Goal: Task Accomplishment & Management: Complete application form

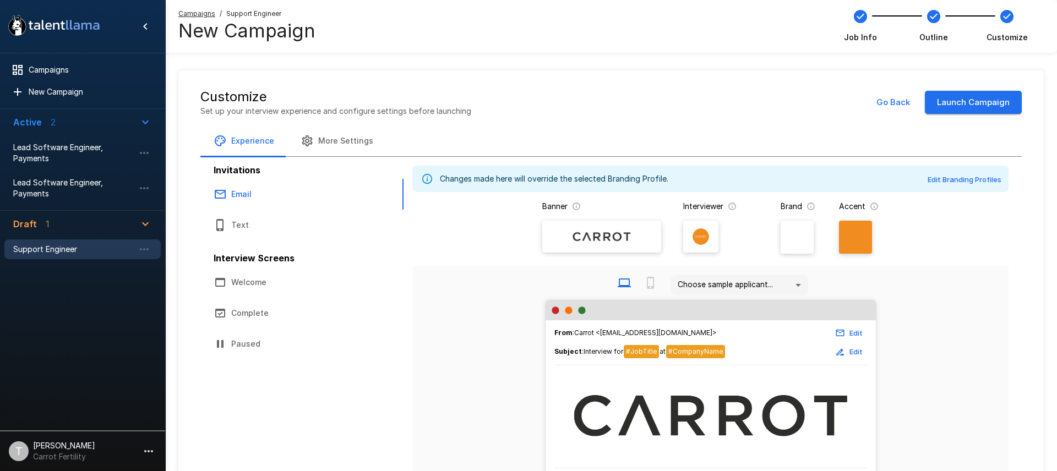
drag, startPoint x: 68, startPoint y: 221, endPoint x: 115, endPoint y: 224, distance: 46.8
click at [69, 221] on span "Draft 1" at bounding box center [76, 223] width 126 height 13
click at [145, 224] on icon "button" at bounding box center [145, 224] width 7 height 4
click at [96, 252] on span "Support Engineer" at bounding box center [73, 249] width 121 height 11
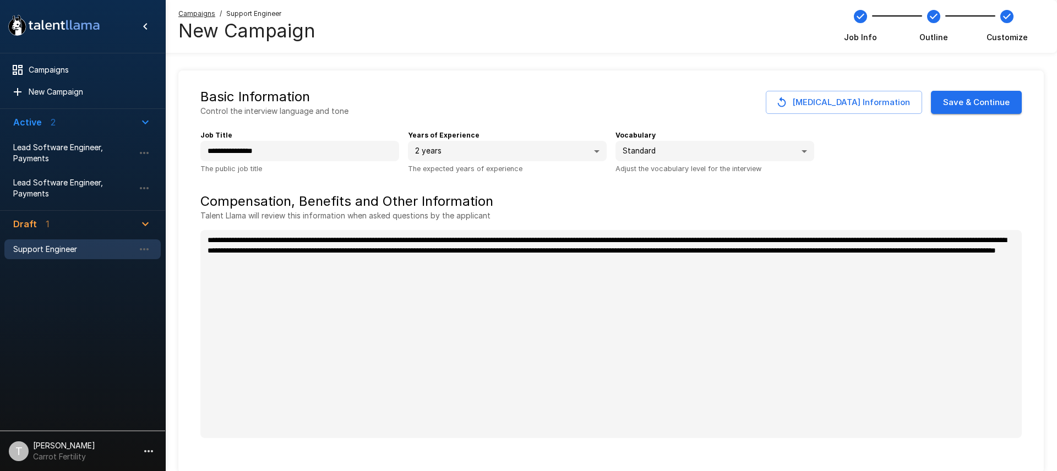
type textarea "*"
click at [979, 107] on button "Save & Continue" at bounding box center [976, 102] width 91 height 23
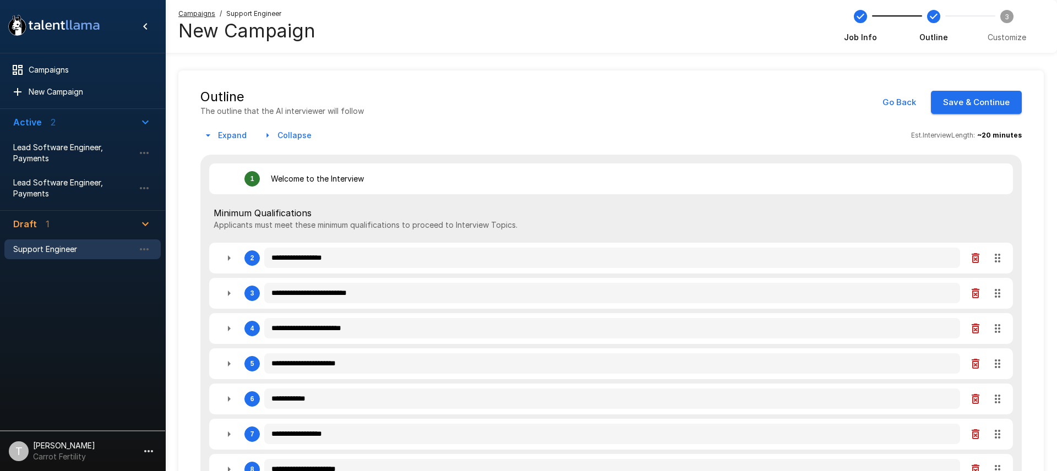
click at [991, 102] on button "Save & Continue" at bounding box center [976, 102] width 91 height 23
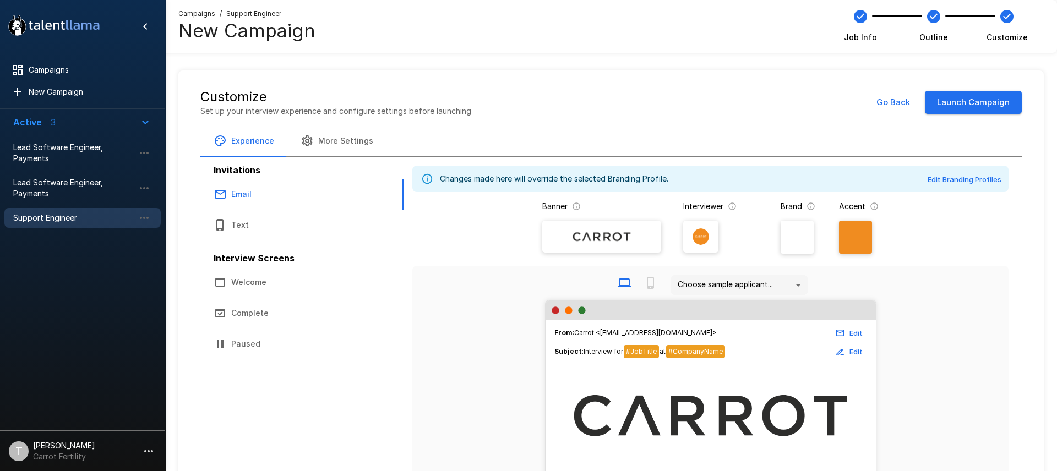
click at [957, 110] on button "Launch Campaign" at bounding box center [973, 102] width 97 height 23
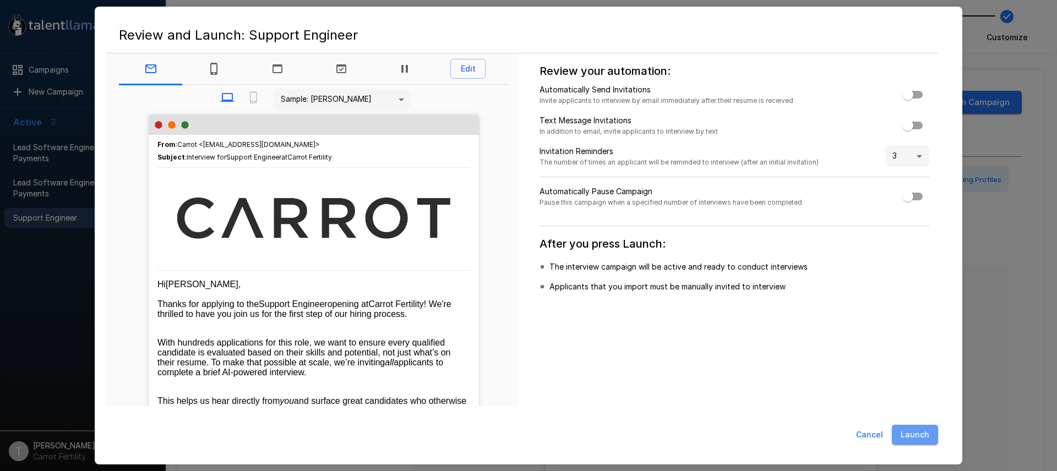
click at [918, 438] on button "Launch" at bounding box center [915, 435] width 46 height 20
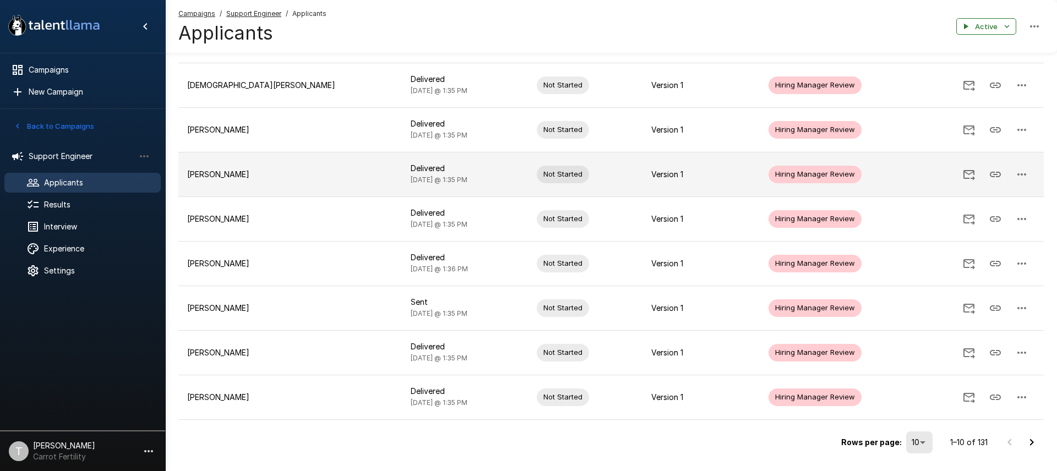
scroll to position [237, 0]
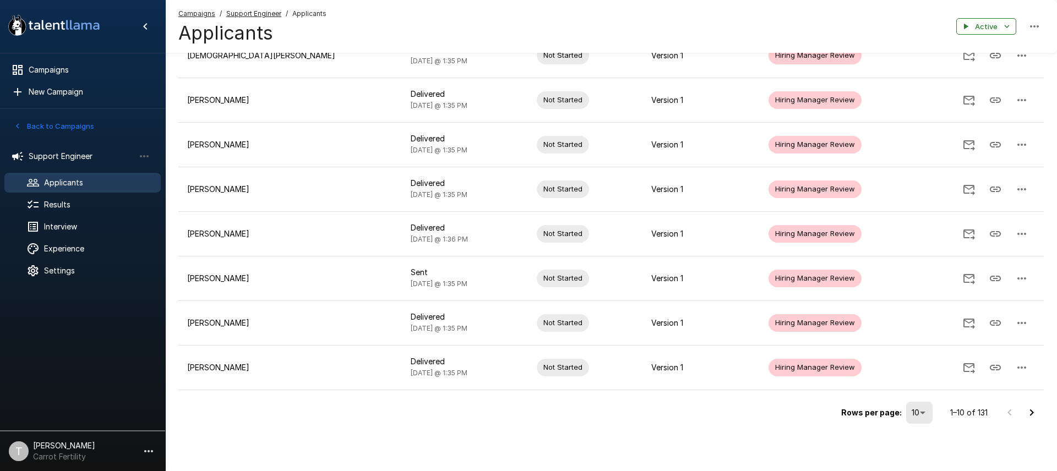
click at [1033, 415] on icon "Go to next page" at bounding box center [1031, 412] width 13 height 13
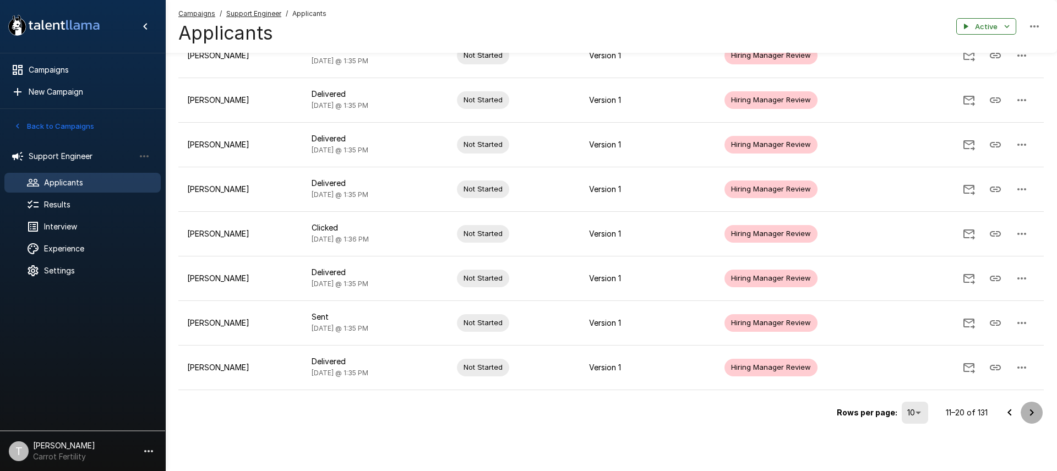
click at [1031, 410] on icon "Go to next page" at bounding box center [1032, 412] width 4 height 7
click at [1033, 416] on icon "Go to next page" at bounding box center [1031, 412] width 13 height 13
click at [1031, 412] on icon "Go to next page" at bounding box center [1031, 412] width 13 height 13
click at [1030, 413] on icon "Go to next page" at bounding box center [1031, 412] width 13 height 13
click at [1028, 407] on icon "Go to next page" at bounding box center [1031, 412] width 13 height 13
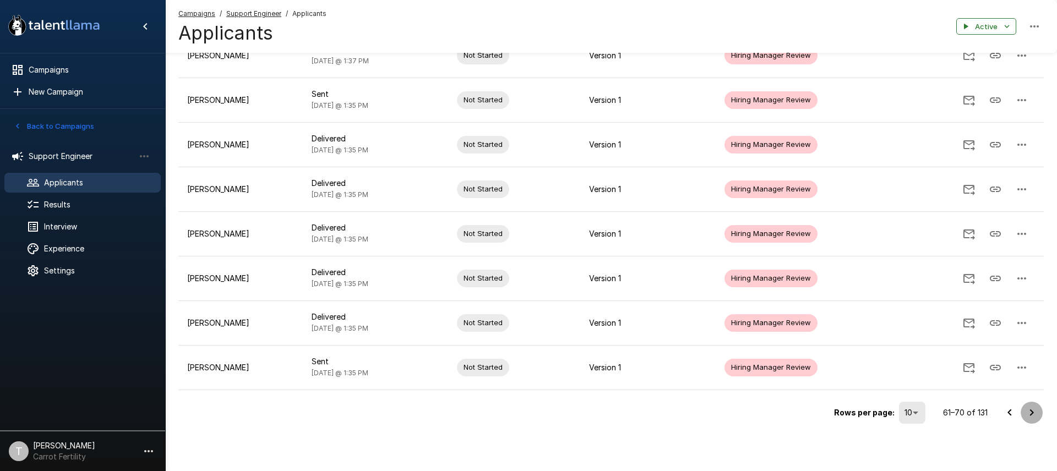
click at [1034, 413] on icon "Go to next page" at bounding box center [1031, 412] width 13 height 13
click at [1032, 411] on icon "Go to next page" at bounding box center [1032, 412] width 4 height 7
click at [1033, 410] on icon "Go to next page" at bounding box center [1031, 412] width 13 height 13
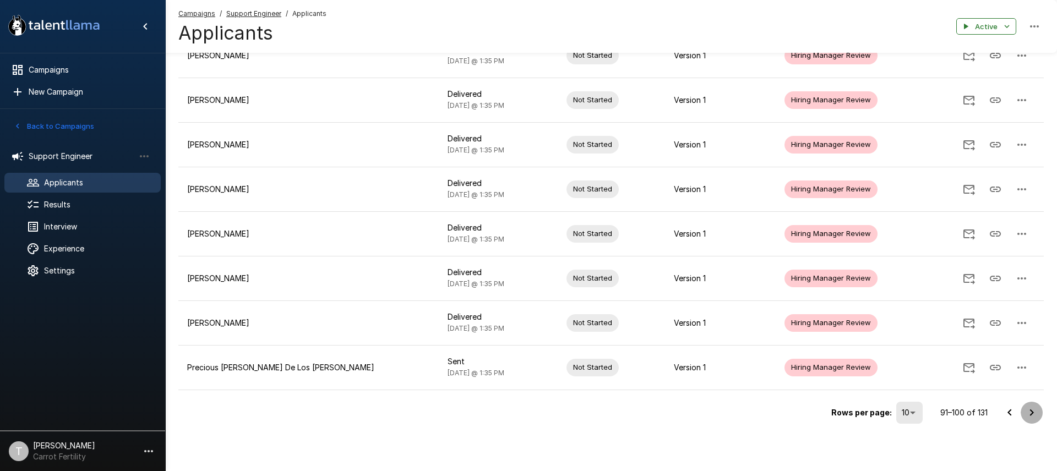
click at [1032, 414] on icon "Go to next page" at bounding box center [1032, 412] width 4 height 7
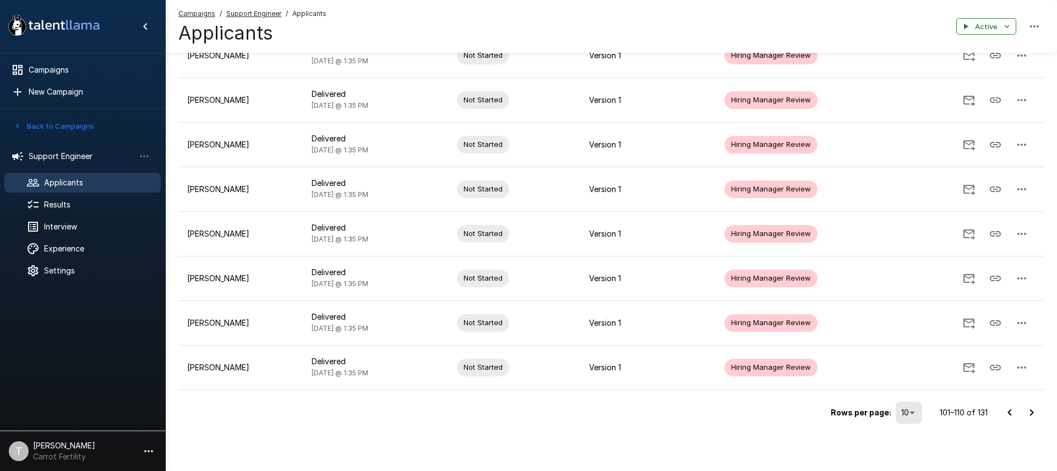
click at [1032, 414] on icon "Go to next page" at bounding box center [1031, 412] width 13 height 13
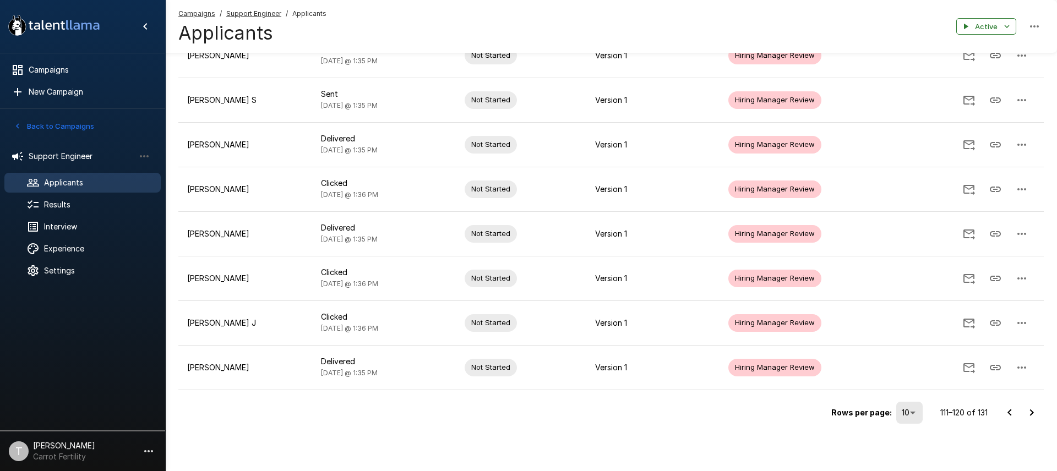
click at [1035, 413] on icon "Go to next page" at bounding box center [1031, 412] width 13 height 13
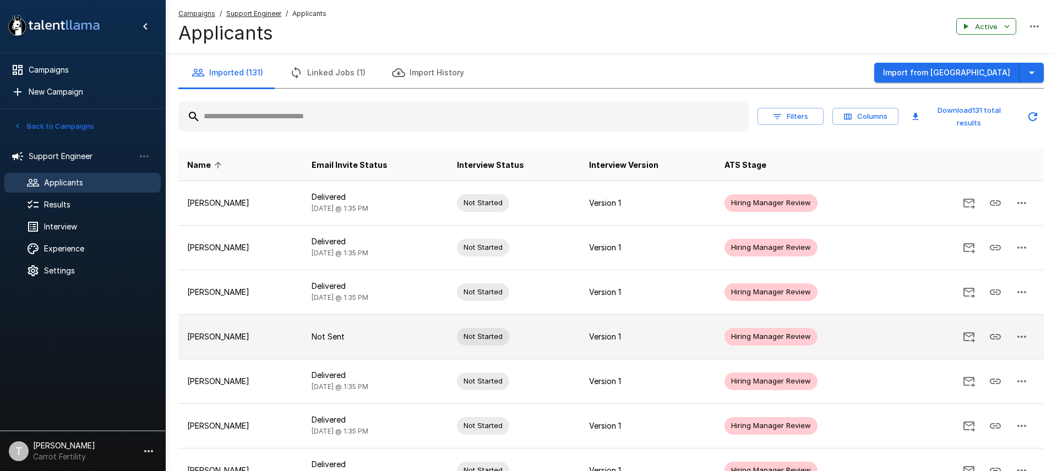
click at [225, 335] on p "[PERSON_NAME]" at bounding box center [240, 336] width 107 height 11
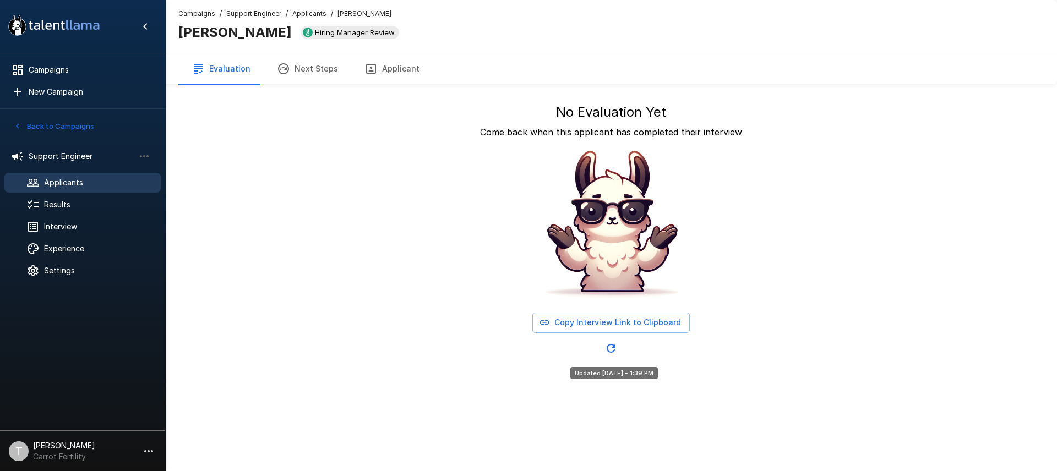
click at [614, 349] on icon "Updated Today - 1:39 PM" at bounding box center [610, 348] width 13 height 13
click at [313, 15] on u "Applicants" at bounding box center [309, 13] width 34 height 8
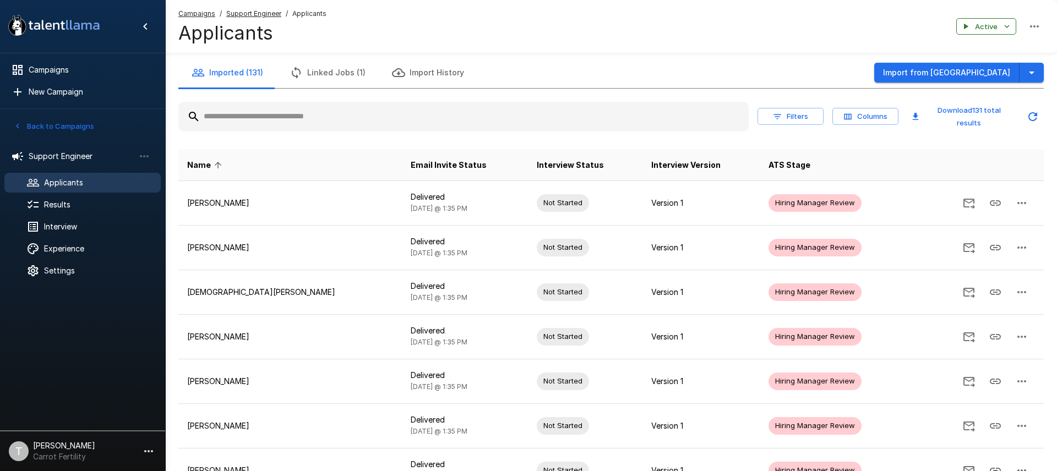
click at [385, 110] on input "text" at bounding box center [463, 117] width 570 height 20
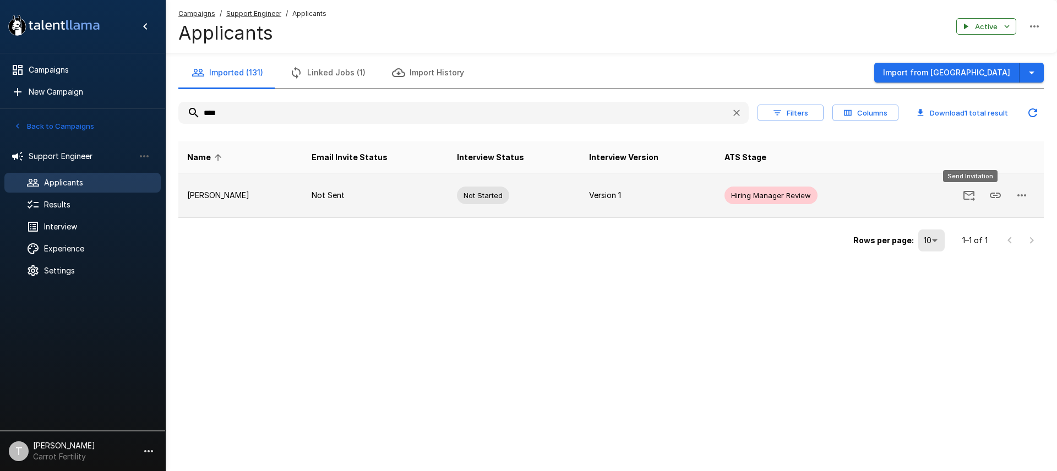
type input "****"
click at [971, 194] on icon "Send Invitation" at bounding box center [968, 195] width 13 height 13
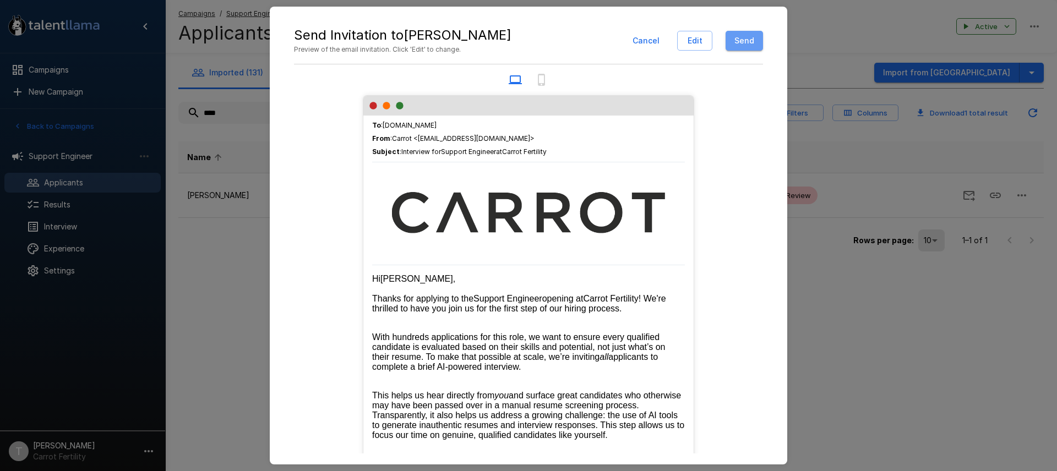
click at [741, 37] on button "Send" at bounding box center [744, 41] width 37 height 20
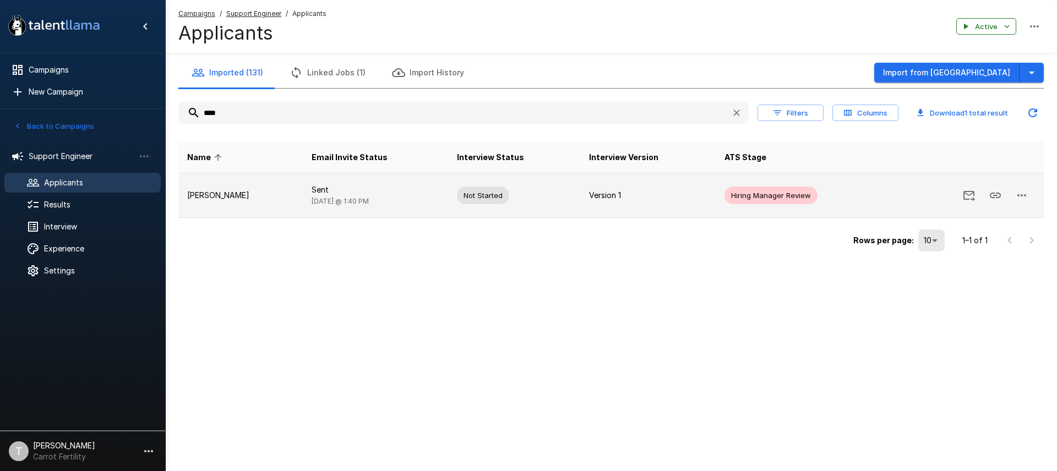
click at [1024, 195] on icon "button" at bounding box center [1021, 195] width 9 height 2
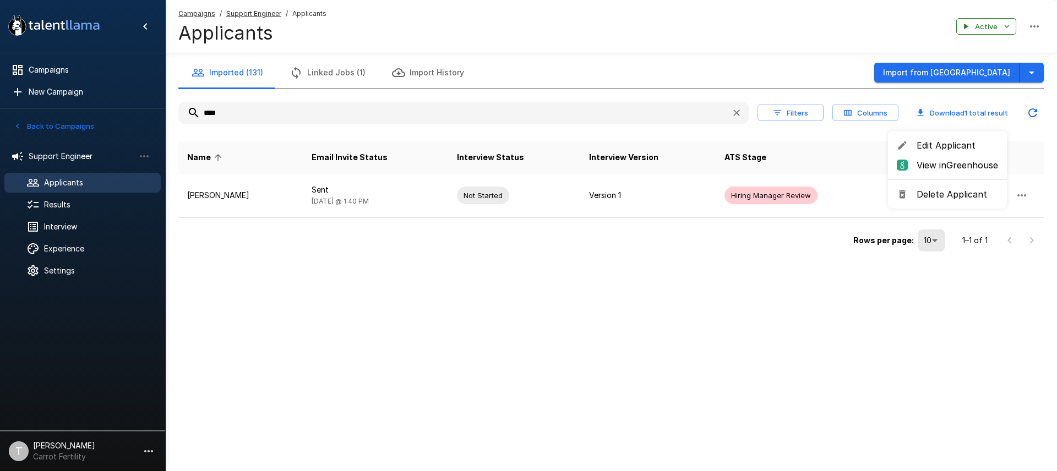
click at [630, 323] on div at bounding box center [528, 235] width 1057 height 471
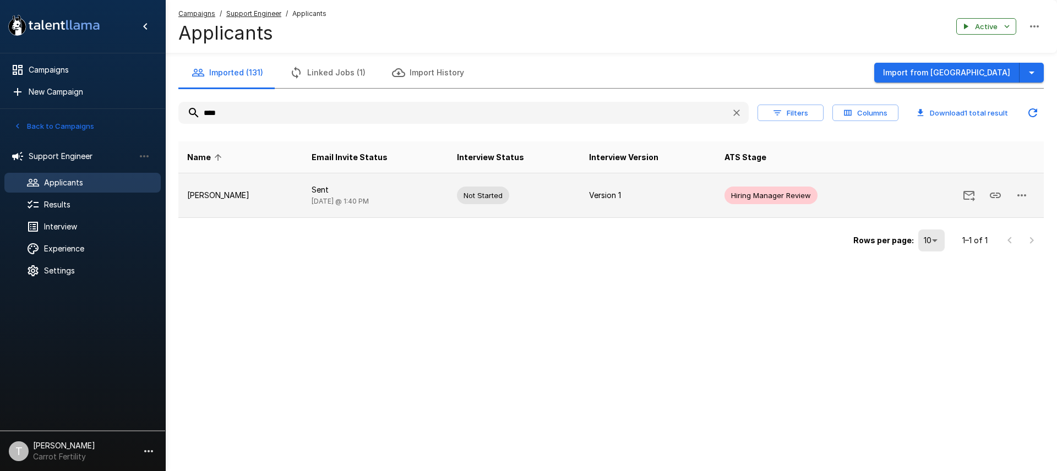
click at [457, 197] on span "Not Started" at bounding box center [483, 195] width 52 height 10
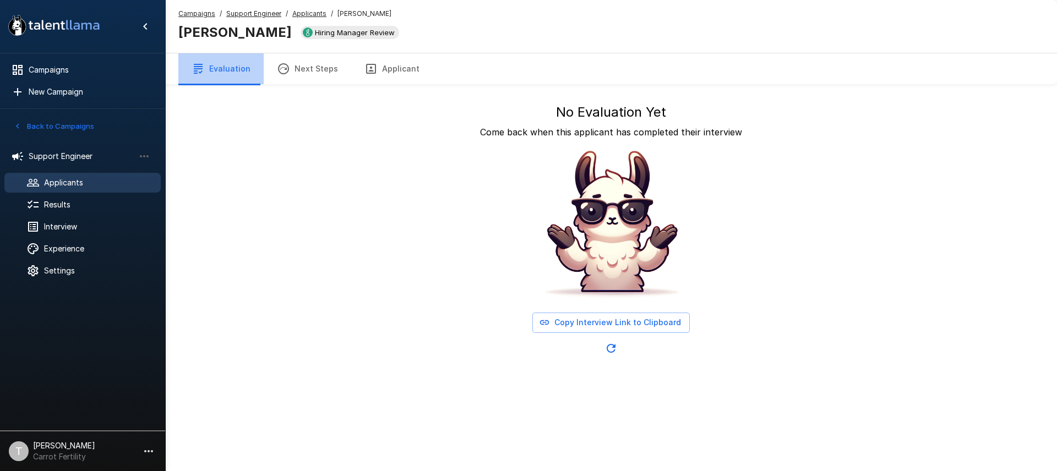
click at [221, 73] on button "Evaluation" at bounding box center [220, 68] width 85 height 31
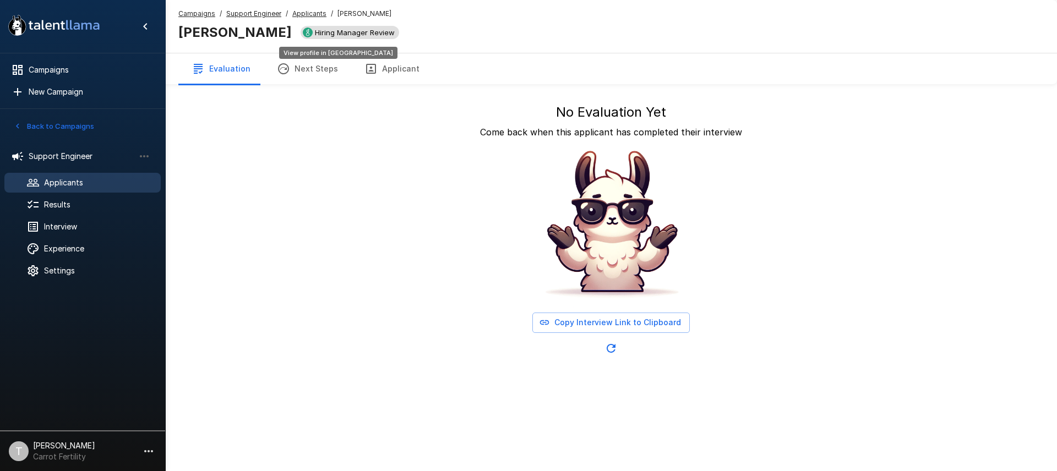
click at [317, 32] on span "Hiring Manager Review" at bounding box center [354, 32] width 89 height 9
click at [315, 14] on u "Applicants" at bounding box center [309, 13] width 34 height 8
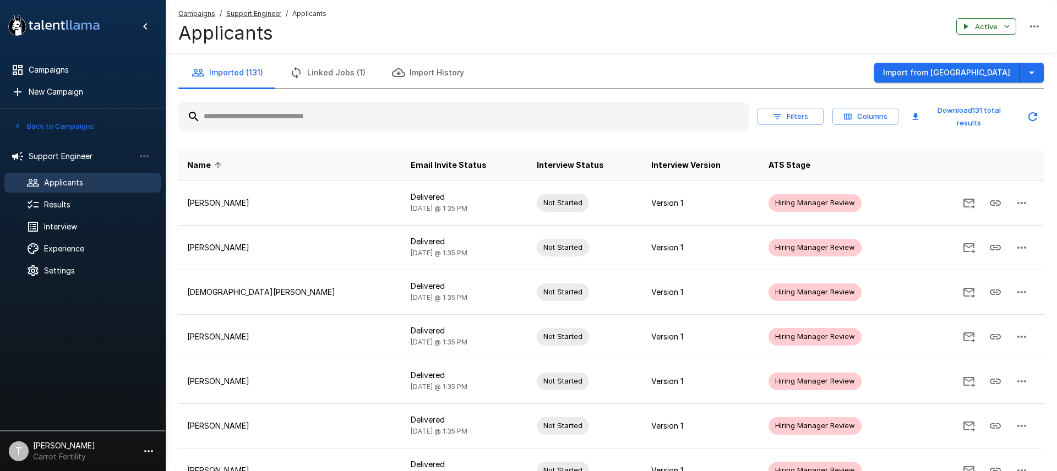
click at [350, 115] on input "text" at bounding box center [463, 117] width 570 height 20
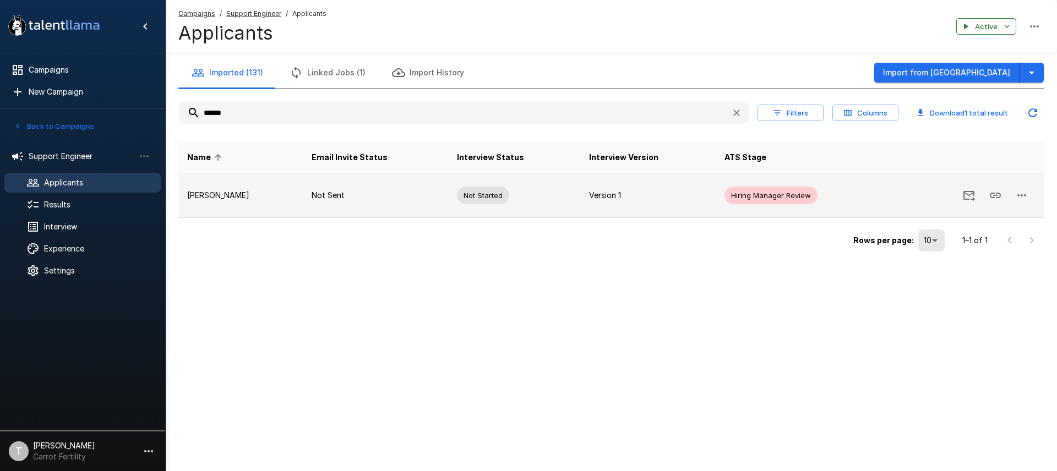
type input "******"
click at [870, 200] on td "Hiring Manager Review" at bounding box center [802, 195] width 172 height 45
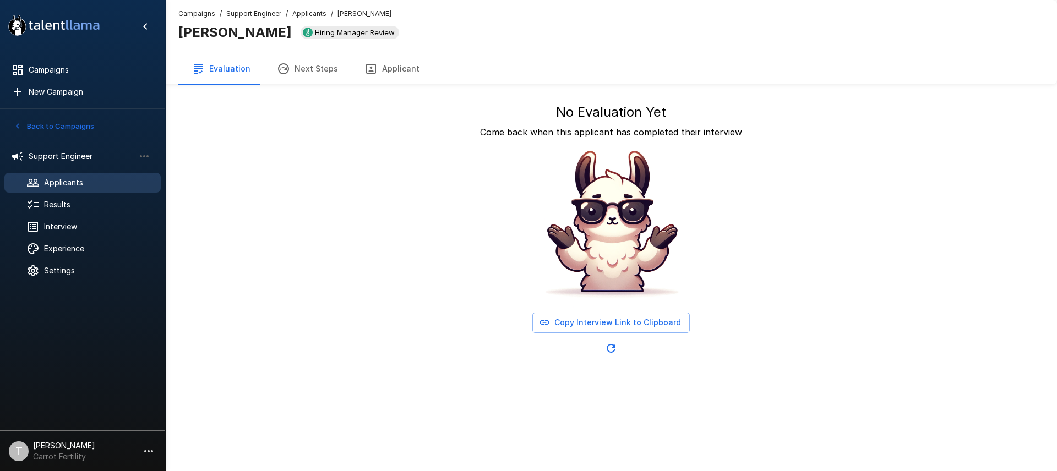
click at [94, 181] on span "Applicants" at bounding box center [98, 182] width 108 height 11
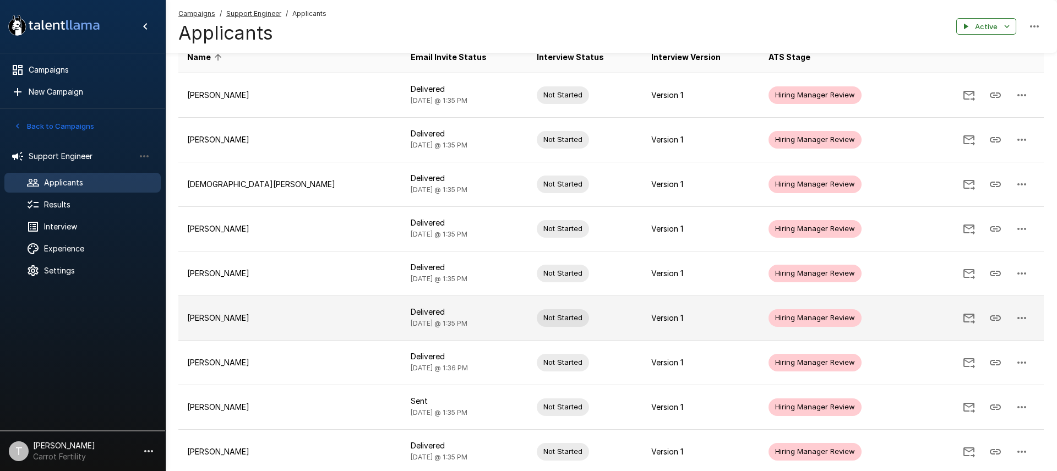
scroll to position [237, 0]
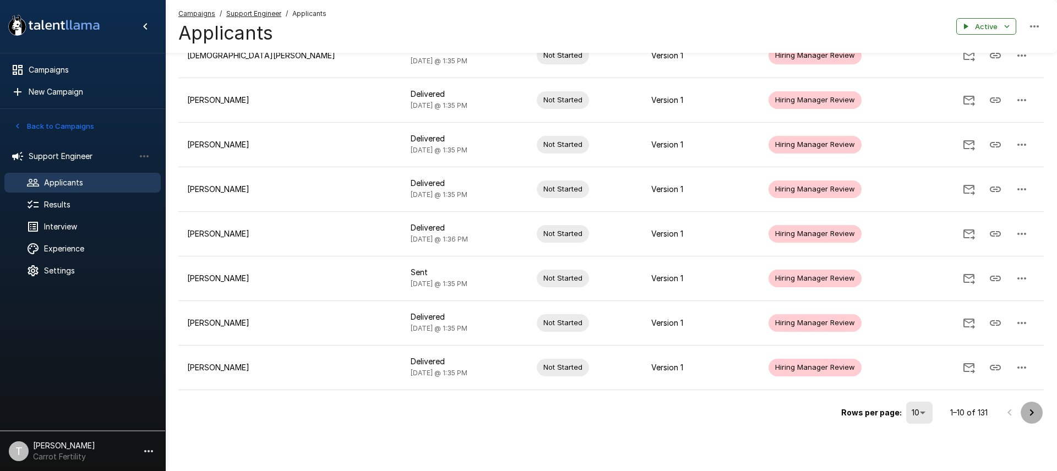
click at [1029, 411] on icon "Go to next page" at bounding box center [1031, 412] width 13 height 13
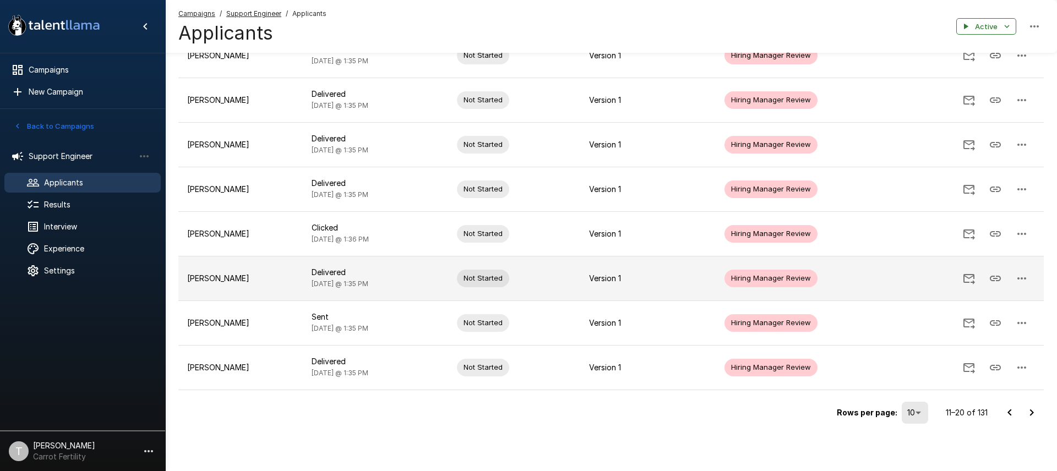
scroll to position [0, 0]
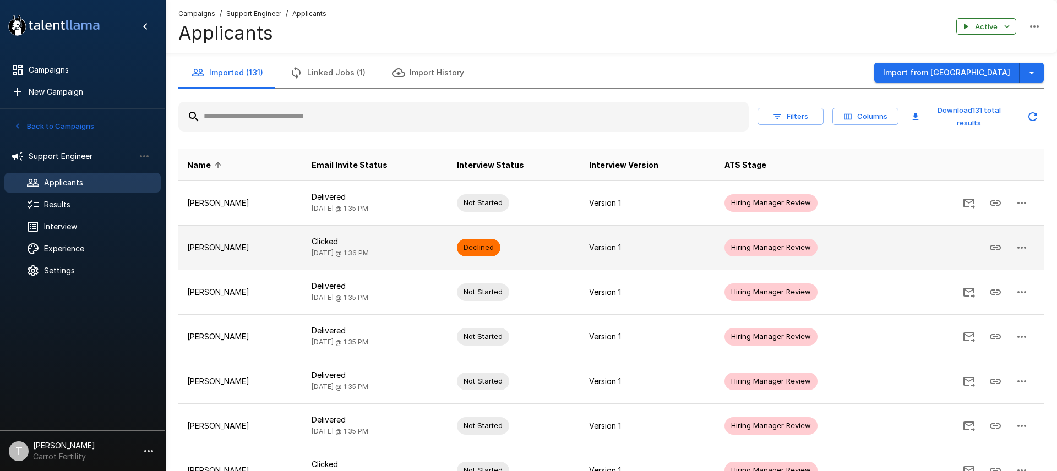
click at [303, 254] on td "[PERSON_NAME]" at bounding box center [240, 247] width 124 height 45
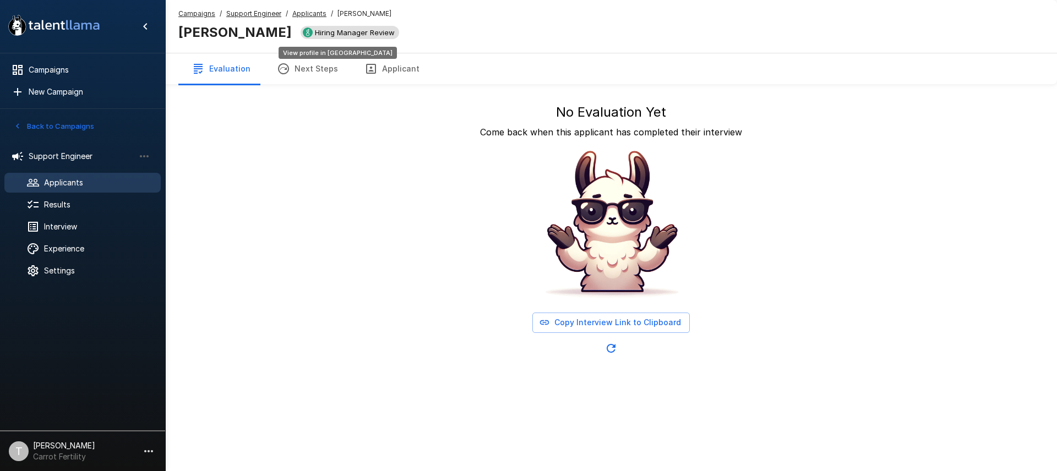
click at [330, 35] on span "Hiring Manager Review" at bounding box center [354, 32] width 89 height 9
click at [301, 13] on u "Applicants" at bounding box center [309, 13] width 34 height 8
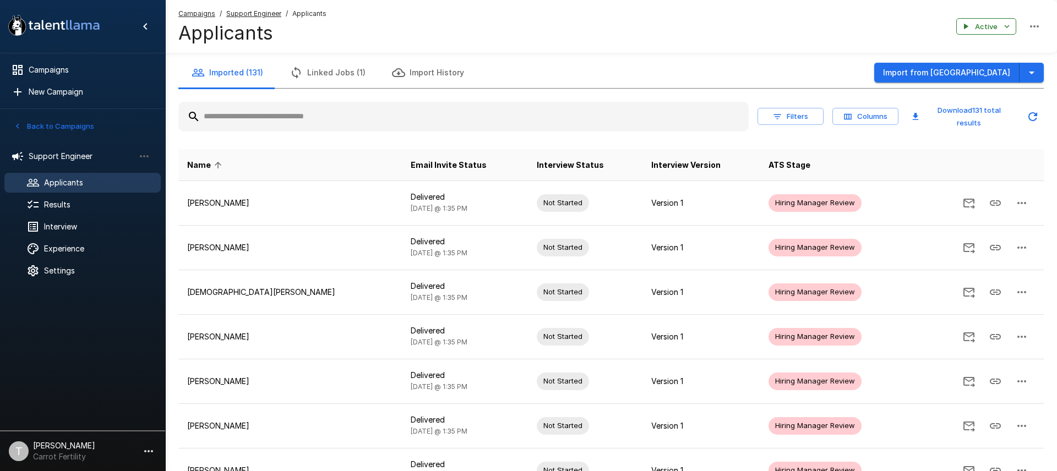
click at [406, 113] on input "text" at bounding box center [463, 117] width 570 height 20
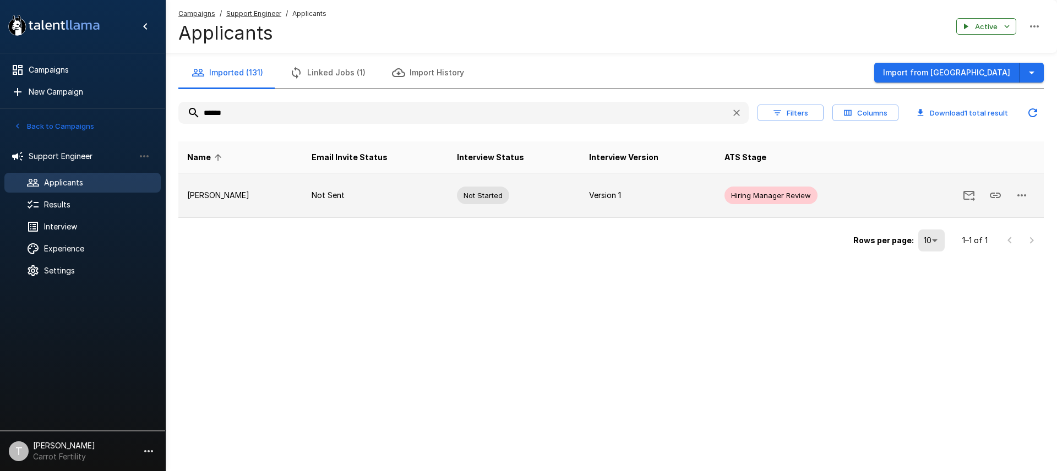
type input "******"
click at [385, 203] on td "Not Sent" at bounding box center [376, 195] width 146 height 45
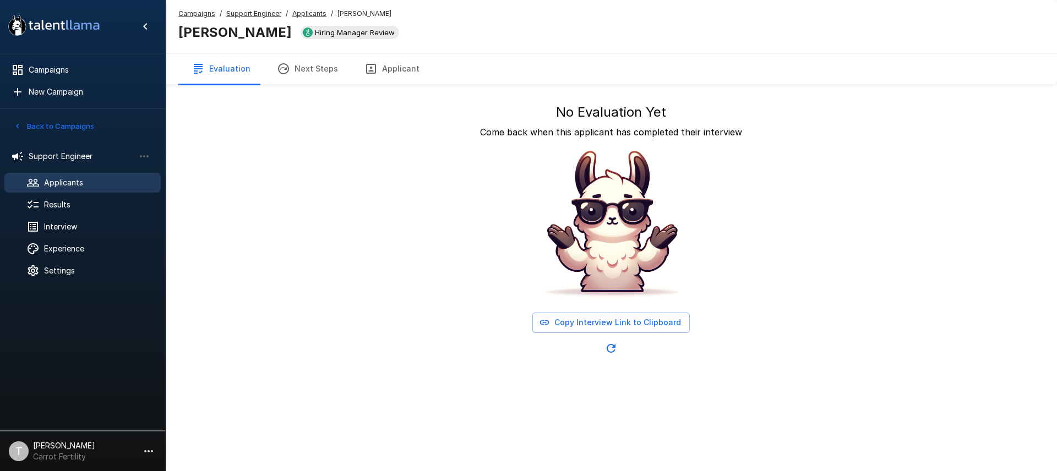
click at [309, 13] on u "Applicants" at bounding box center [309, 13] width 34 height 8
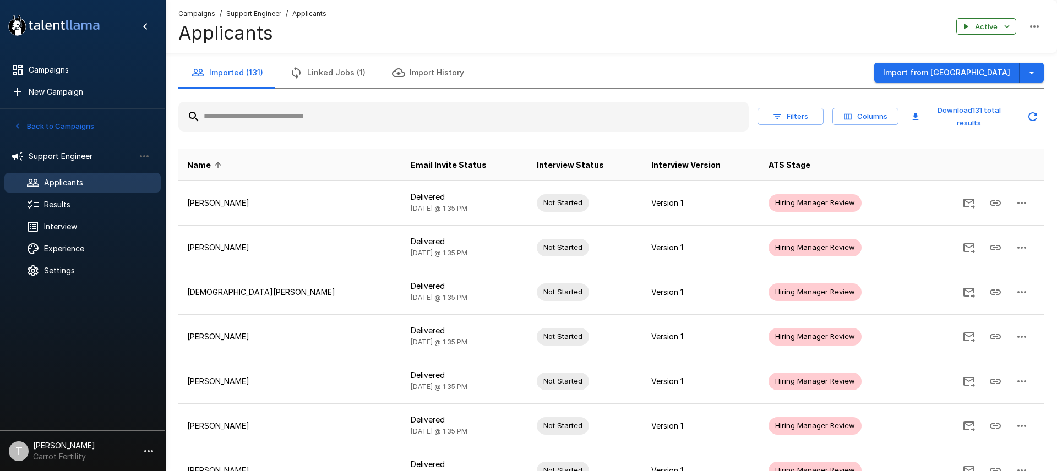
click at [314, 112] on input "text" at bounding box center [463, 117] width 570 height 20
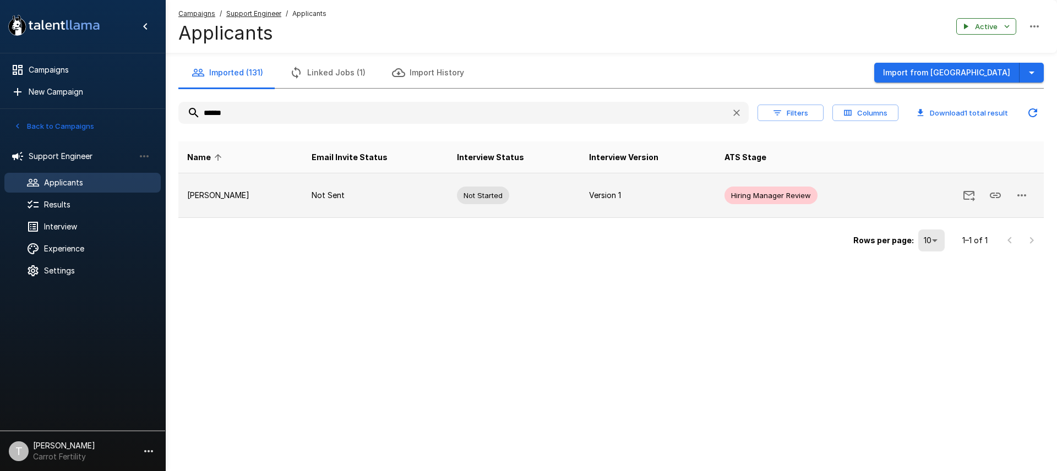
type input "******"
click at [1020, 198] on icon "button" at bounding box center [1021, 195] width 13 height 13
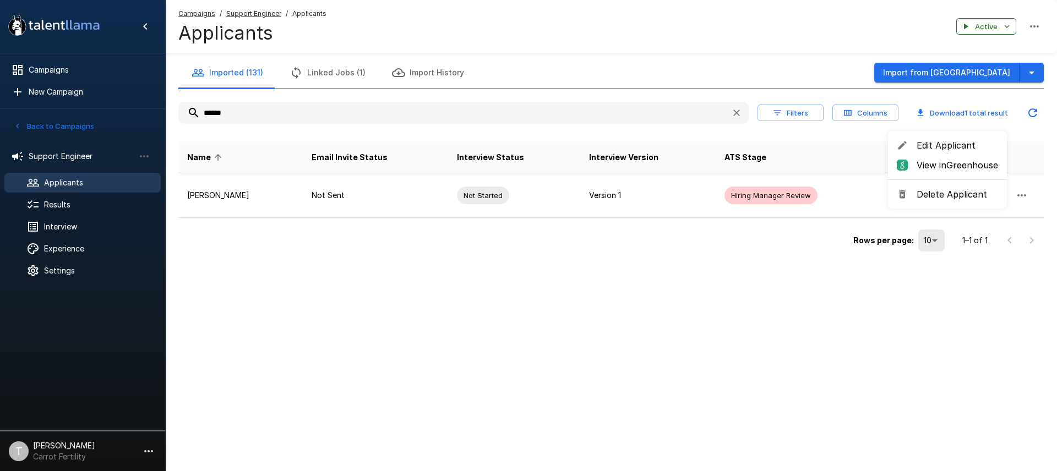
click at [981, 169] on span "View in Greenhouse" at bounding box center [957, 165] width 81 height 13
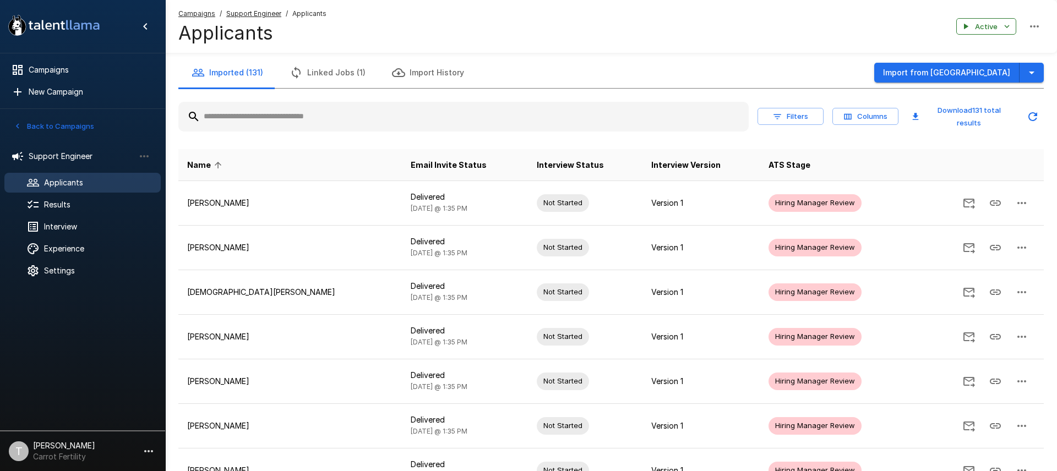
click at [320, 119] on input "text" at bounding box center [463, 117] width 570 height 20
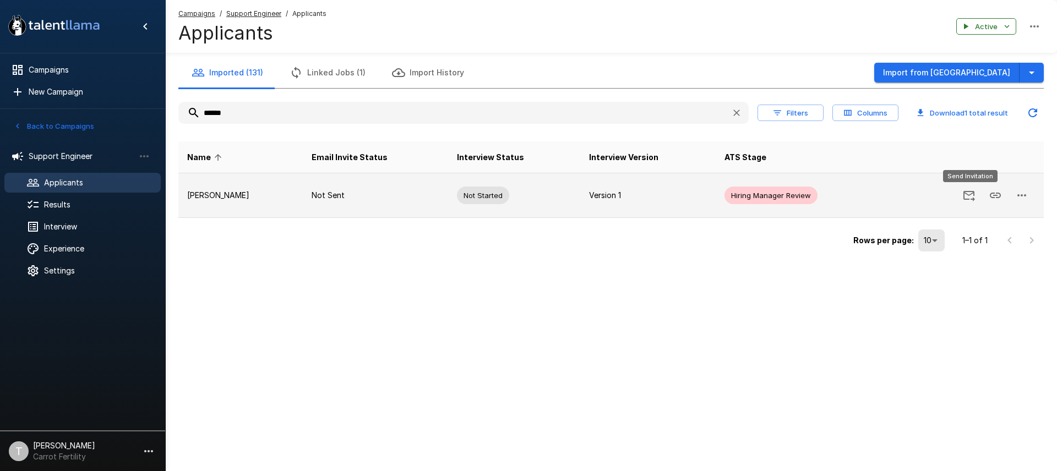
type input "******"
click at [975, 194] on icon "Send Invitation" at bounding box center [968, 195] width 13 height 13
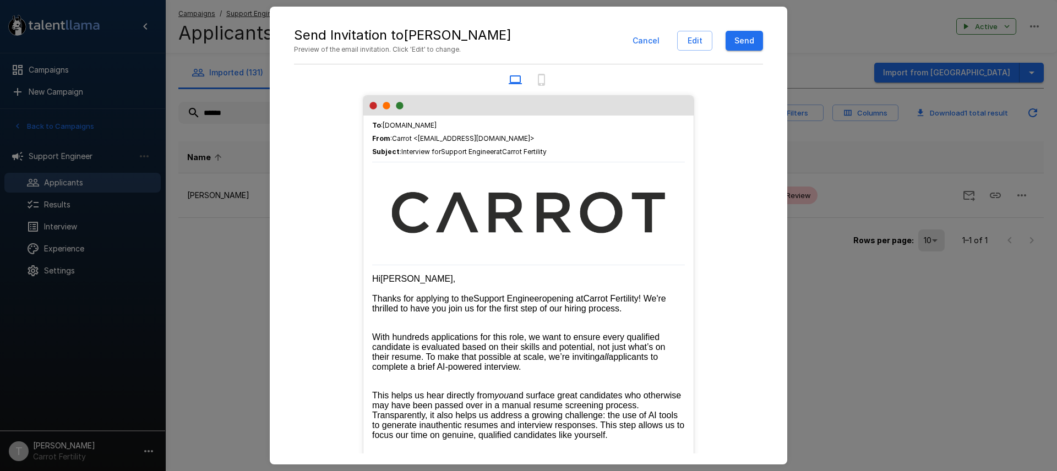
scroll to position [382, 0]
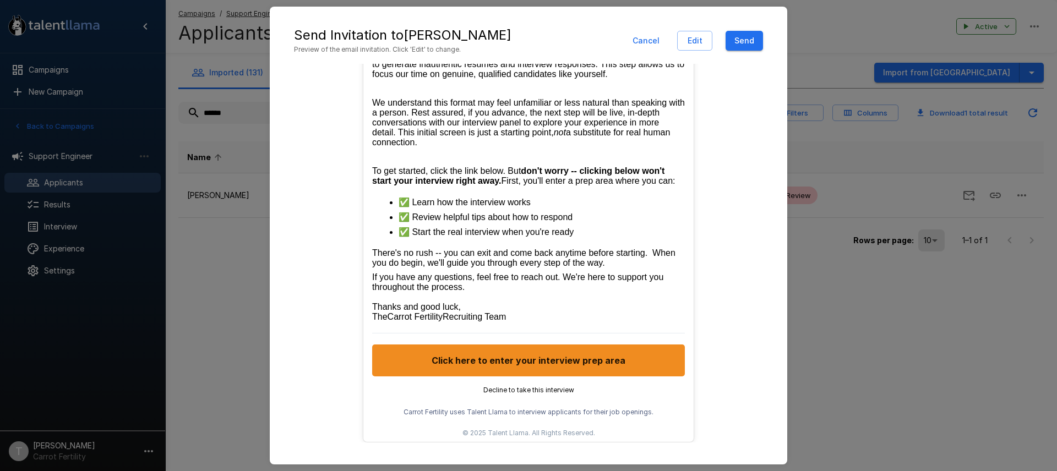
click at [747, 39] on button "Send" at bounding box center [744, 41] width 37 height 20
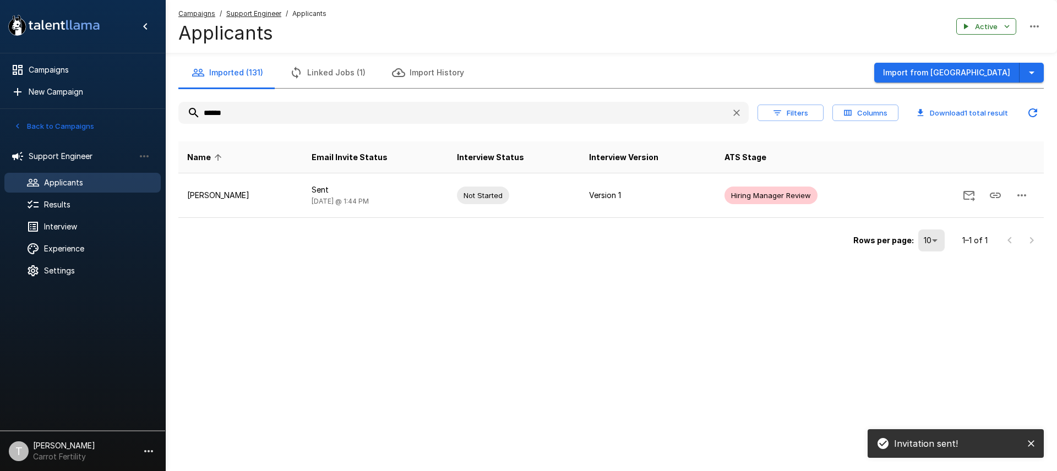
scroll to position [369, 0]
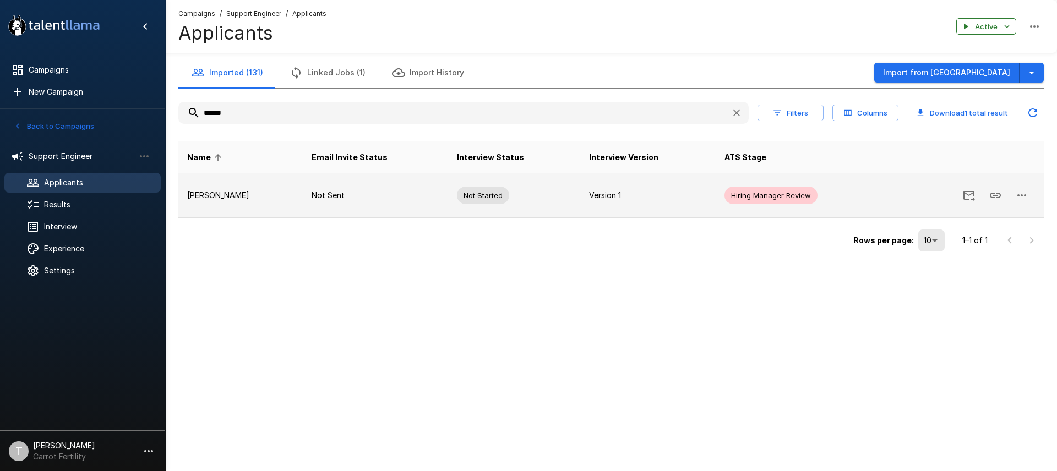
click at [589, 198] on p "Version 1" at bounding box center [648, 195] width 118 height 11
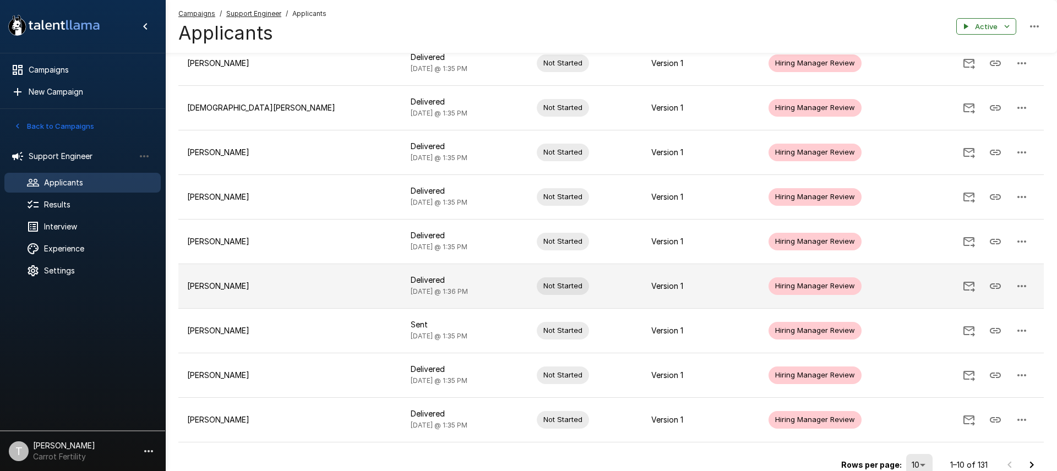
scroll to position [237, 0]
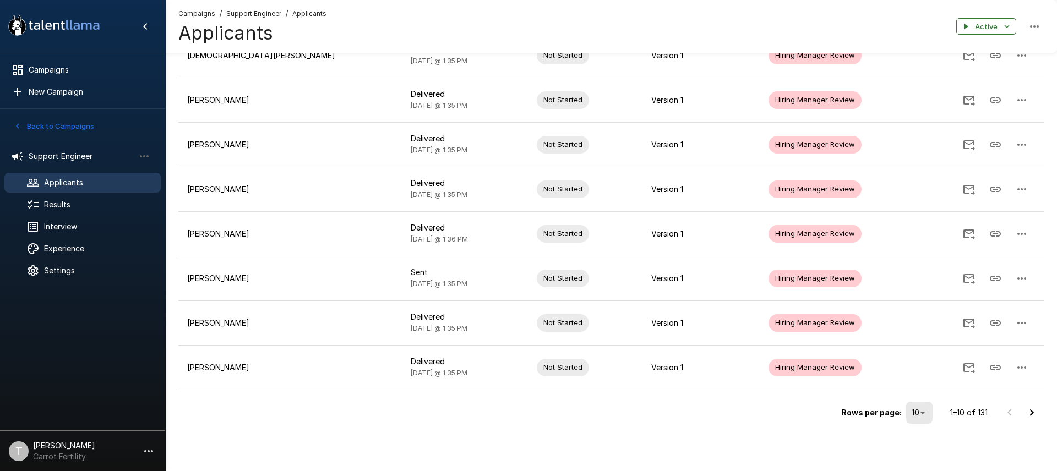
click at [1032, 412] on icon "Go to next page" at bounding box center [1032, 412] width 4 height 7
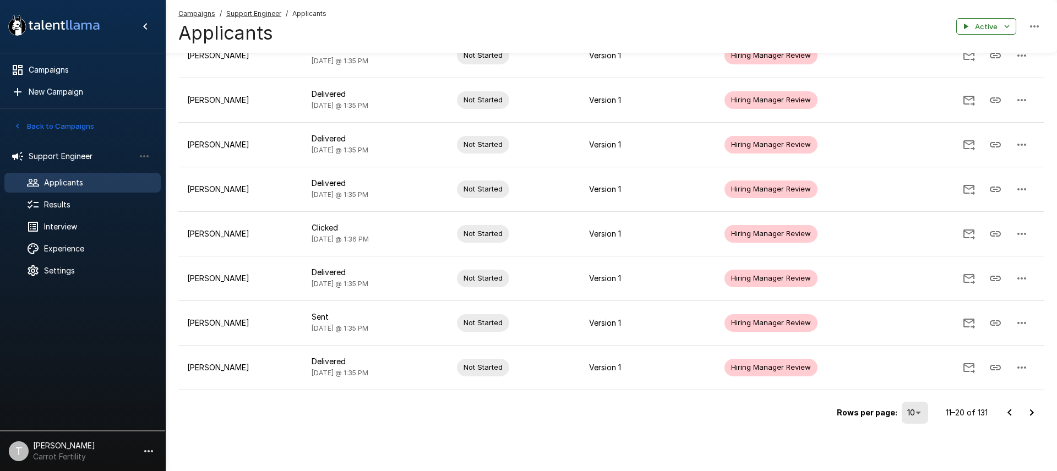
click at [1027, 411] on icon "Go to next page" at bounding box center [1031, 412] width 13 height 13
drag, startPoint x: 1030, startPoint y: 413, endPoint x: 1024, endPoint y: 412, distance: 6.2
click at [1030, 413] on icon "Go to next page" at bounding box center [1031, 412] width 13 height 13
click at [1034, 410] on icon "Go to next page" at bounding box center [1031, 412] width 13 height 13
click at [1031, 413] on icon "Go to next page" at bounding box center [1031, 412] width 13 height 13
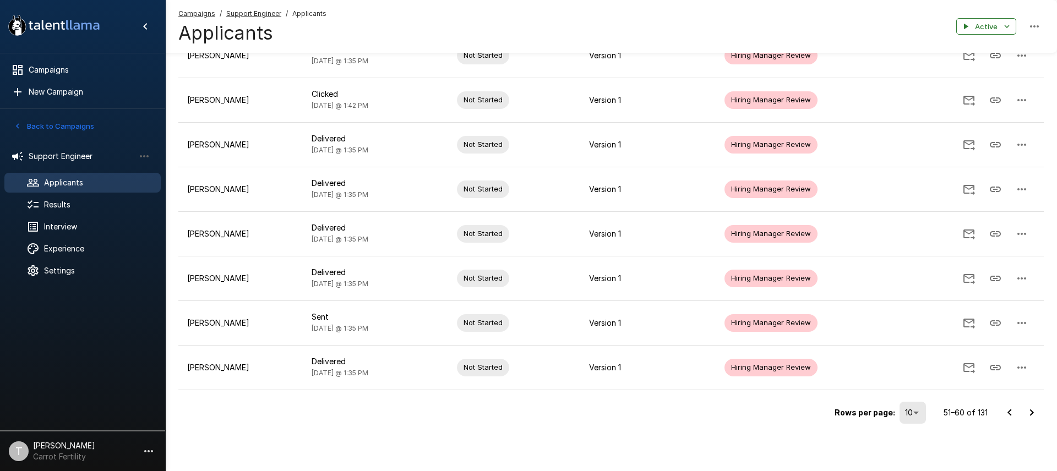
click at [1033, 409] on icon "Go to next page" at bounding box center [1031, 412] width 13 height 13
click at [1012, 417] on icon "Go to previous page" at bounding box center [1009, 412] width 13 height 13
click at [1031, 415] on icon "Go to next page" at bounding box center [1032, 412] width 4 height 7
click at [1034, 413] on icon "Go to next page" at bounding box center [1031, 412] width 13 height 13
click at [1031, 412] on icon "Go to next page" at bounding box center [1031, 412] width 13 height 13
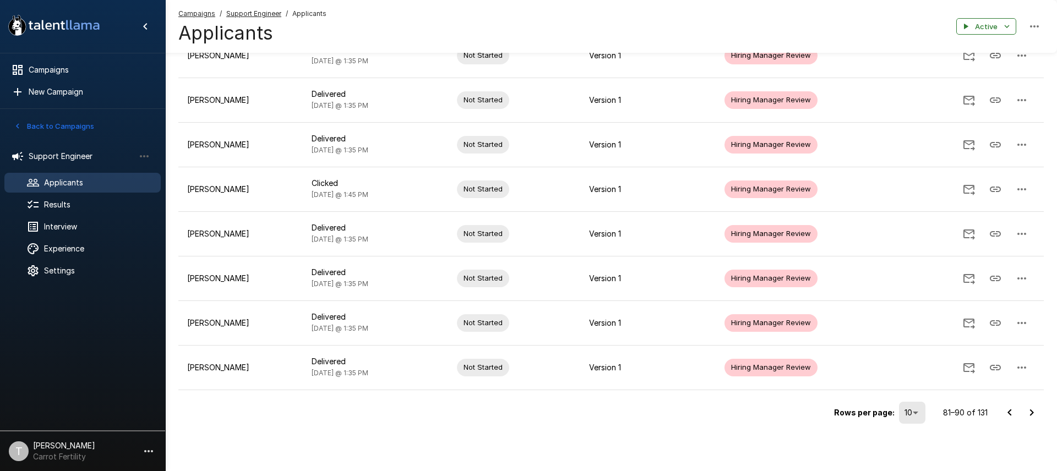
click at [1030, 410] on icon "Go to next page" at bounding box center [1032, 412] width 4 height 7
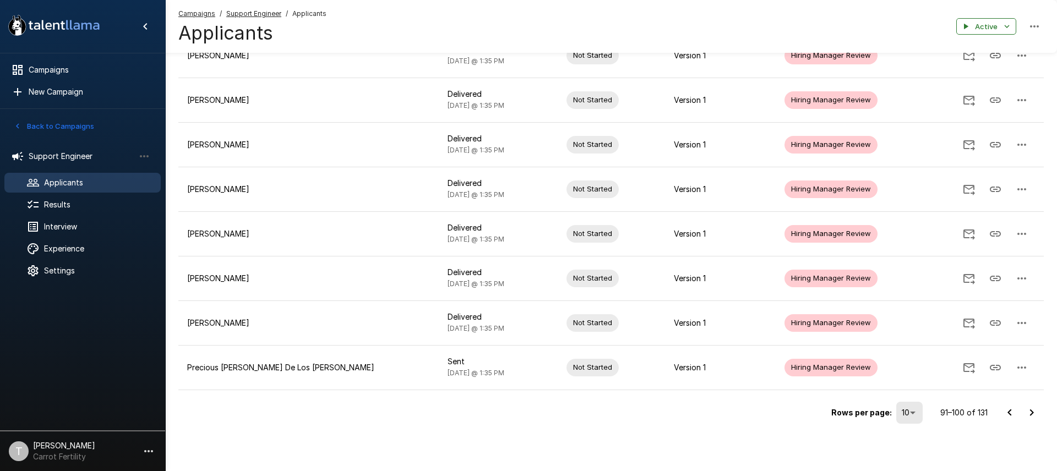
click at [1031, 411] on icon "Go to next page" at bounding box center [1031, 412] width 13 height 13
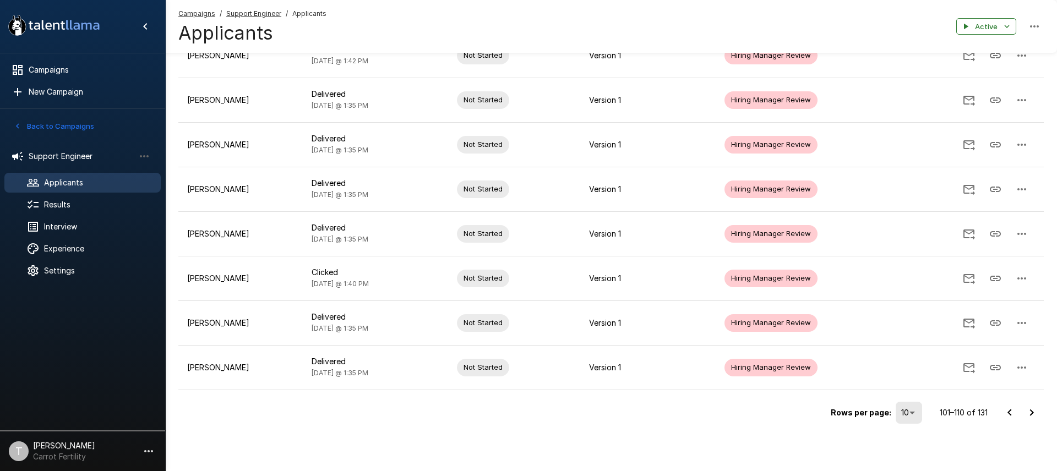
click at [1032, 412] on icon "Go to next page" at bounding box center [1032, 412] width 4 height 7
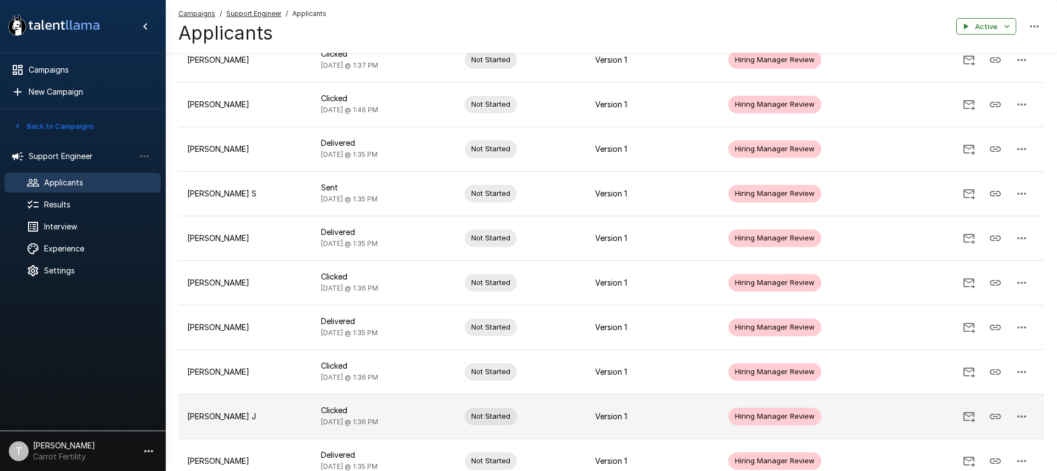
scroll to position [0, 0]
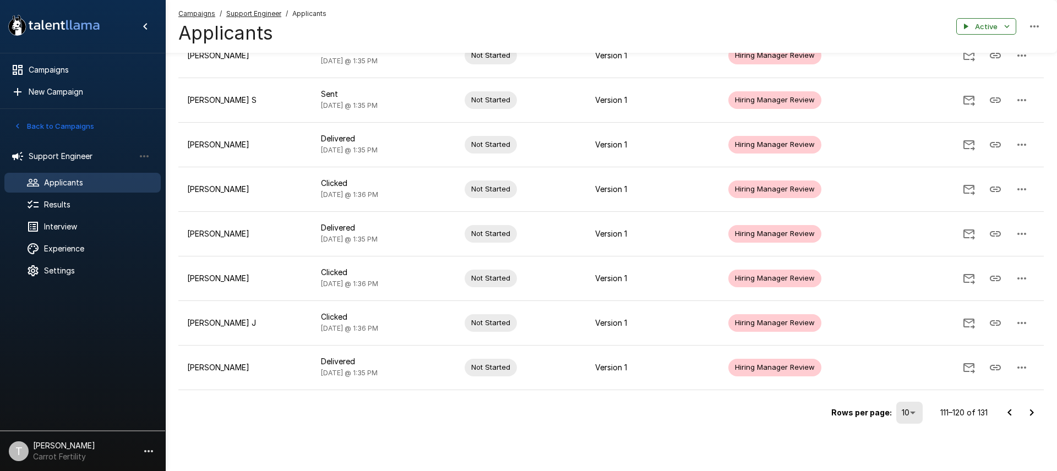
click at [1033, 412] on icon "Go to next page" at bounding box center [1031, 412] width 13 height 13
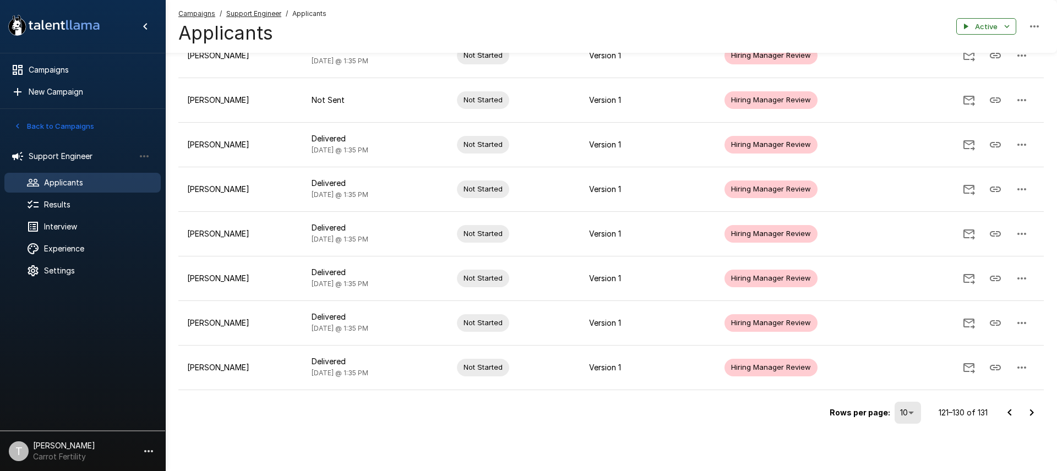
click at [1033, 412] on icon "Go to next page" at bounding box center [1032, 412] width 4 height 7
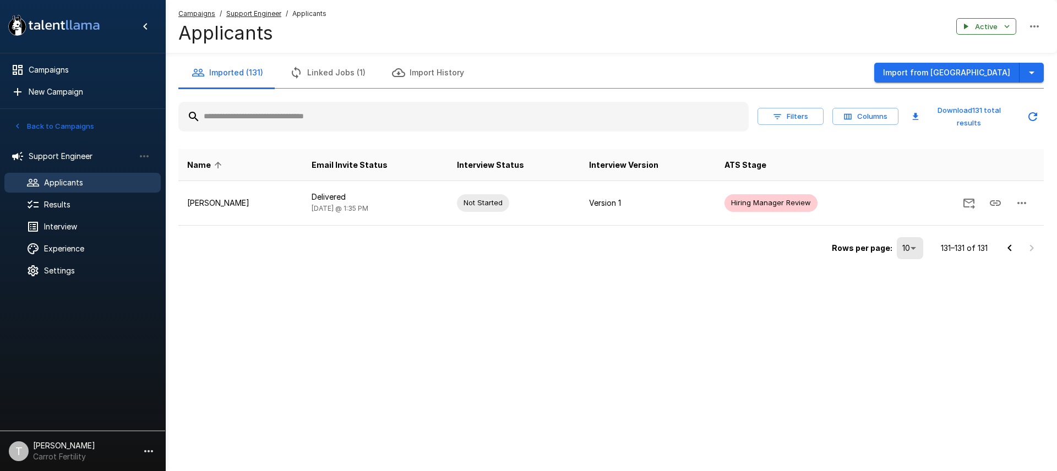
click at [1012, 253] on icon "Go to previous page" at bounding box center [1009, 248] width 13 height 13
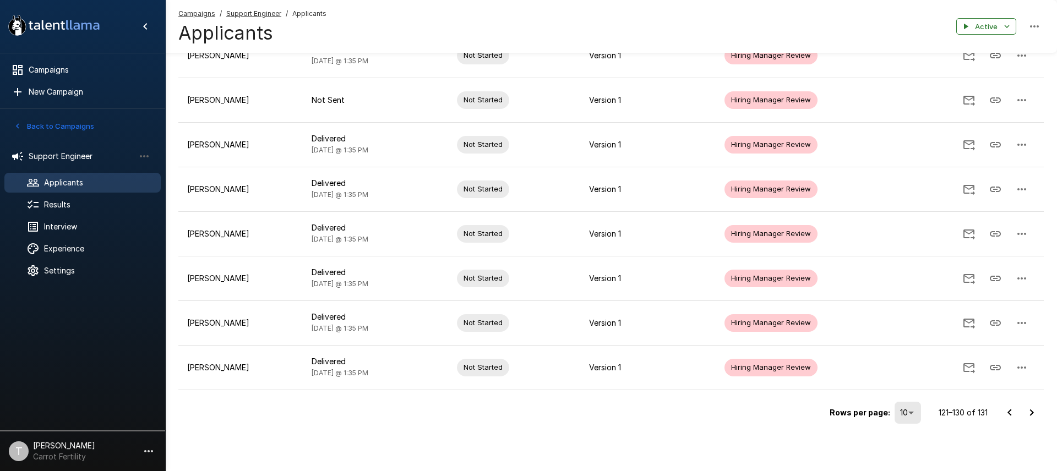
click at [1009, 413] on icon "Go to previous page" at bounding box center [1009, 412] width 13 height 13
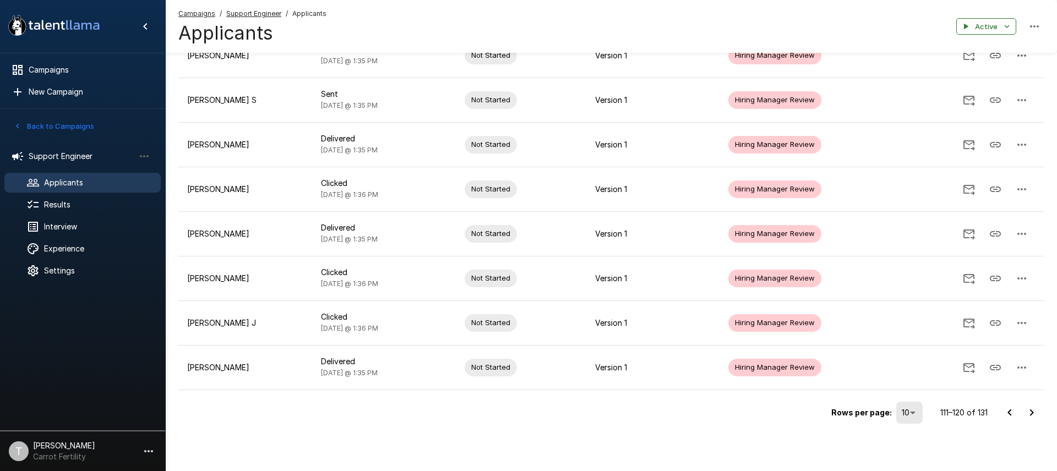
click at [1031, 415] on icon "Go to next page" at bounding box center [1032, 412] width 4 height 7
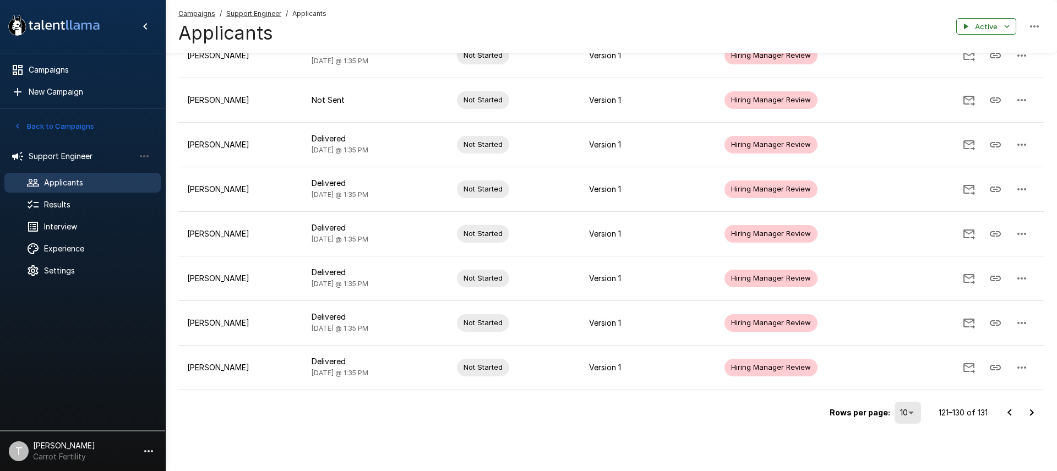
click at [1034, 414] on icon "Go to next page" at bounding box center [1031, 412] width 13 height 13
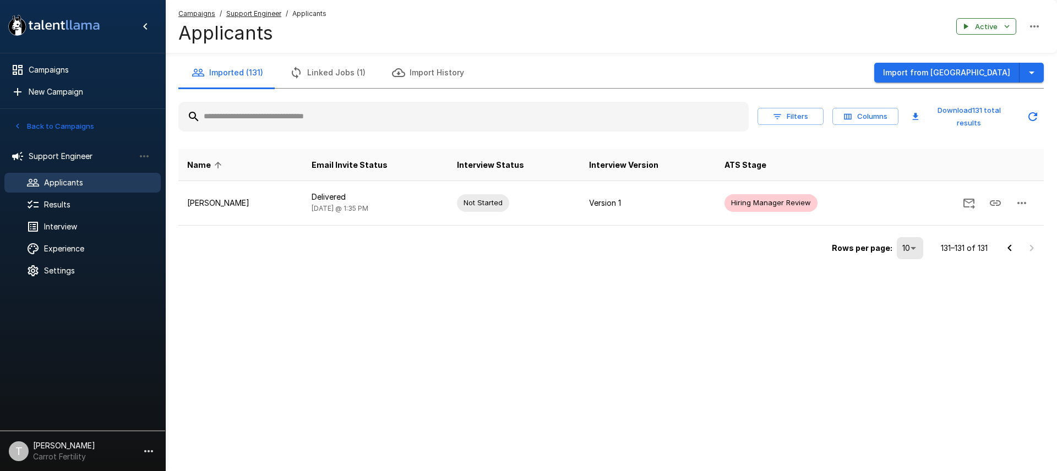
click at [1010, 250] on icon "Go to previous page" at bounding box center [1009, 247] width 4 height 7
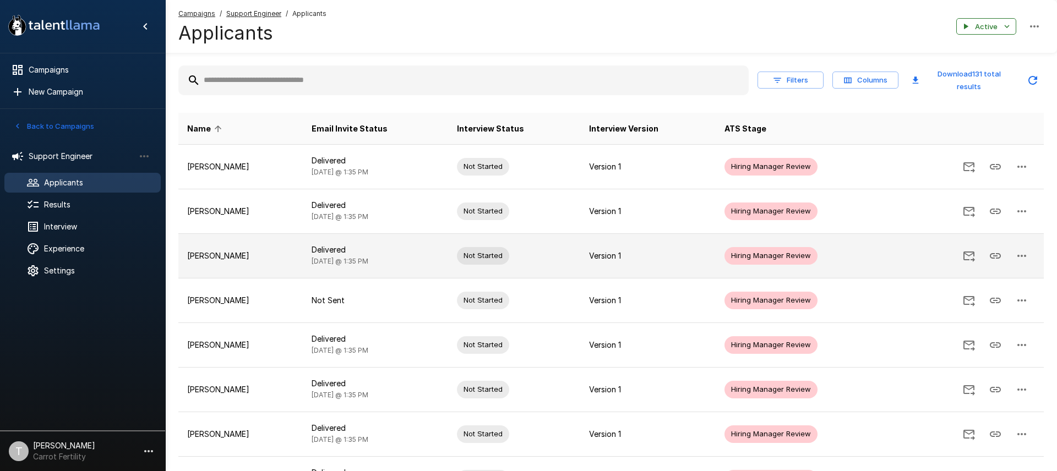
scroll to position [39, 0]
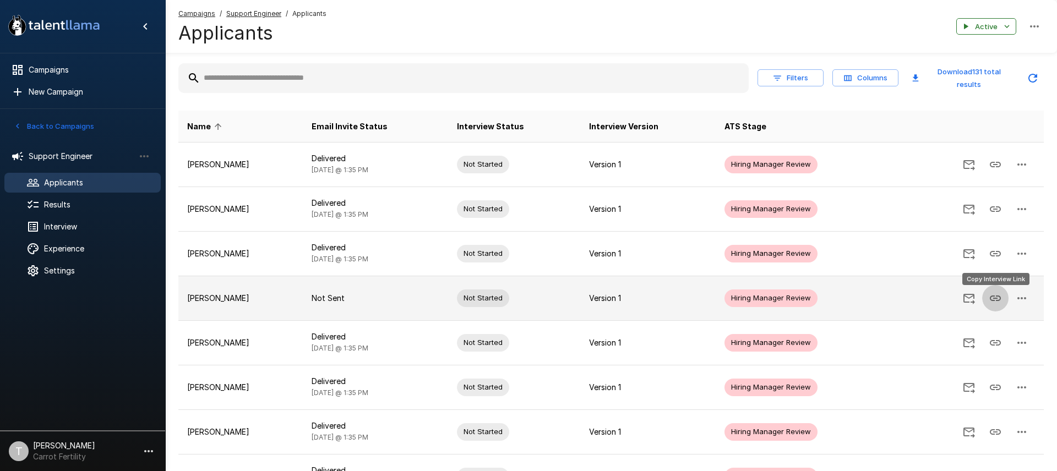
click at [999, 299] on icon "Copy Interview Link" at bounding box center [995, 299] width 11 height 6
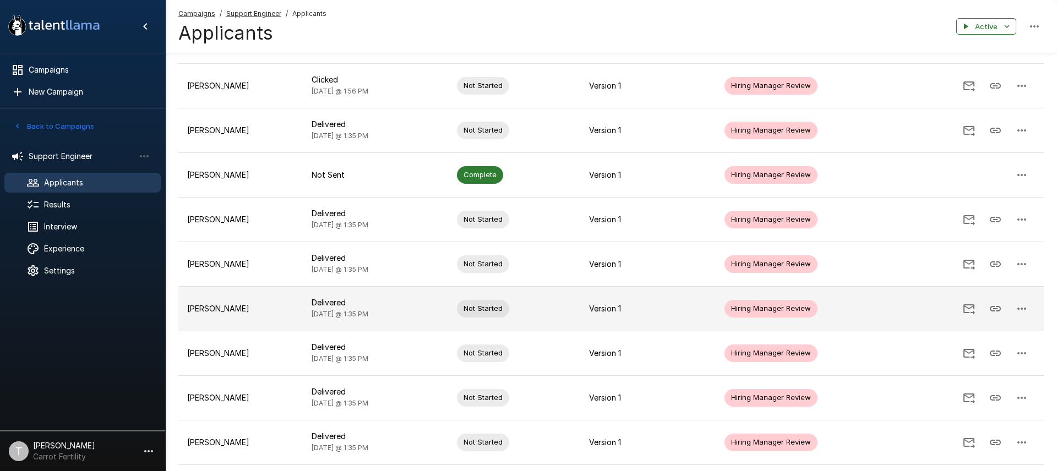
scroll to position [237, 0]
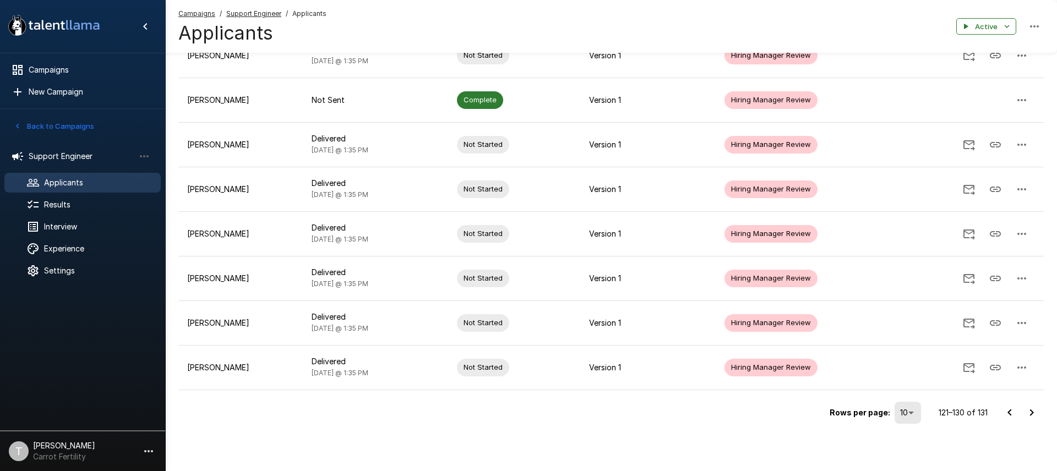
click at [1035, 412] on icon "Go to next page" at bounding box center [1031, 412] width 13 height 13
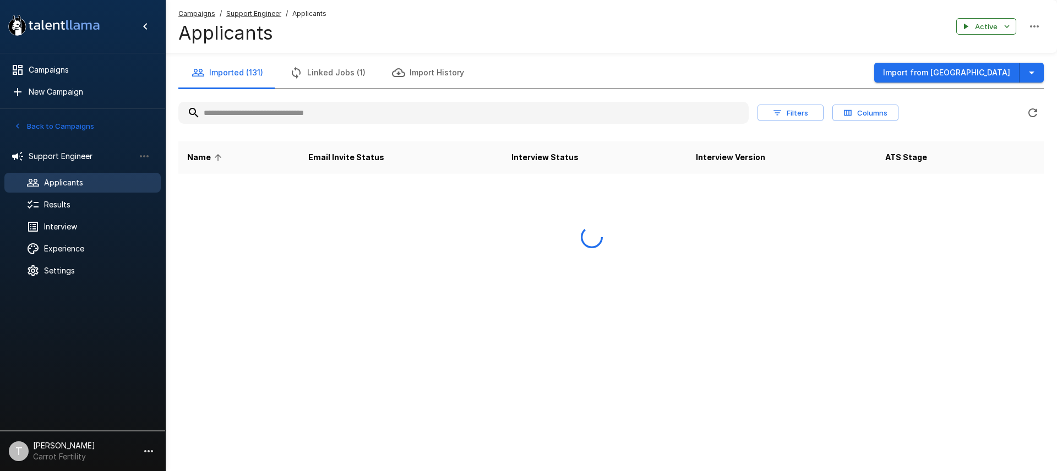
scroll to position [0, 0]
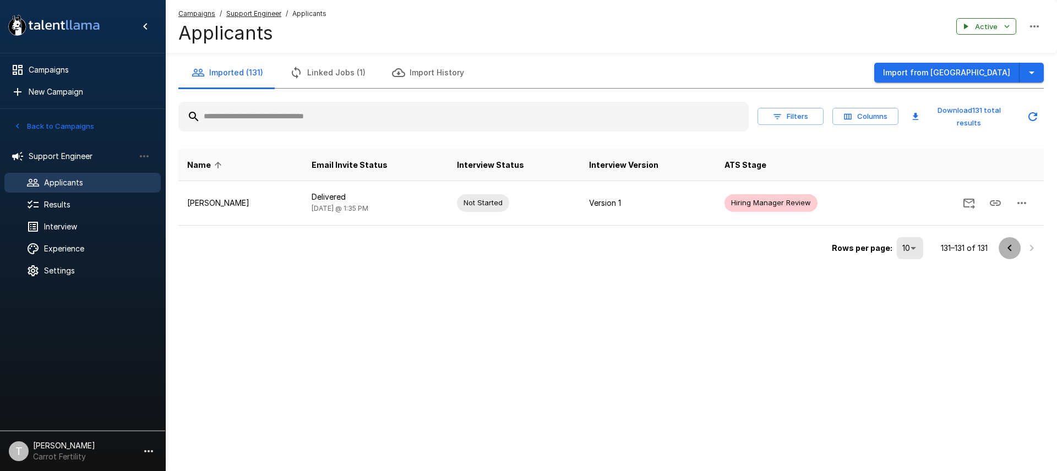
click at [1009, 249] on icon "Go to previous page" at bounding box center [1009, 248] width 13 height 13
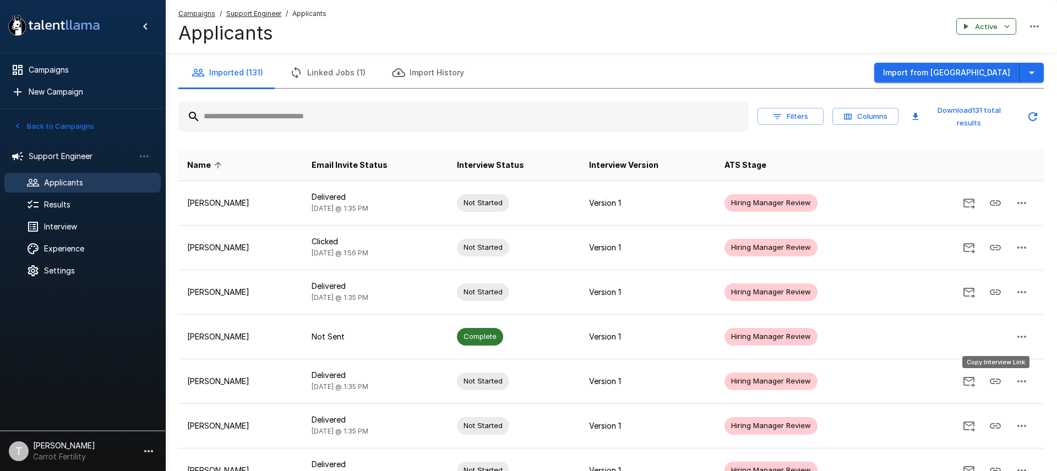
scroll to position [237, 0]
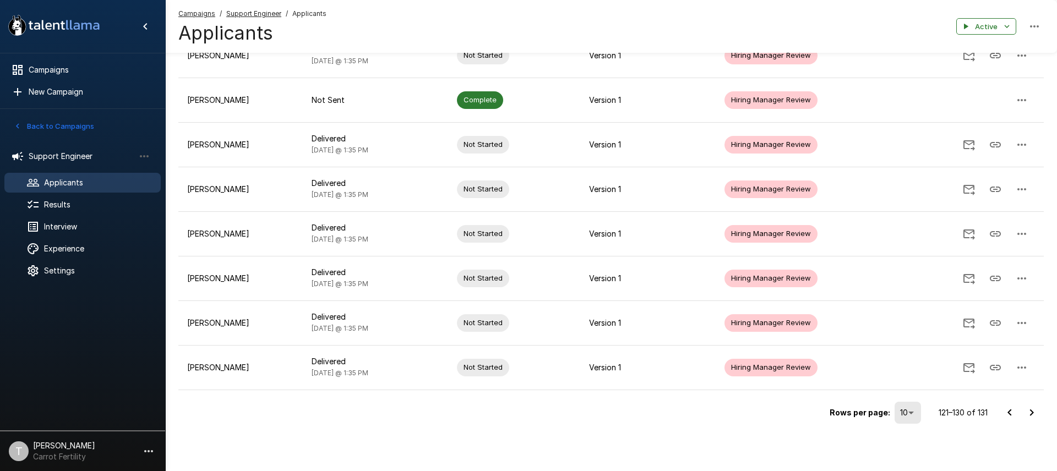
click at [1007, 416] on icon "Go to previous page" at bounding box center [1009, 412] width 13 height 13
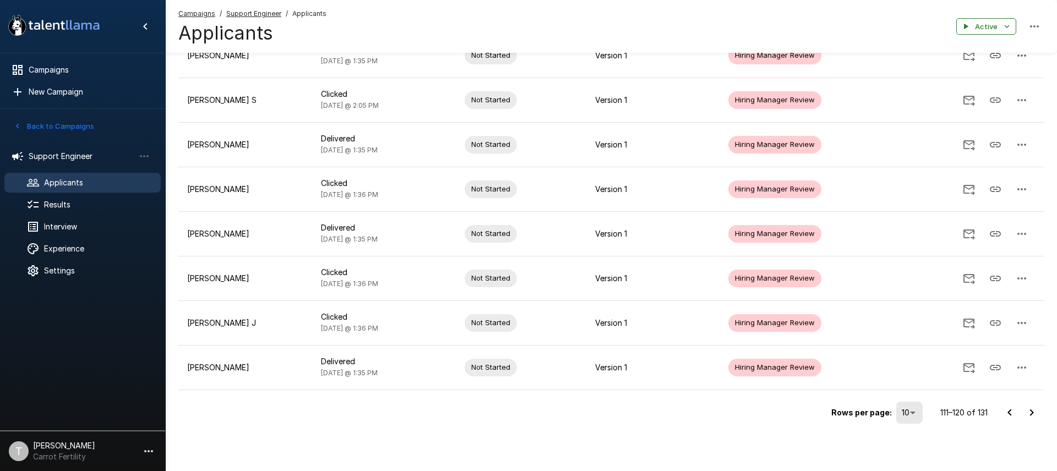
click at [1012, 415] on icon "Go to previous page" at bounding box center [1009, 412] width 13 height 13
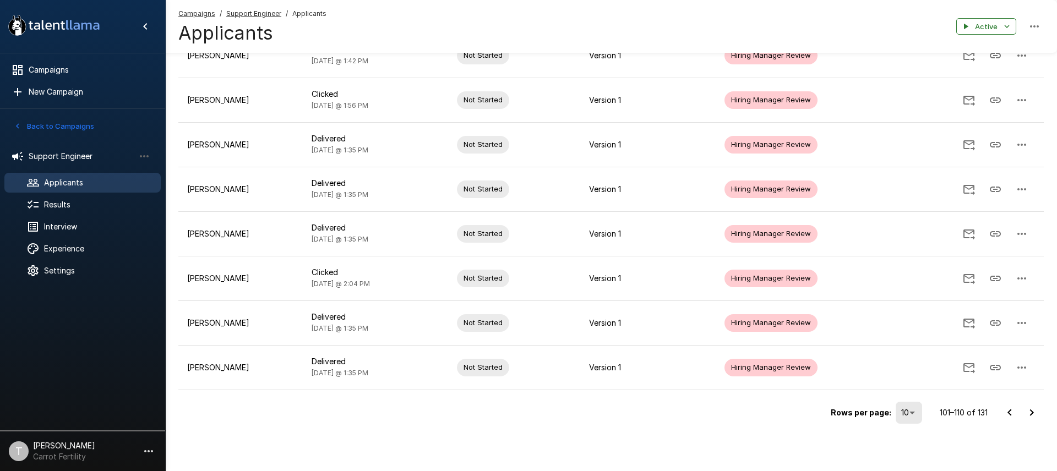
click at [1005, 411] on icon "Go to previous page" at bounding box center [1009, 412] width 13 height 13
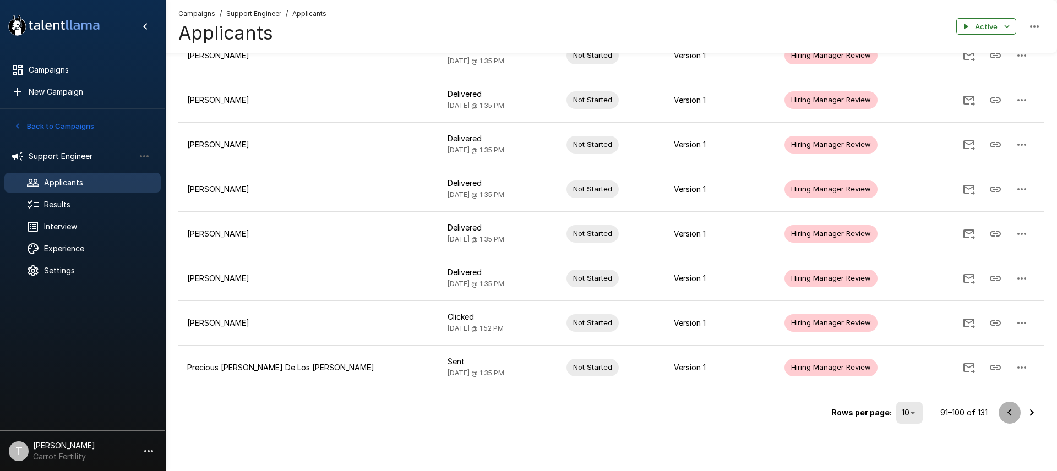
click at [1011, 412] on icon "Go to previous page" at bounding box center [1009, 412] width 13 height 13
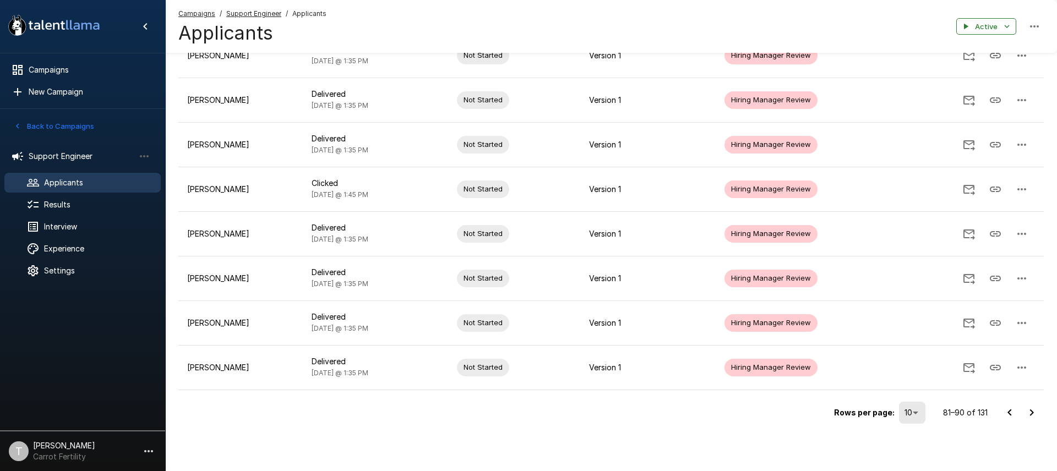
click at [1006, 411] on icon "Go to previous page" at bounding box center [1009, 412] width 13 height 13
click at [1008, 414] on icon "Go to previous page" at bounding box center [1009, 412] width 13 height 13
click at [1008, 411] on icon "Go to previous page" at bounding box center [1009, 412] width 13 height 13
click at [1009, 413] on icon "Go to previous page" at bounding box center [1009, 412] width 4 height 7
click at [1010, 410] on icon "Go to previous page" at bounding box center [1009, 412] width 4 height 7
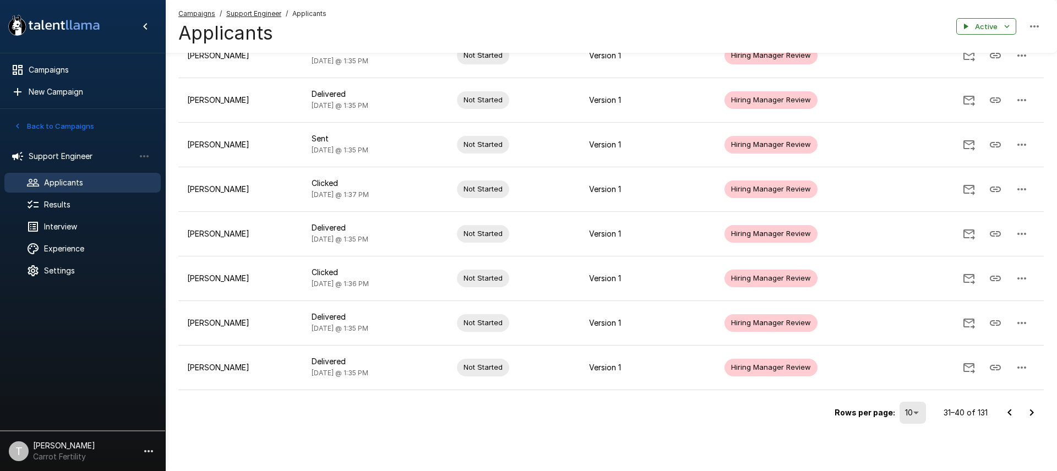
click at [1010, 410] on icon "Go to previous page" at bounding box center [1009, 412] width 13 height 13
click at [1011, 413] on icon "Go to previous page" at bounding box center [1009, 412] width 13 height 13
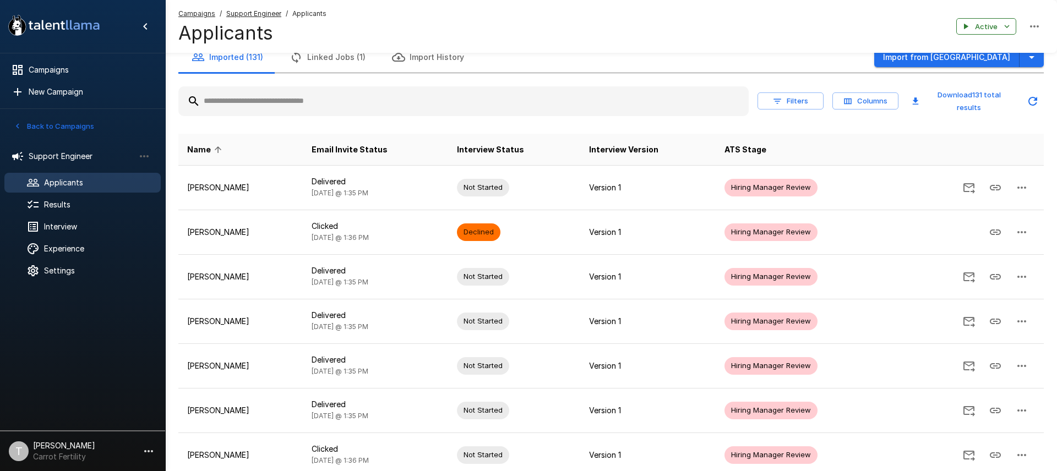
scroll to position [0, 0]
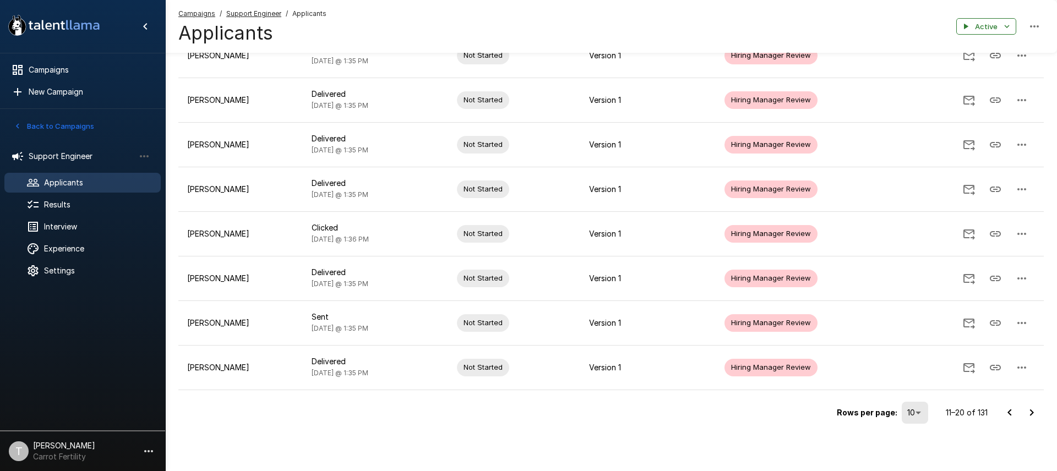
click at [1013, 412] on icon "Go to previous page" at bounding box center [1009, 412] width 13 height 13
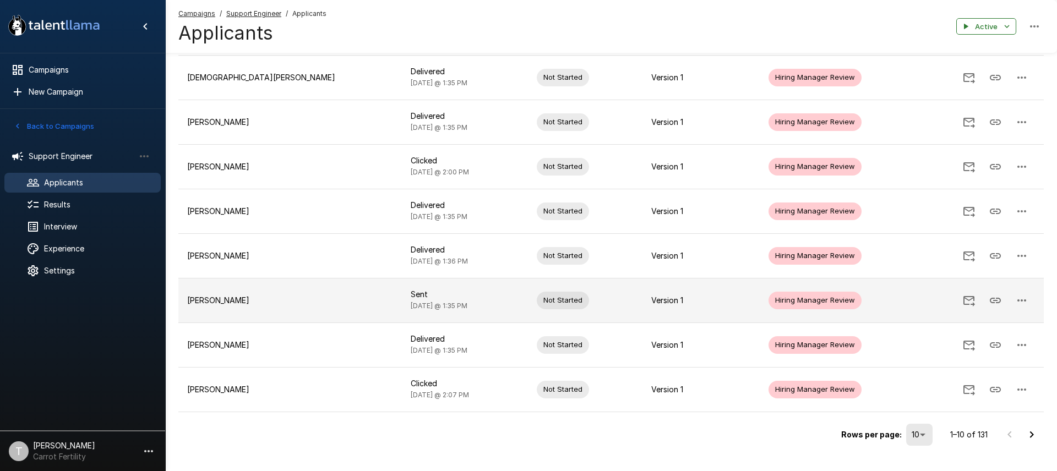
scroll to position [237, 0]
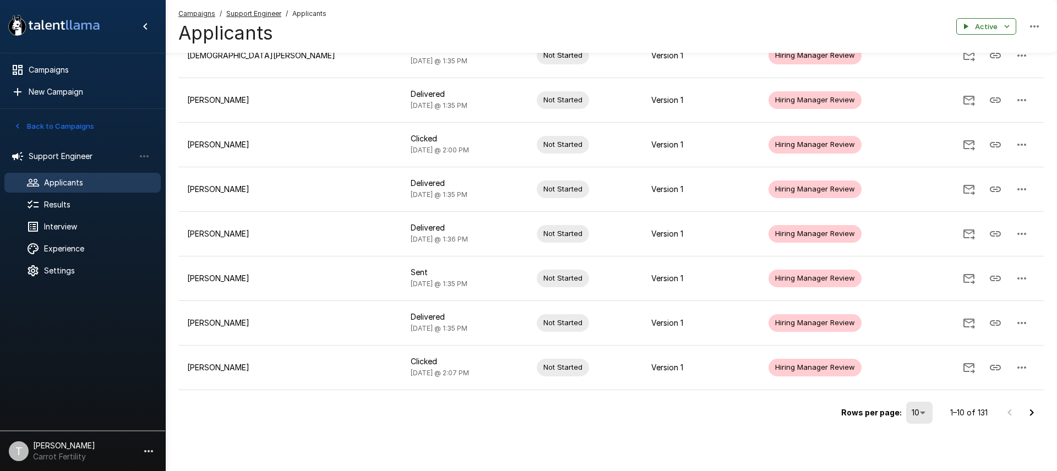
click at [1035, 413] on icon "Go to next page" at bounding box center [1031, 412] width 13 height 13
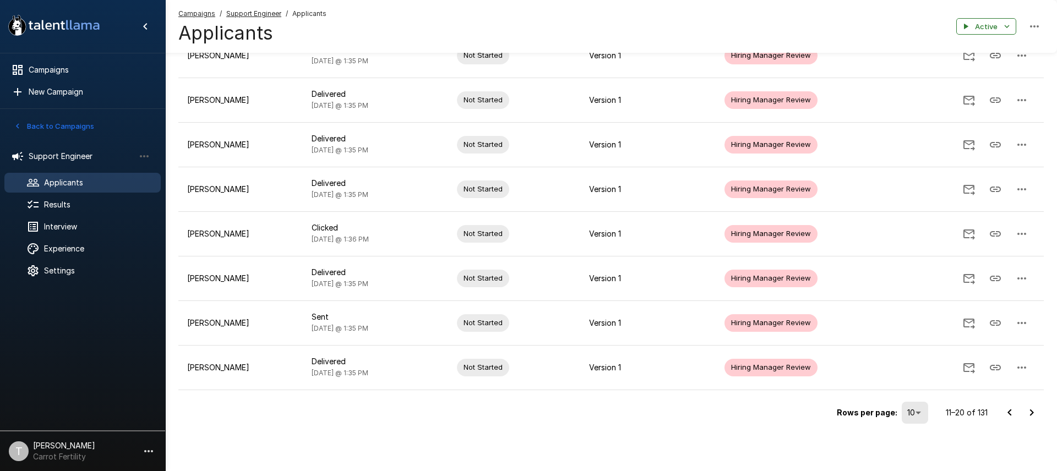
click at [1033, 414] on icon "Go to next page" at bounding box center [1031, 412] width 13 height 13
click at [1032, 413] on icon "Go to next page" at bounding box center [1032, 412] width 4 height 7
click at [1028, 406] on icon "Go to next page" at bounding box center [1031, 412] width 13 height 13
click at [1032, 408] on icon "Go to next page" at bounding box center [1031, 412] width 13 height 13
click at [1033, 412] on icon "Go to next page" at bounding box center [1031, 412] width 13 height 13
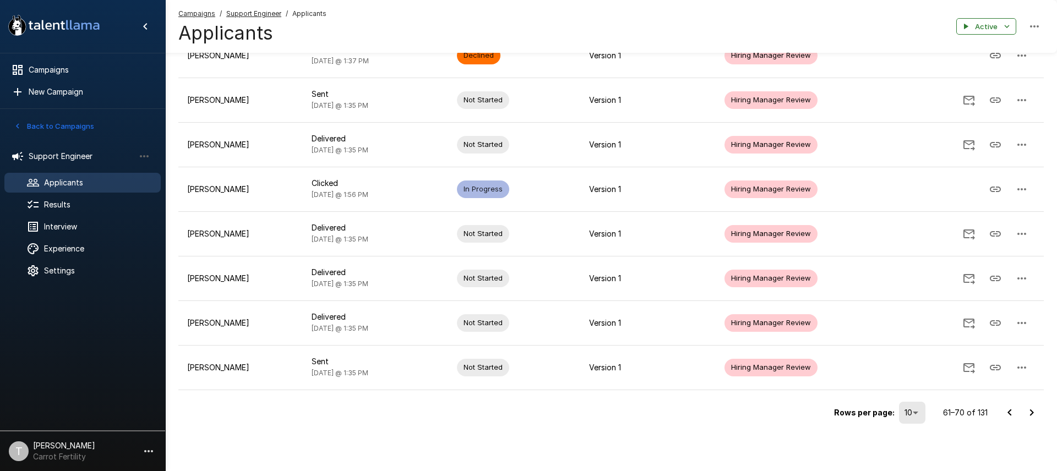
click at [1028, 415] on icon "Go to next page" at bounding box center [1031, 412] width 13 height 13
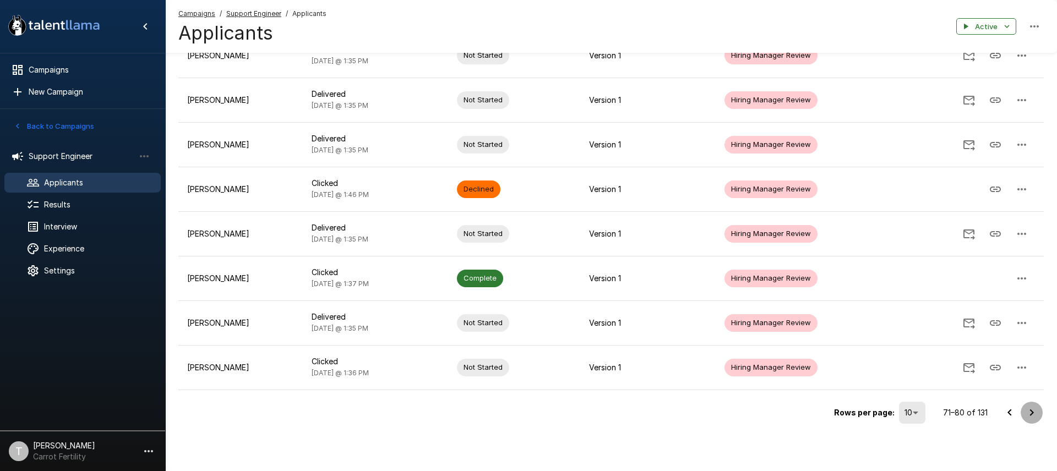
click at [1030, 413] on icon "Go to next page" at bounding box center [1031, 412] width 13 height 13
click at [1033, 415] on icon "Go to next page" at bounding box center [1031, 412] width 13 height 13
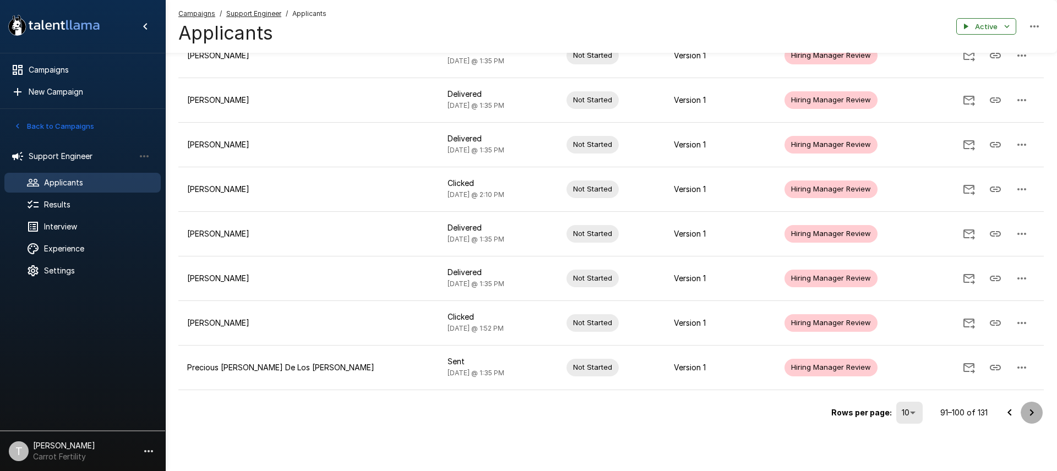
click at [1025, 412] on icon "Go to next page" at bounding box center [1031, 412] width 13 height 13
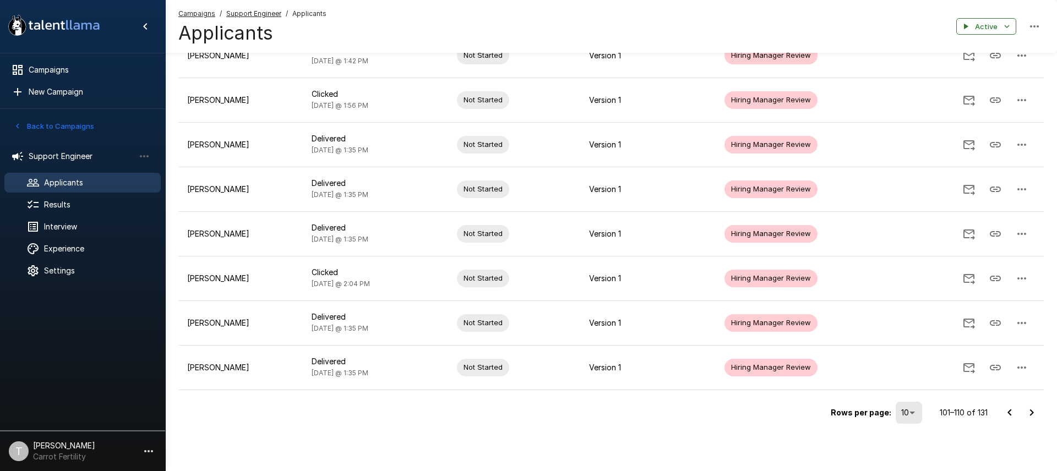
click at [1032, 412] on icon "Go to next page" at bounding box center [1032, 412] width 4 height 7
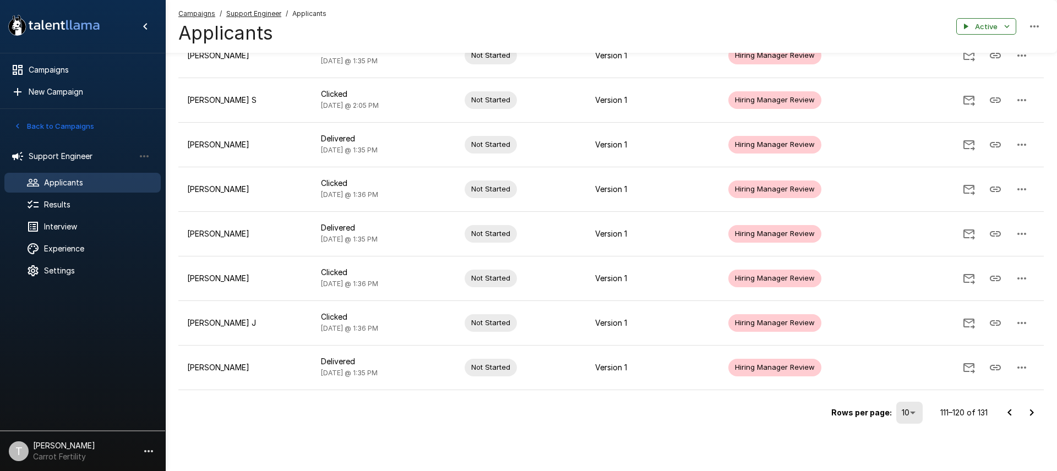
click at [1031, 411] on icon "Go to next page" at bounding box center [1032, 412] width 4 height 7
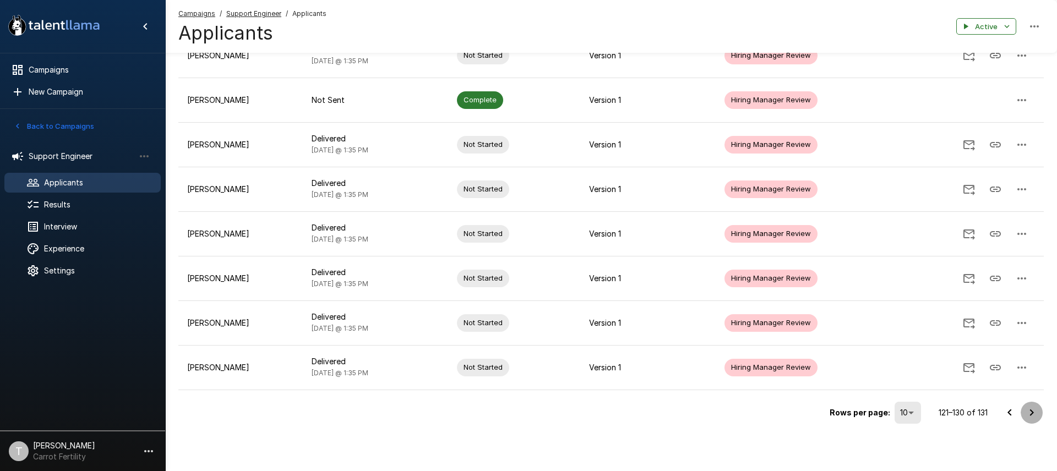
click at [1028, 416] on icon "Go to next page" at bounding box center [1031, 412] width 13 height 13
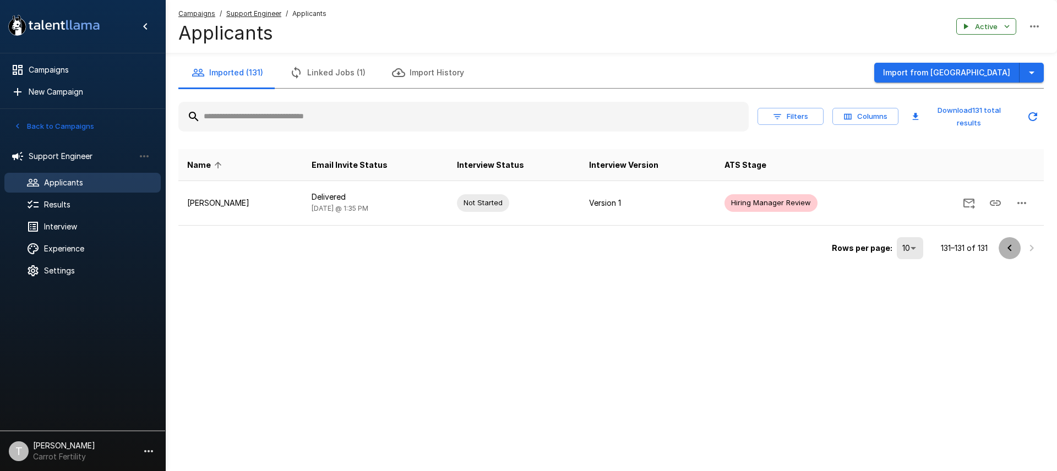
click at [1007, 248] on icon "Go to previous page" at bounding box center [1009, 248] width 13 height 13
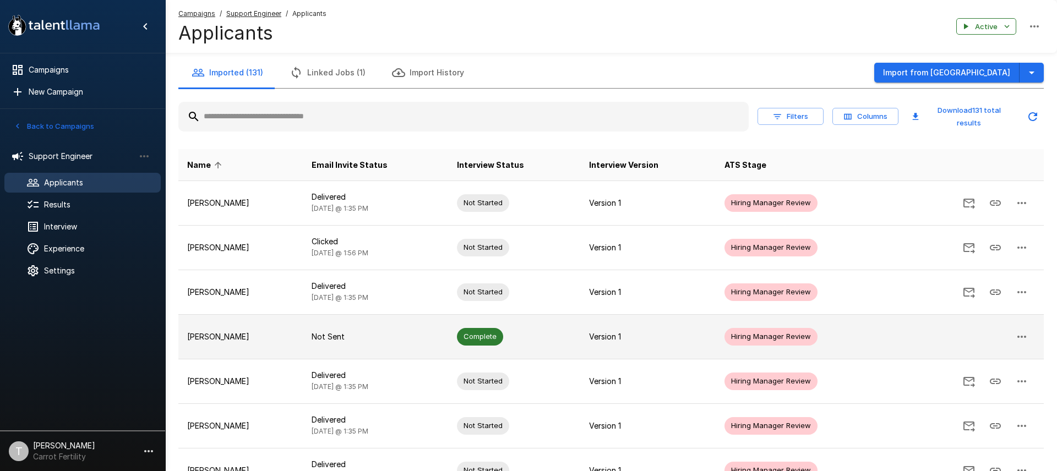
click at [374, 343] on td "Not Sent" at bounding box center [376, 336] width 146 height 45
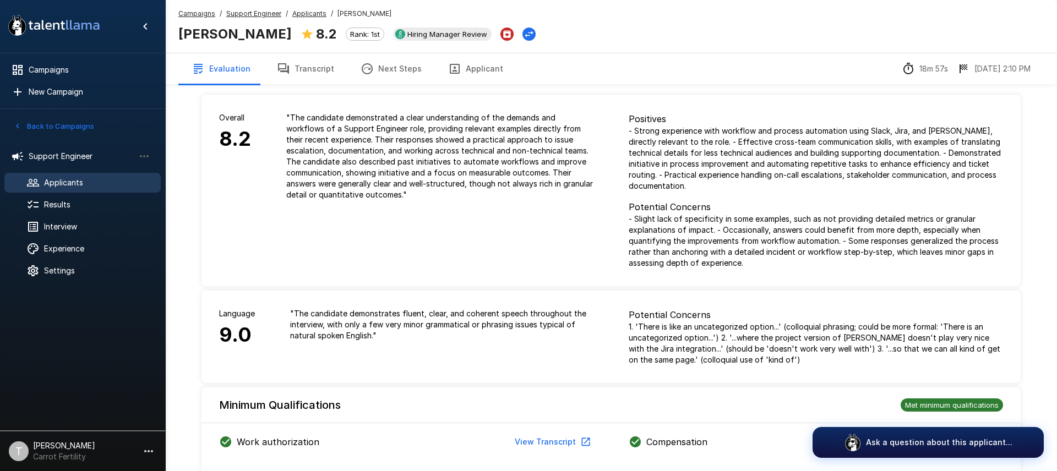
click at [302, 14] on u "Applicants" at bounding box center [309, 13] width 34 height 8
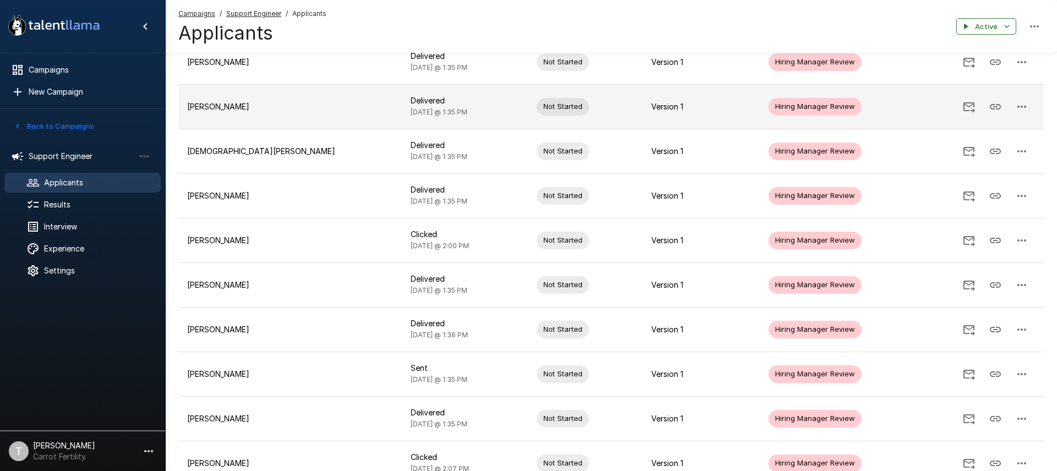
scroll to position [237, 0]
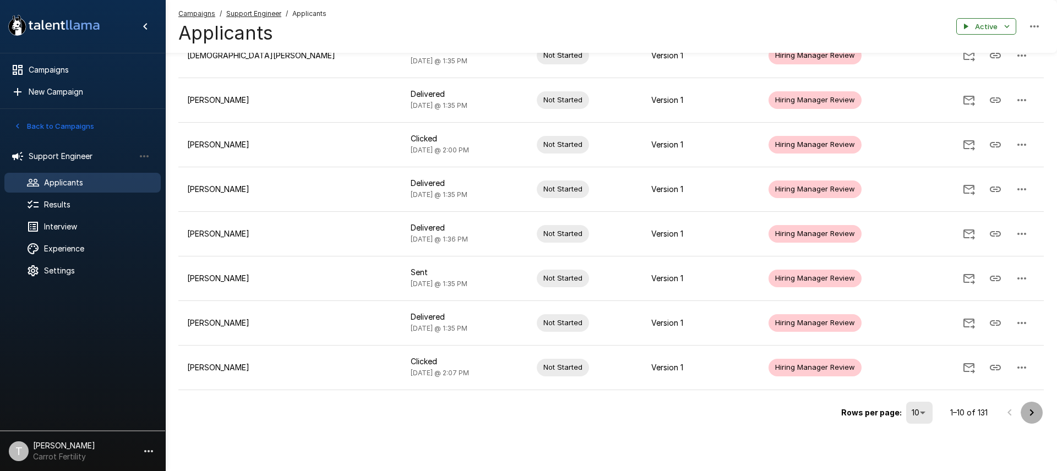
click at [1032, 413] on icon "Go to next page" at bounding box center [1032, 412] width 4 height 7
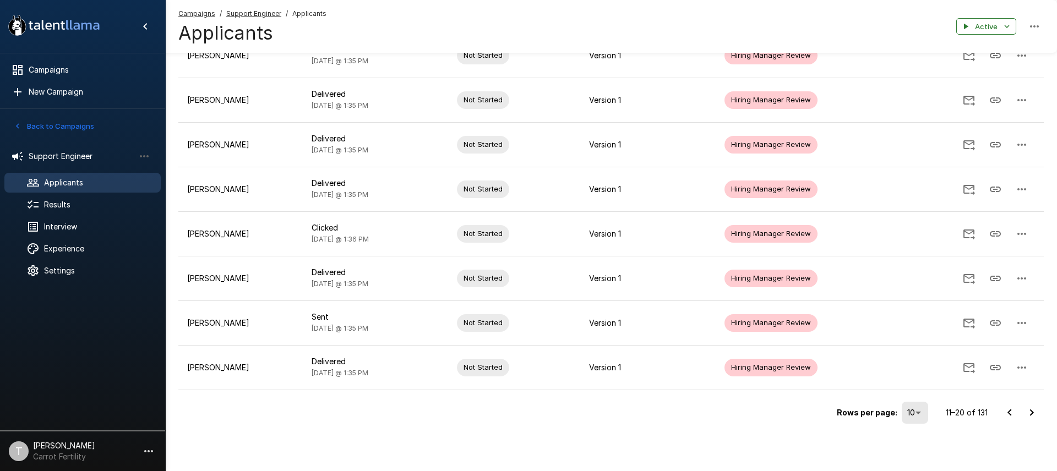
scroll to position [0, 0]
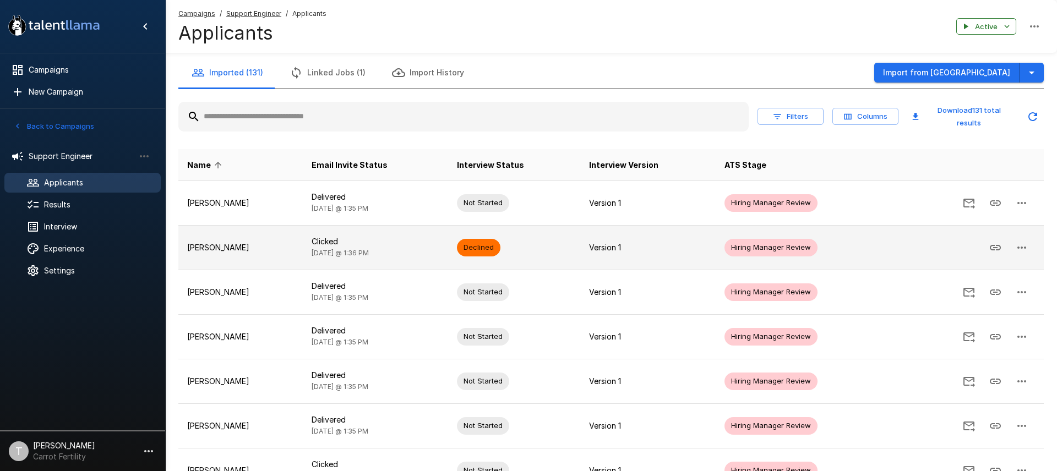
click at [544, 250] on td "Declined" at bounding box center [514, 247] width 132 height 45
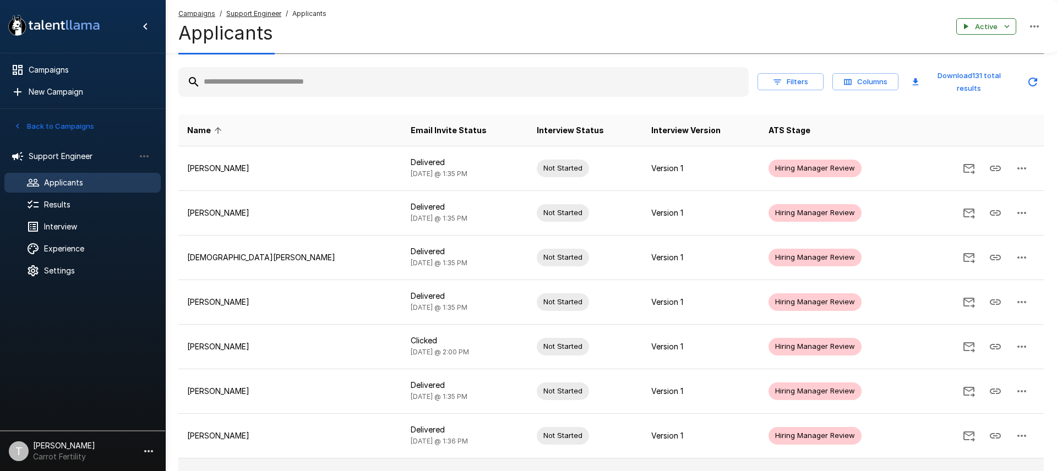
scroll to position [237, 0]
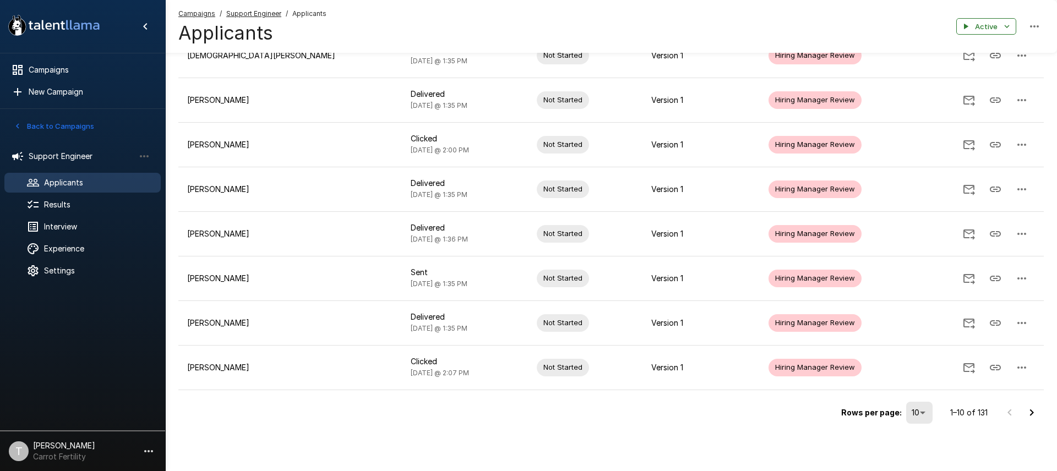
click at [1036, 413] on icon "Go to next page" at bounding box center [1031, 412] width 13 height 13
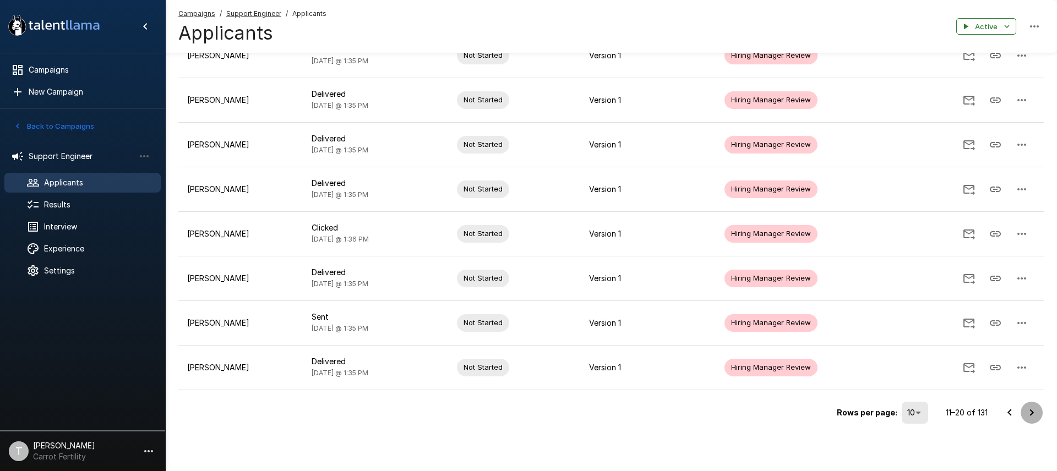
click at [1033, 414] on icon "Go to next page" at bounding box center [1031, 412] width 13 height 13
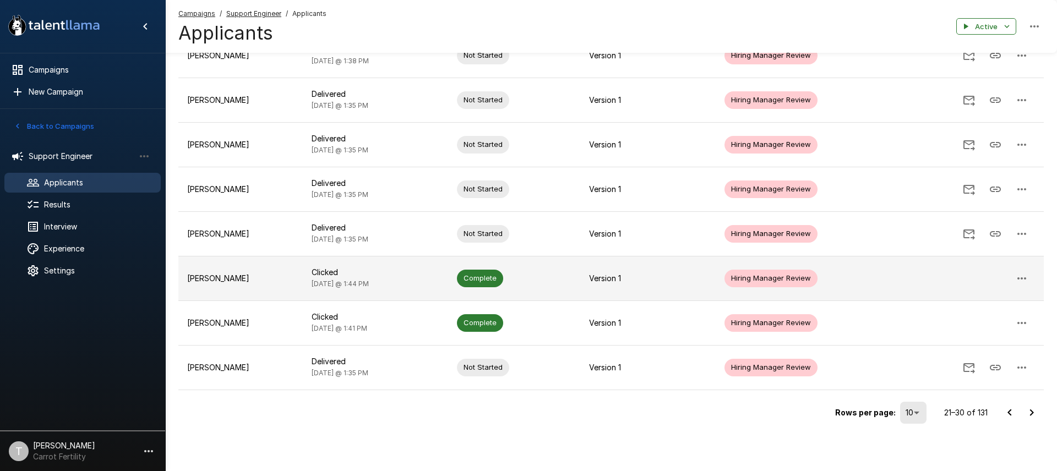
click at [293, 279] on p "[PERSON_NAME]" at bounding box center [240, 278] width 107 height 11
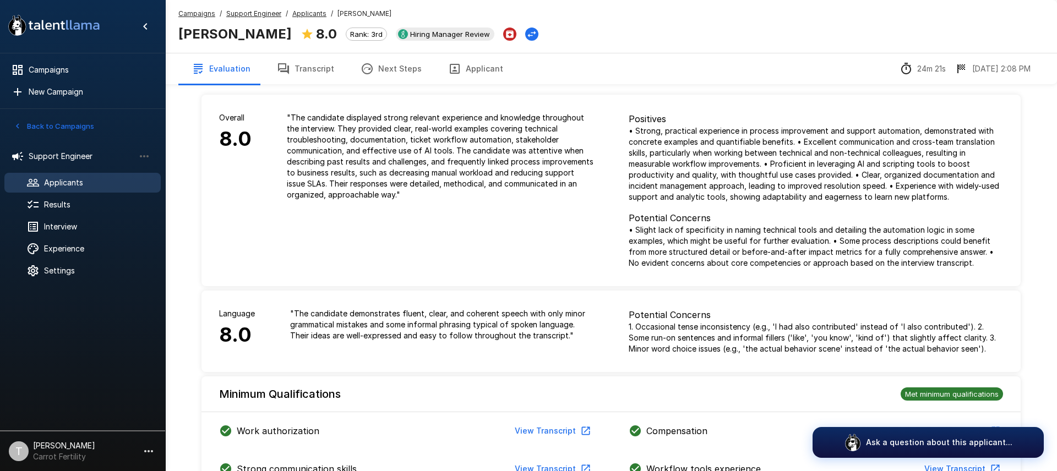
click at [313, 15] on u "Applicants" at bounding box center [309, 13] width 34 height 8
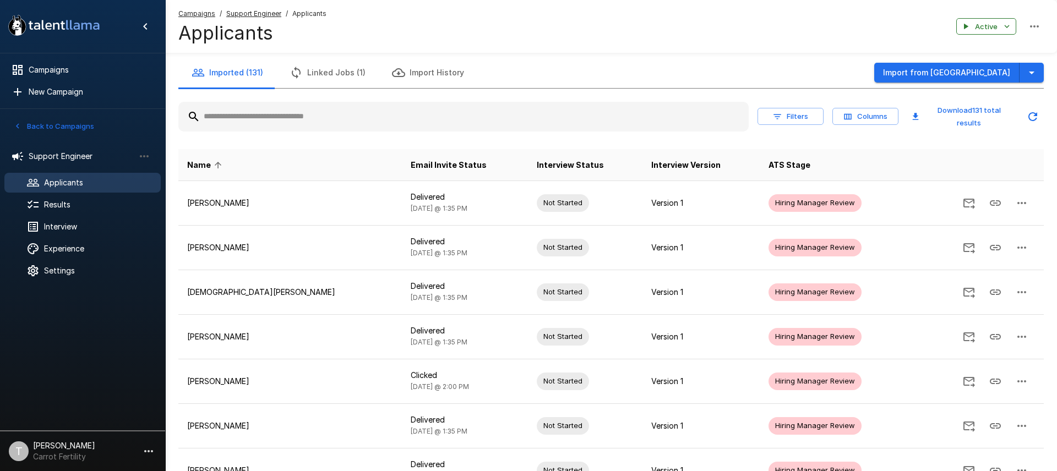
scroll to position [237, 0]
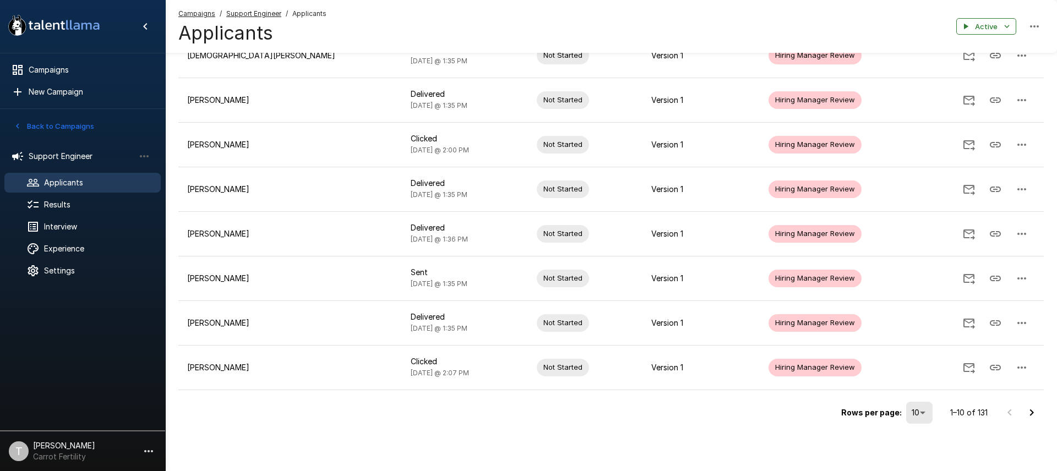
click at [1026, 412] on icon "Go to next page" at bounding box center [1031, 412] width 13 height 13
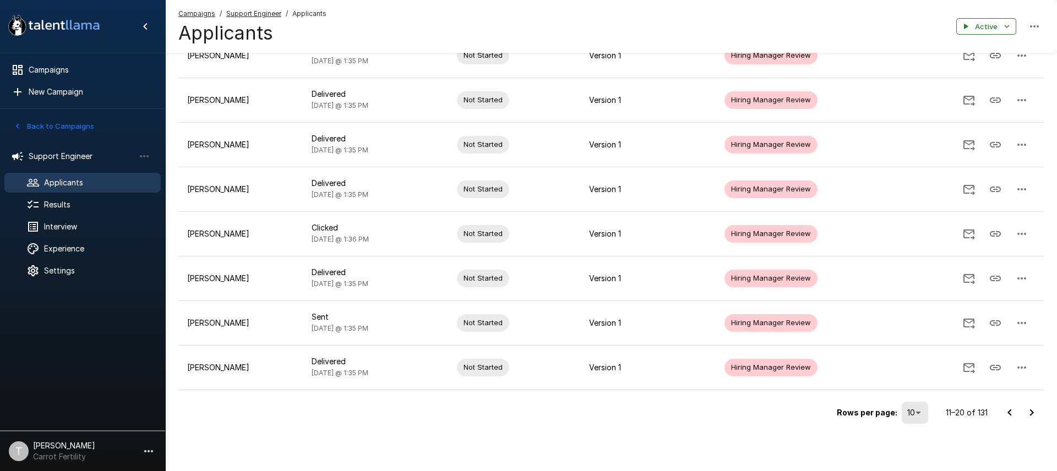
click at [1029, 412] on icon "Go to next page" at bounding box center [1031, 412] width 13 height 13
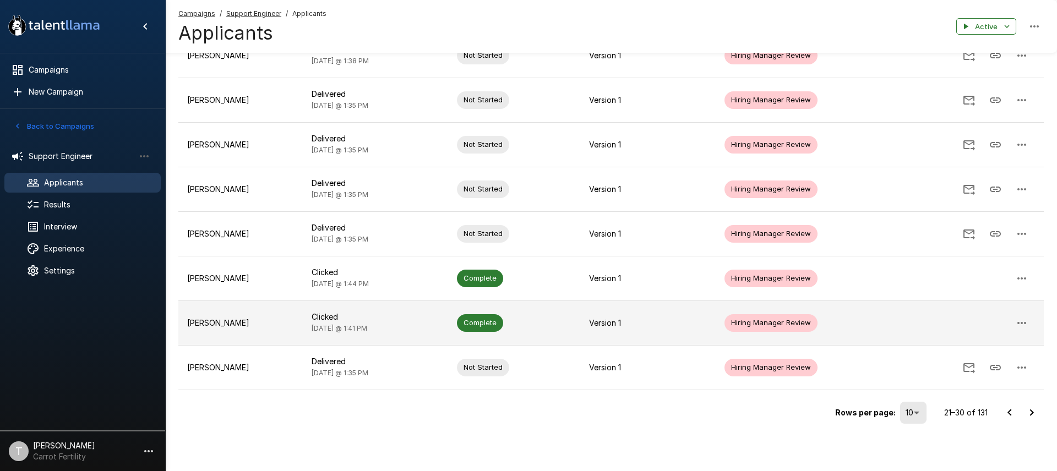
click at [273, 331] on td "[PERSON_NAME]" at bounding box center [240, 323] width 124 height 45
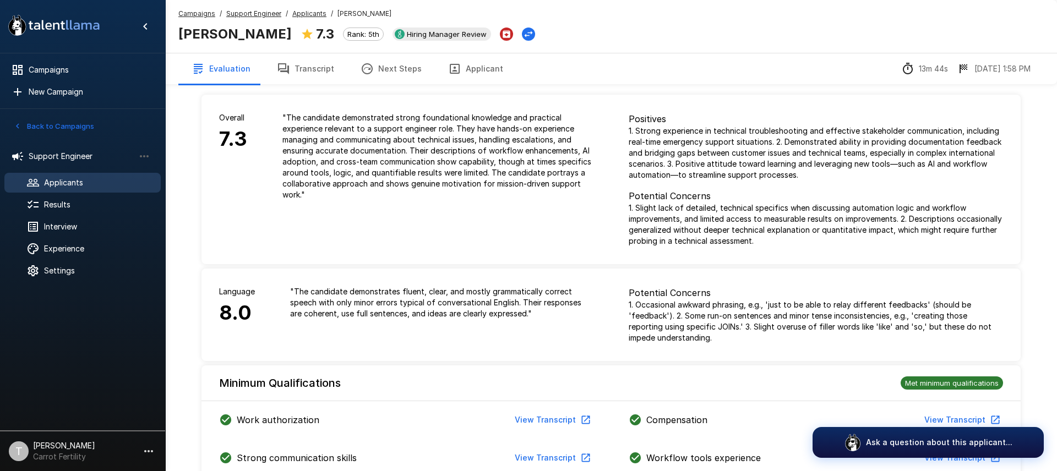
click at [309, 16] on u "Applicants" at bounding box center [309, 13] width 34 height 8
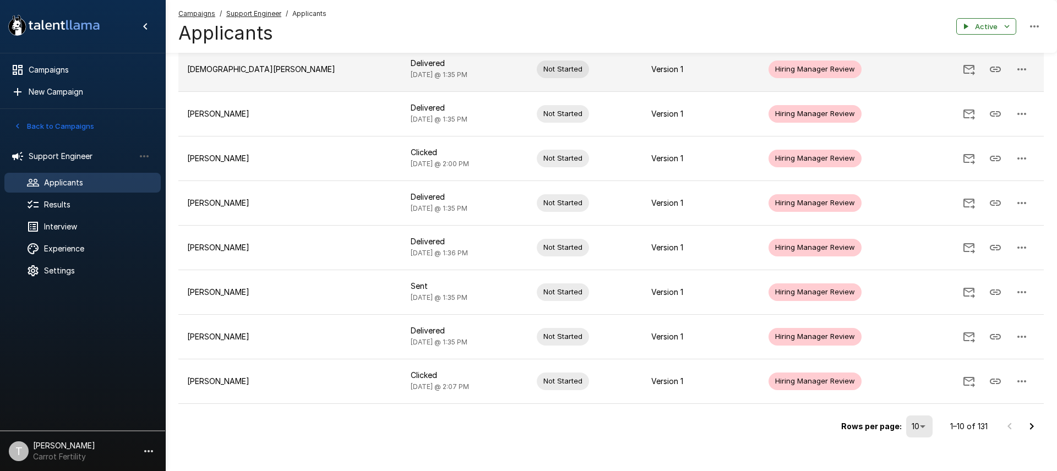
scroll to position [237, 0]
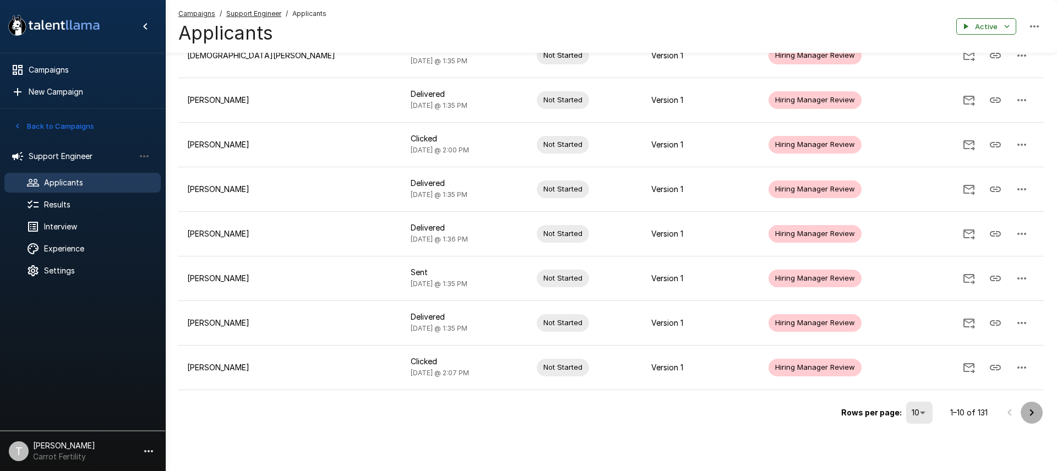
click at [1032, 417] on icon "Go to next page" at bounding box center [1031, 412] width 13 height 13
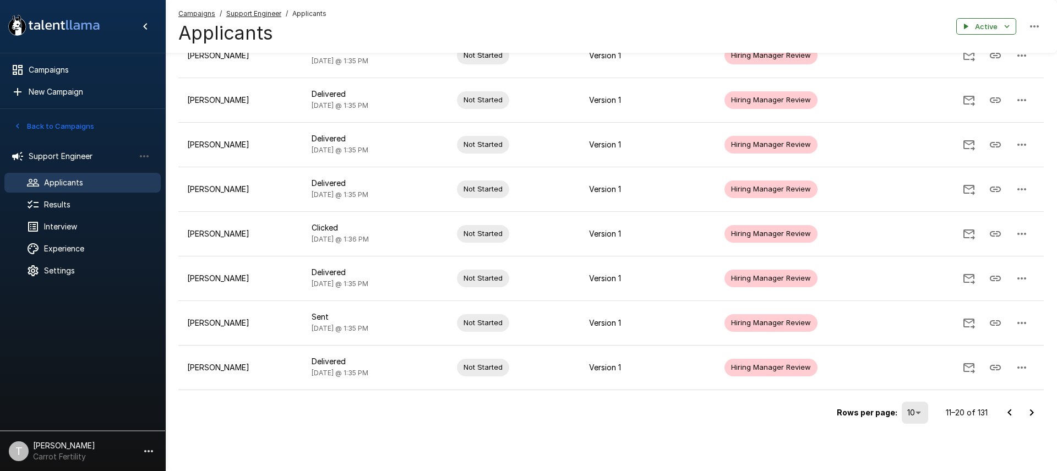
click at [1031, 413] on icon "Go to next page" at bounding box center [1031, 412] width 13 height 13
click at [1033, 412] on icon "Go to next page" at bounding box center [1032, 412] width 4 height 7
click at [1032, 412] on icon "Go to next page" at bounding box center [1032, 412] width 4 height 7
click at [1032, 415] on icon "Go to next page" at bounding box center [1031, 412] width 13 height 13
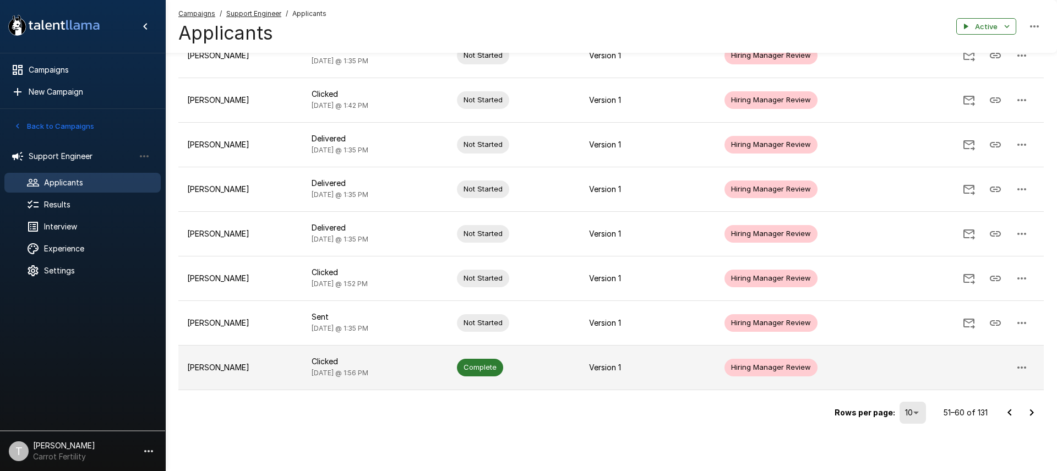
click at [400, 373] on td "Clicked [DATE] @ 1:56 PM" at bounding box center [376, 367] width 146 height 45
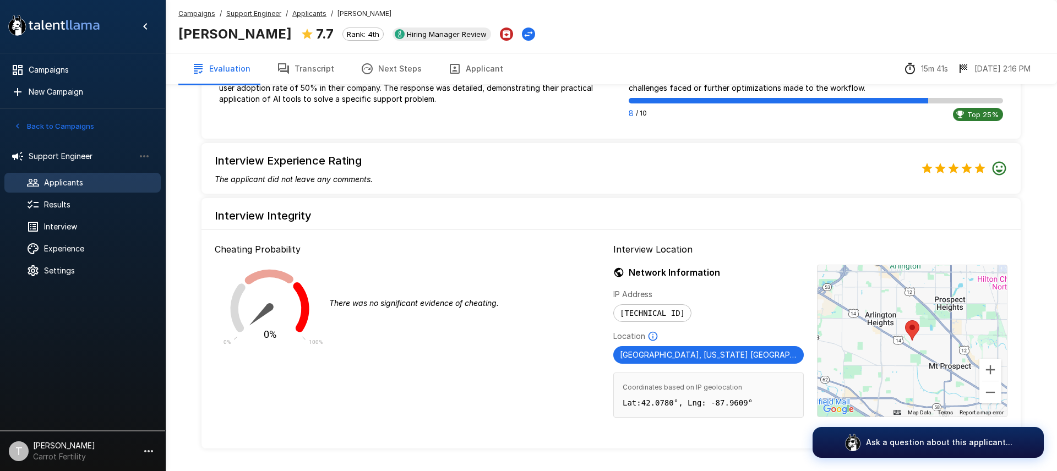
scroll to position [811, 0]
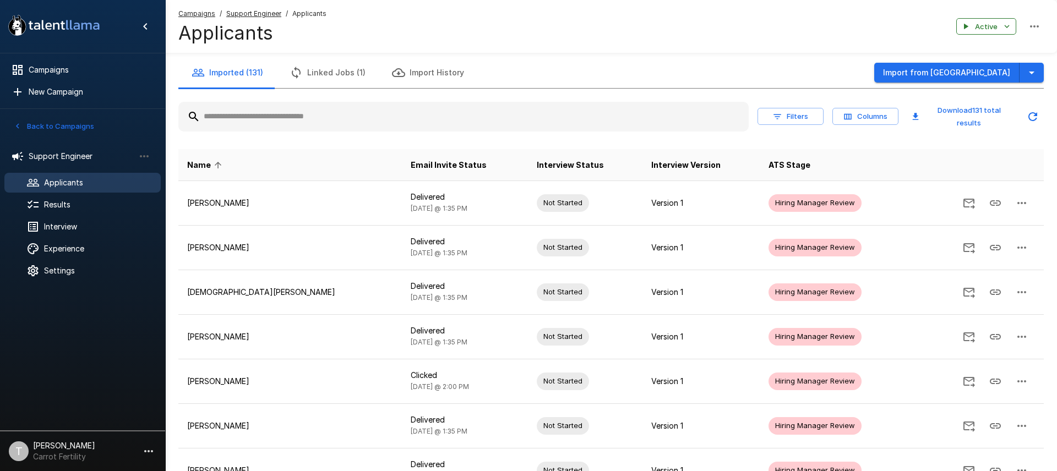
scroll to position [237, 0]
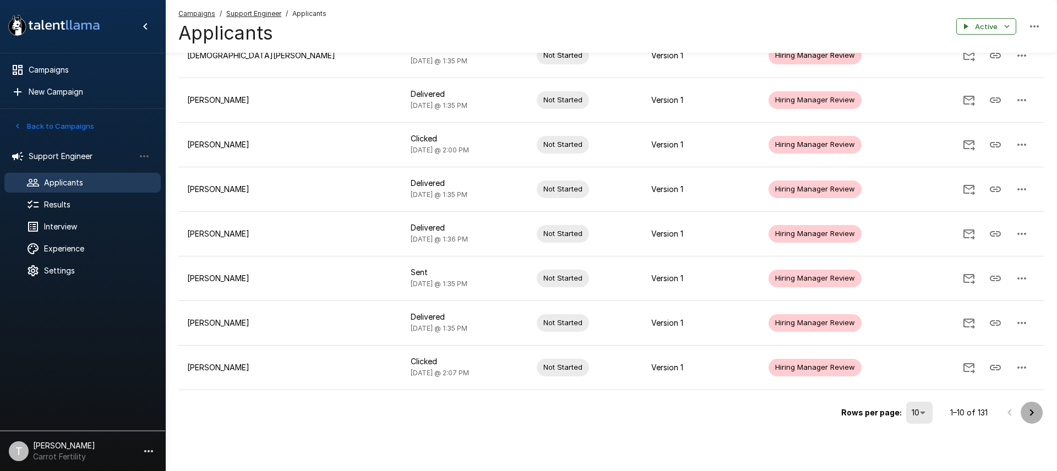
click at [1032, 413] on icon "Go to next page" at bounding box center [1032, 412] width 4 height 7
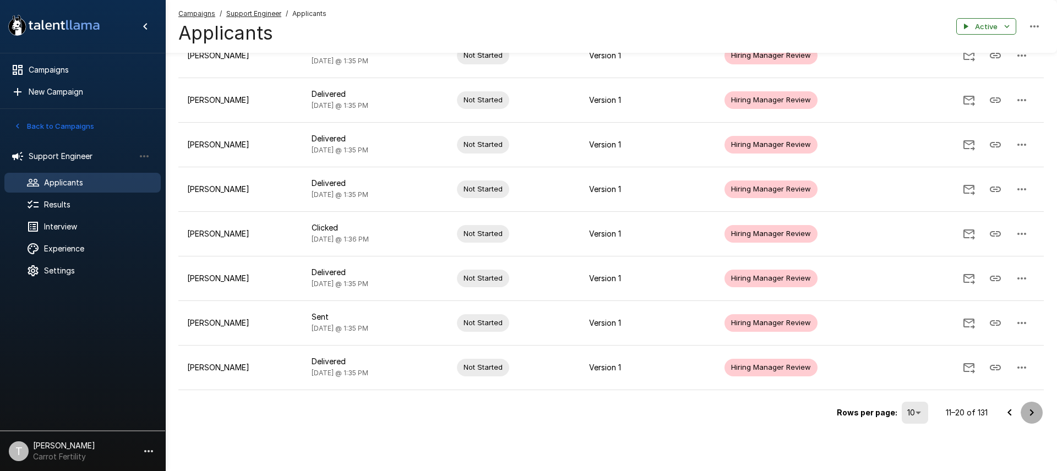
click at [1034, 413] on icon "Go to next page" at bounding box center [1031, 412] width 13 height 13
click at [1032, 415] on icon "Go to next page" at bounding box center [1031, 412] width 13 height 13
click at [1028, 411] on icon "Go to next page" at bounding box center [1031, 412] width 13 height 13
click at [1028, 410] on icon "Go to next page" at bounding box center [1031, 412] width 13 height 13
click at [1032, 412] on icon "Go to next page" at bounding box center [1032, 412] width 4 height 7
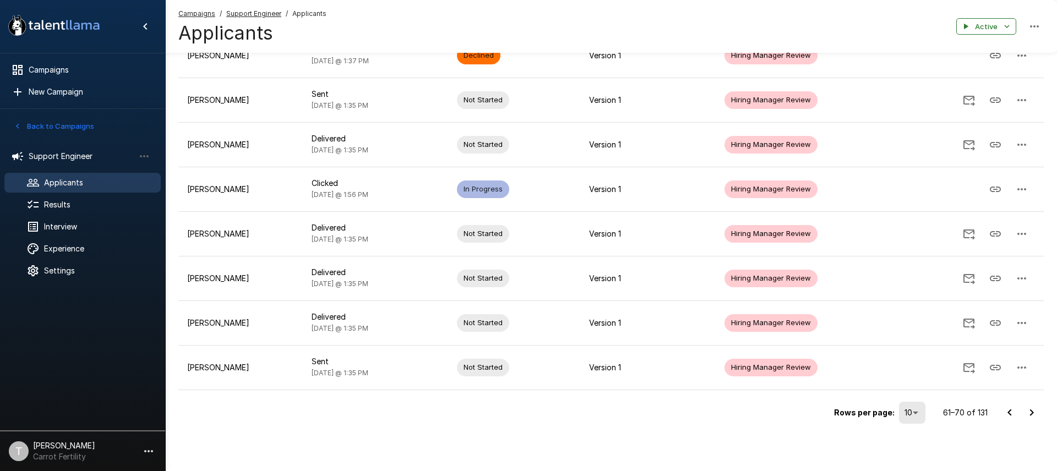
click at [1031, 411] on icon "Go to next page" at bounding box center [1032, 412] width 4 height 7
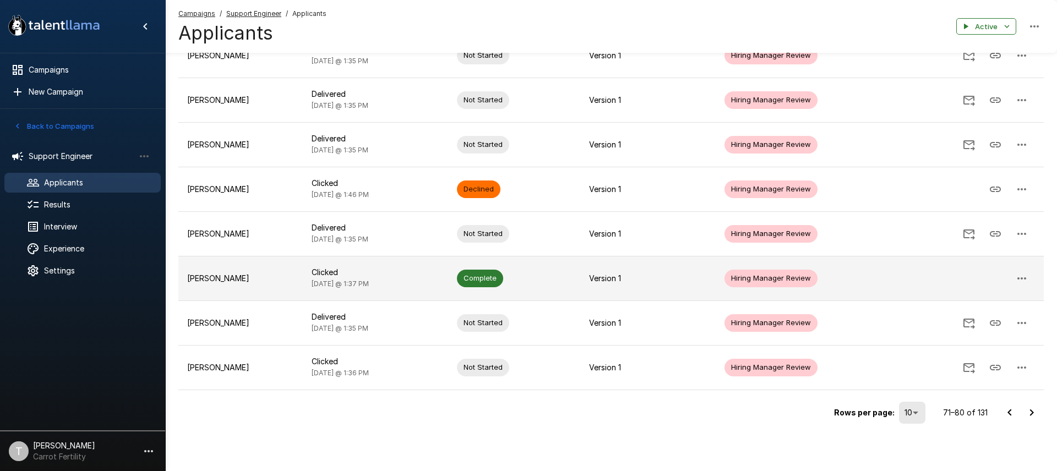
click at [538, 284] on td "Complete" at bounding box center [514, 278] width 132 height 45
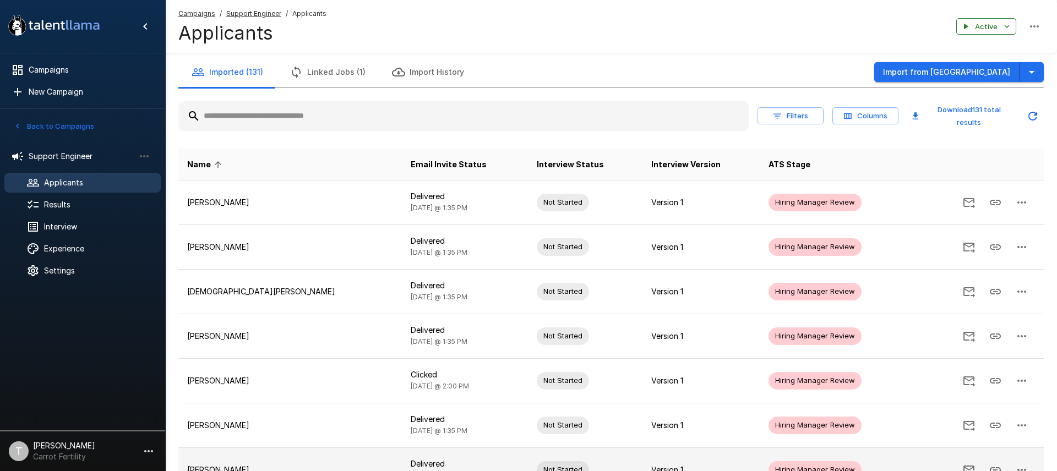
scroll to position [237, 0]
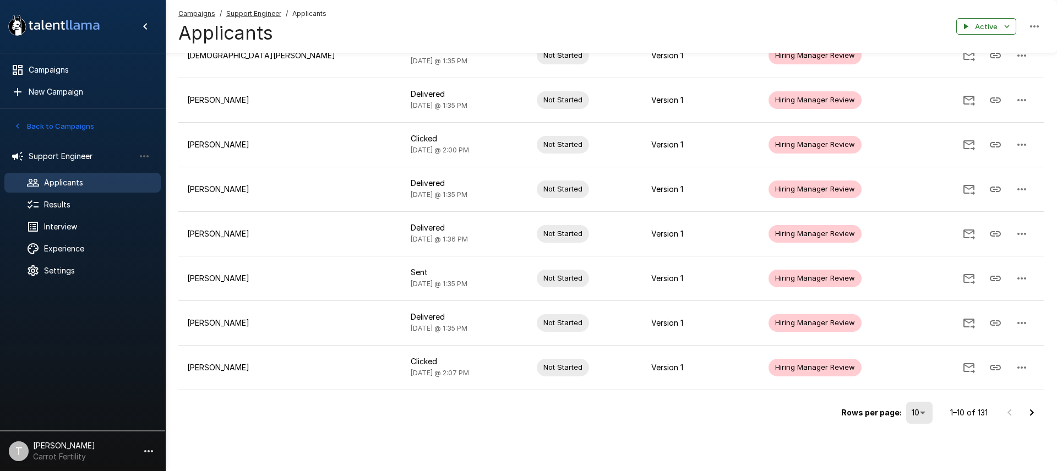
click at [1031, 413] on icon "Go to next page" at bounding box center [1032, 412] width 4 height 7
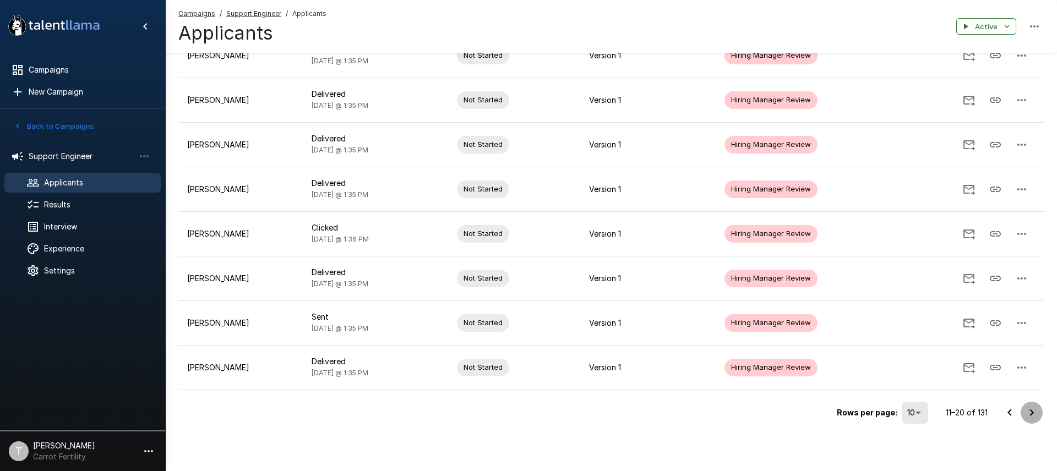
click at [1035, 413] on icon "Go to next page" at bounding box center [1031, 412] width 13 height 13
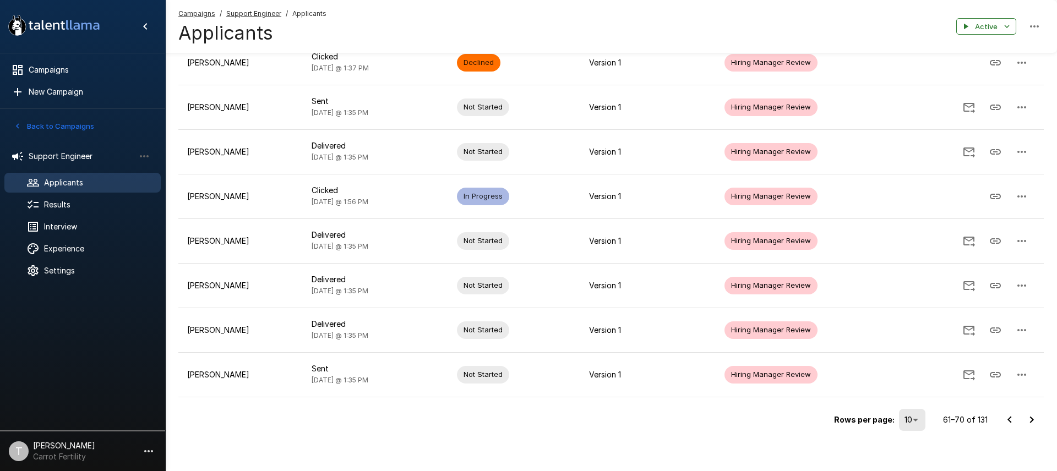
scroll to position [231, 0]
click at [1033, 418] on icon "Go to next page" at bounding box center [1032, 418] width 4 height 7
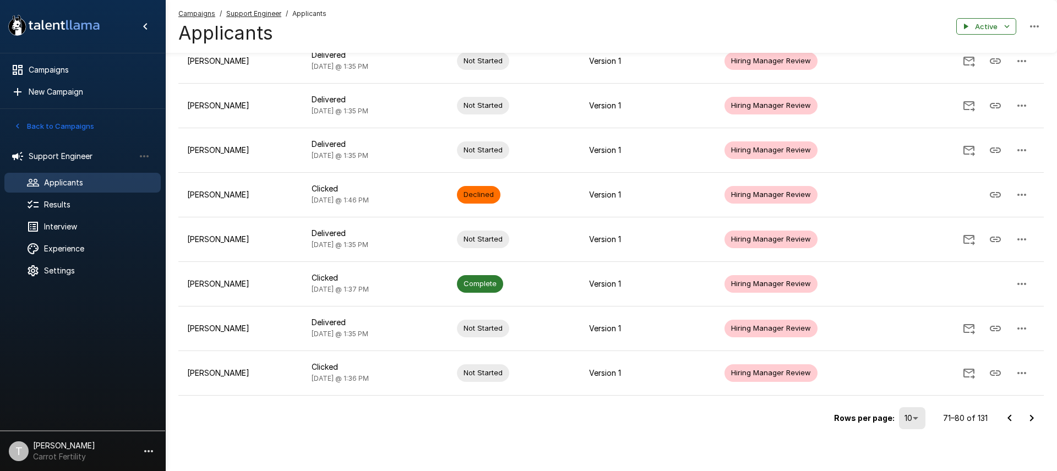
click at [1033, 418] on icon "Go to next page" at bounding box center [1031, 418] width 13 height 13
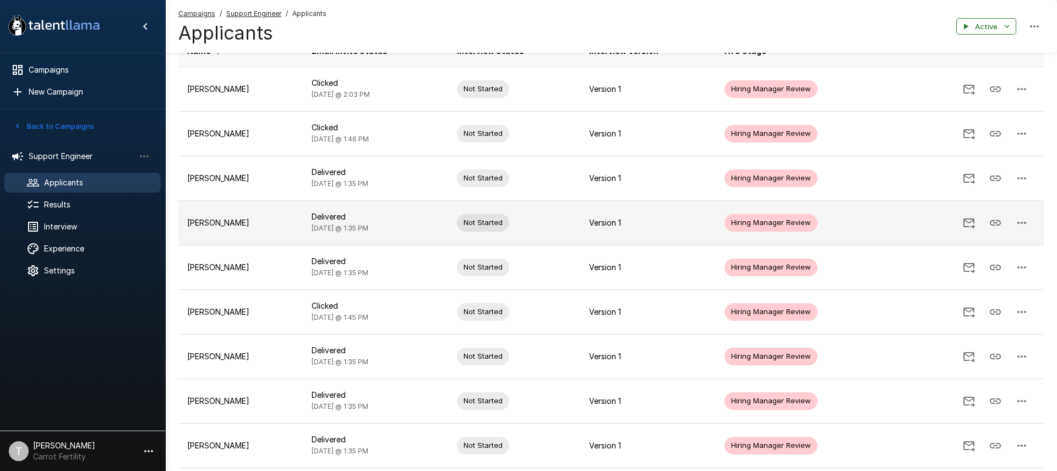
scroll to position [237, 0]
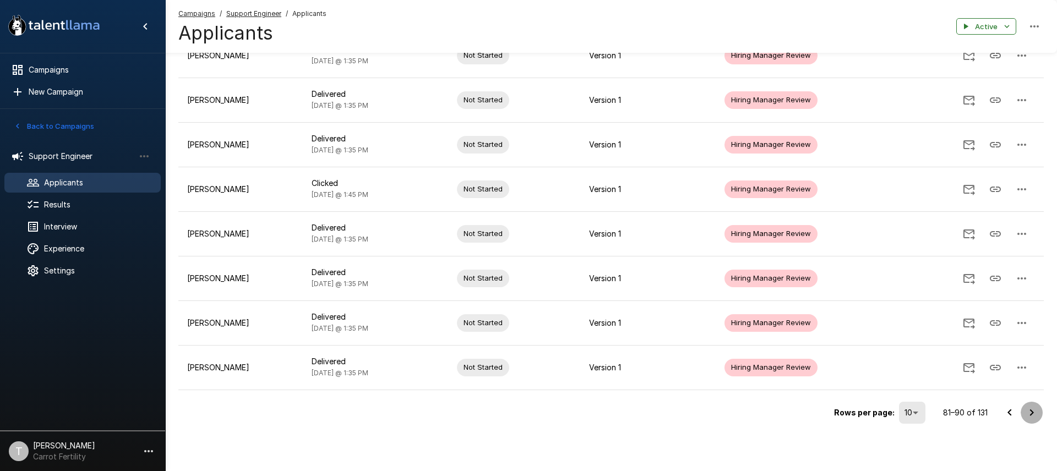
click at [1029, 408] on icon "Go to next page" at bounding box center [1031, 412] width 13 height 13
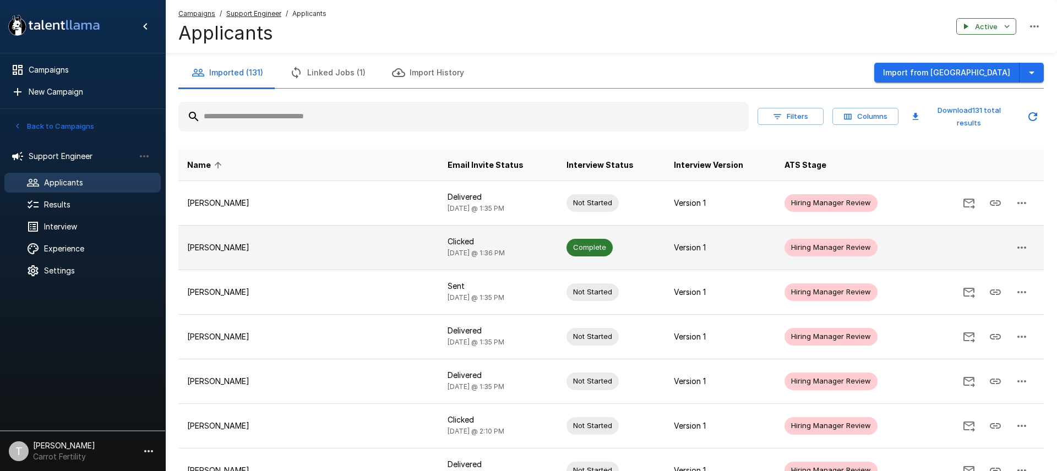
click at [446, 250] on td "Clicked [DATE] @ 1:36 PM" at bounding box center [498, 247] width 119 height 45
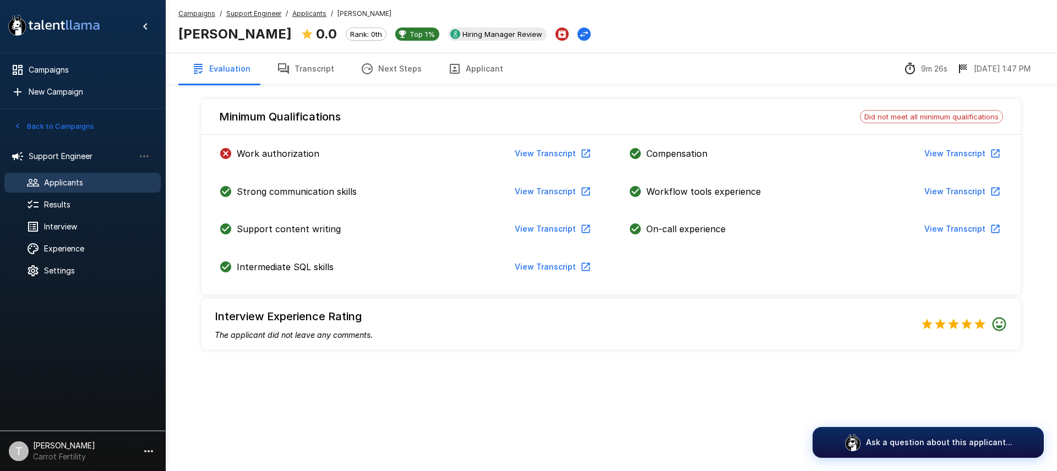
click at [302, 15] on u "Applicants" at bounding box center [309, 13] width 34 height 8
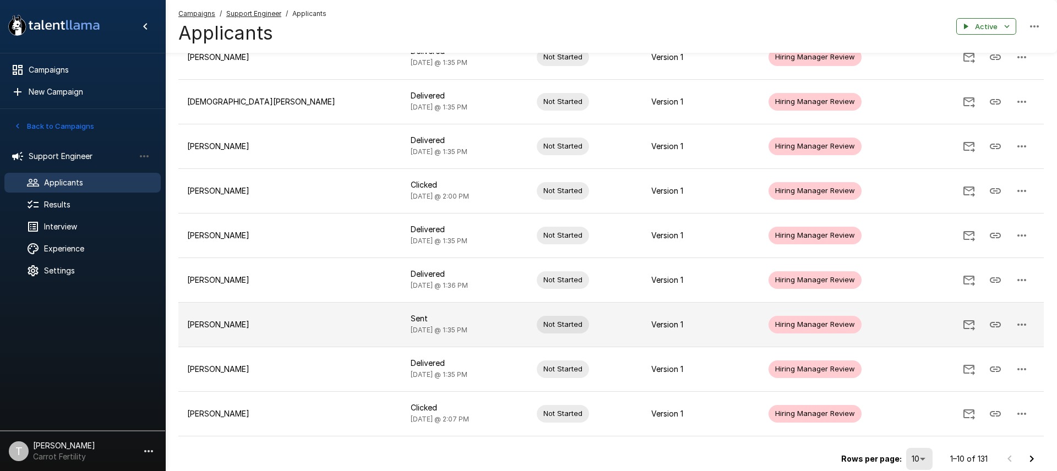
scroll to position [237, 0]
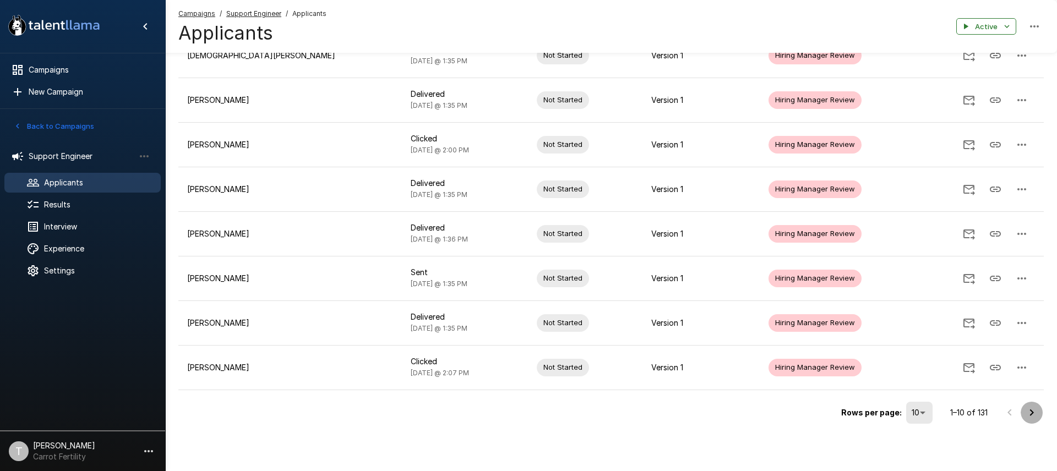
click at [1035, 412] on icon "Go to next page" at bounding box center [1031, 412] width 13 height 13
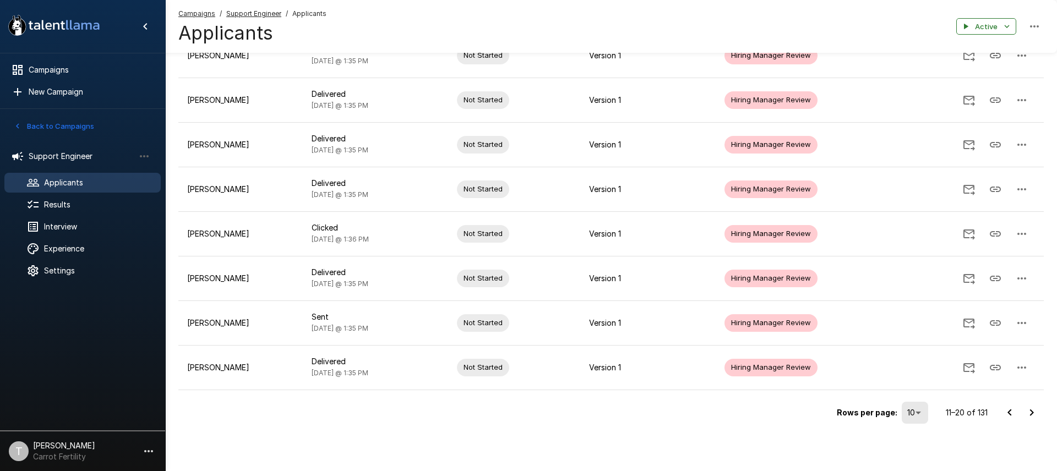
click at [1033, 414] on icon "Go to next page" at bounding box center [1031, 412] width 13 height 13
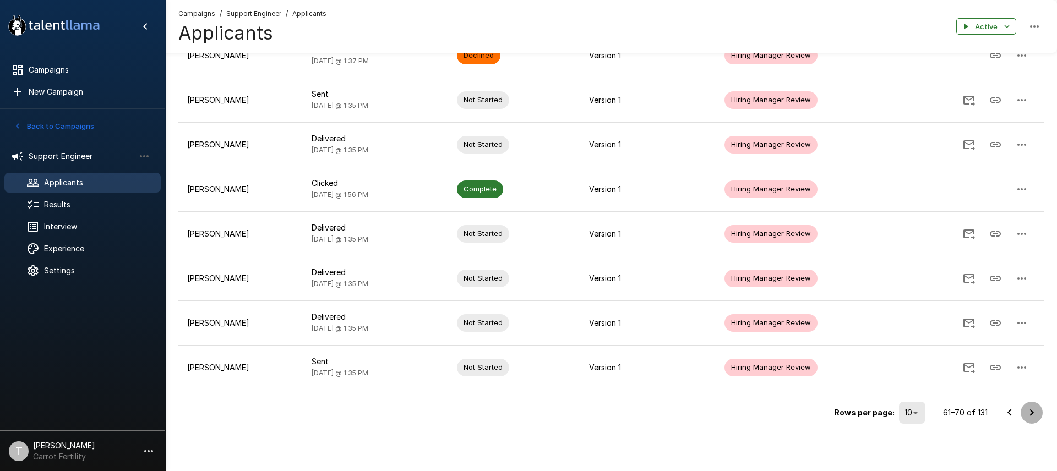
click at [1033, 414] on icon "Go to next page" at bounding box center [1031, 412] width 13 height 13
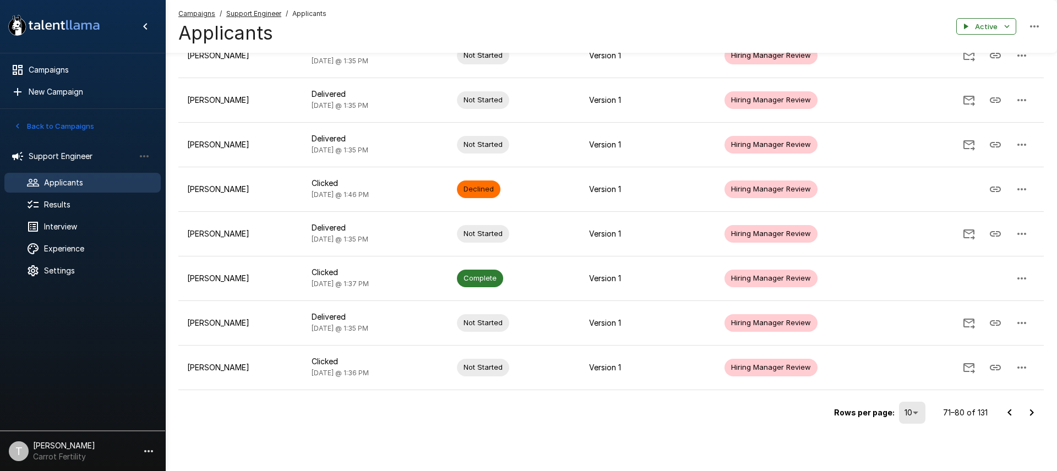
click at [1033, 414] on icon "Go to next page" at bounding box center [1031, 412] width 13 height 13
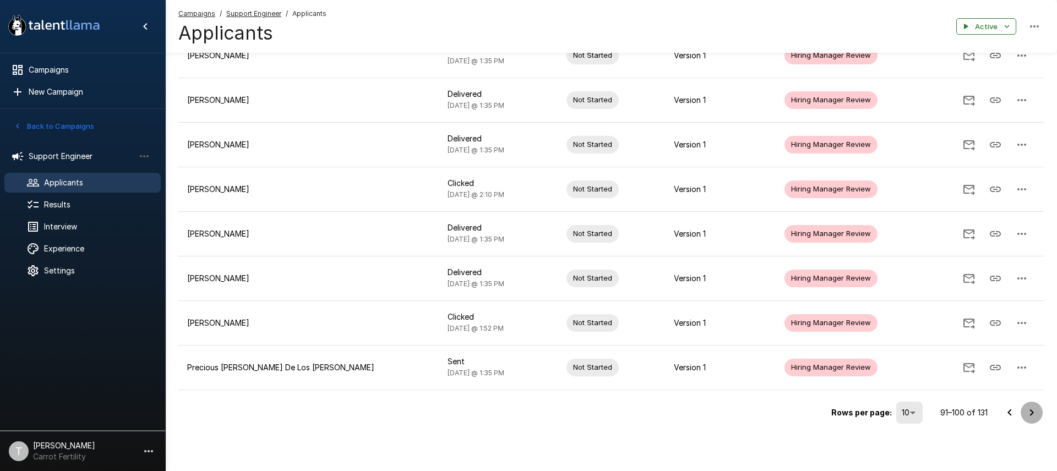
click at [1036, 417] on icon "Go to next page" at bounding box center [1031, 412] width 13 height 13
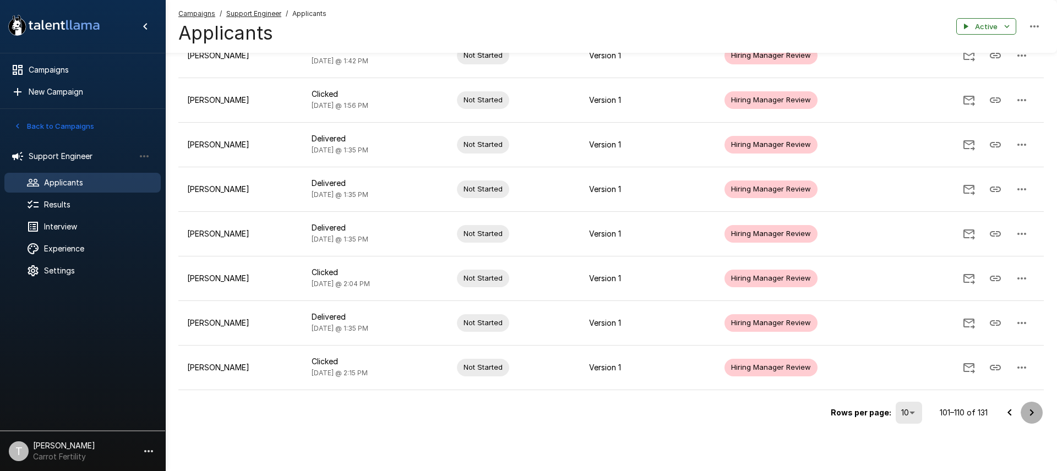
click at [1028, 412] on icon "Go to next page" at bounding box center [1031, 412] width 13 height 13
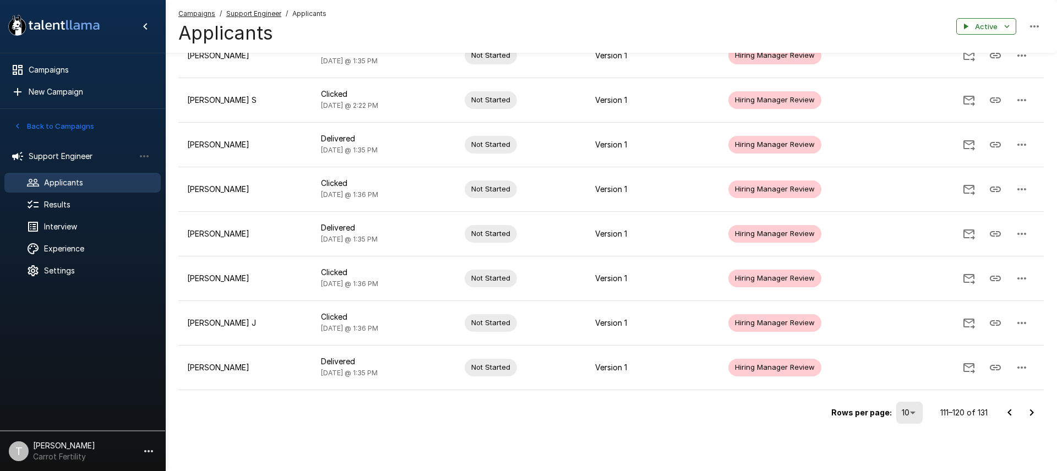
scroll to position [0, 0]
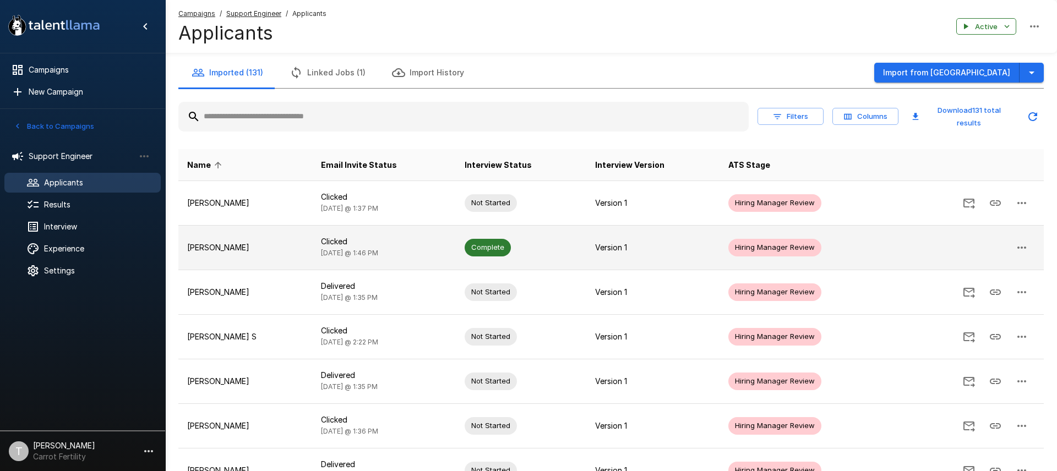
click at [287, 257] on td "[PERSON_NAME]" at bounding box center [245, 247] width 134 height 45
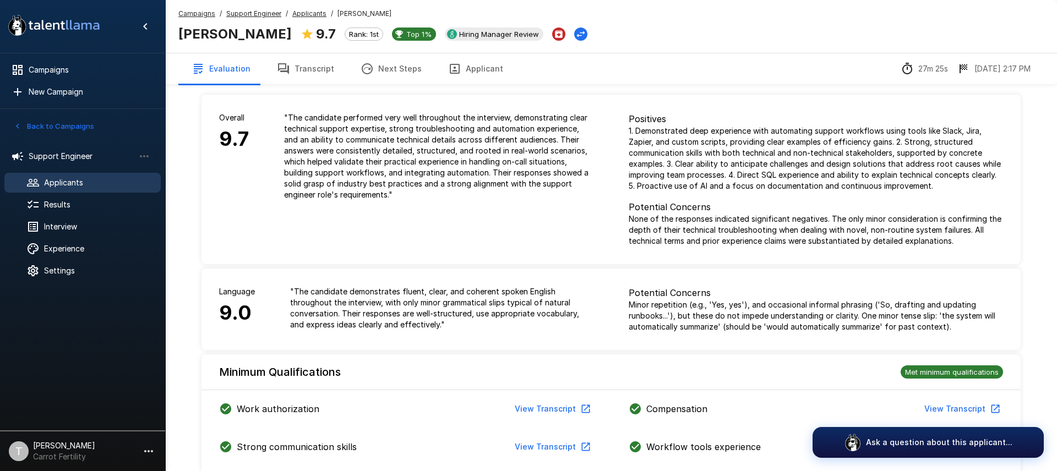
click at [305, 13] on u "Applicants" at bounding box center [309, 13] width 34 height 8
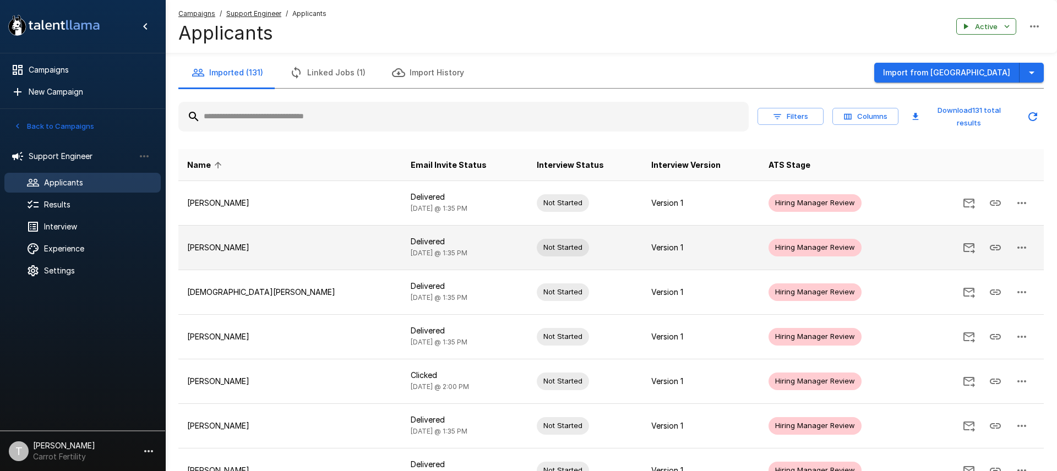
scroll to position [237, 0]
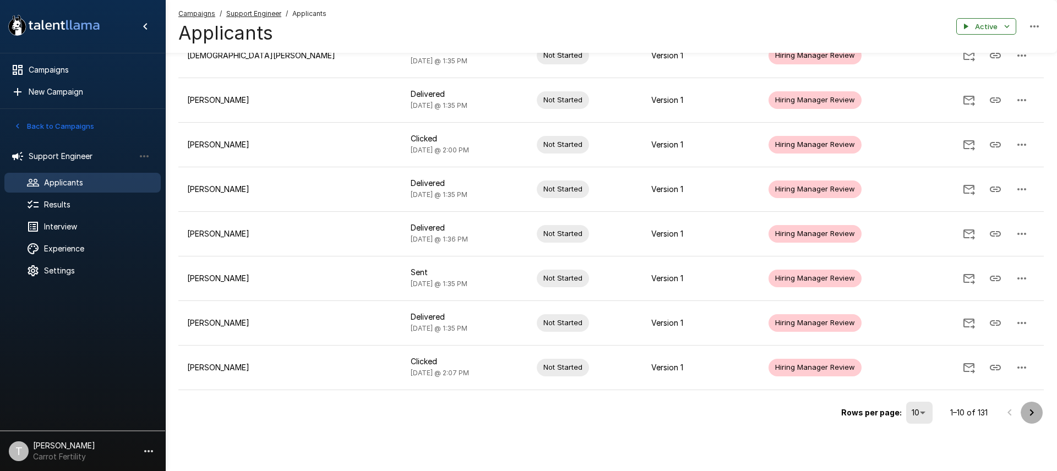
click at [1033, 412] on icon "Go to next page" at bounding box center [1032, 412] width 4 height 7
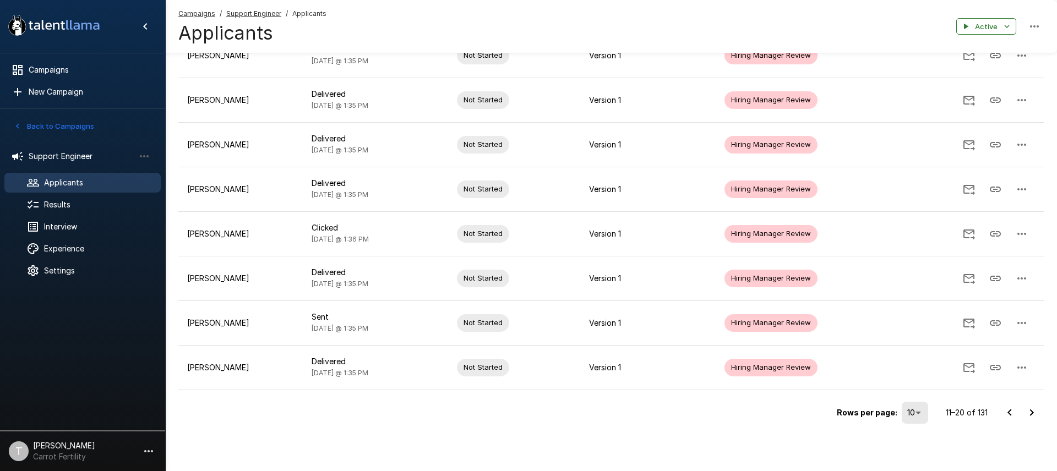
click at [1032, 413] on icon "Go to next page" at bounding box center [1032, 412] width 4 height 7
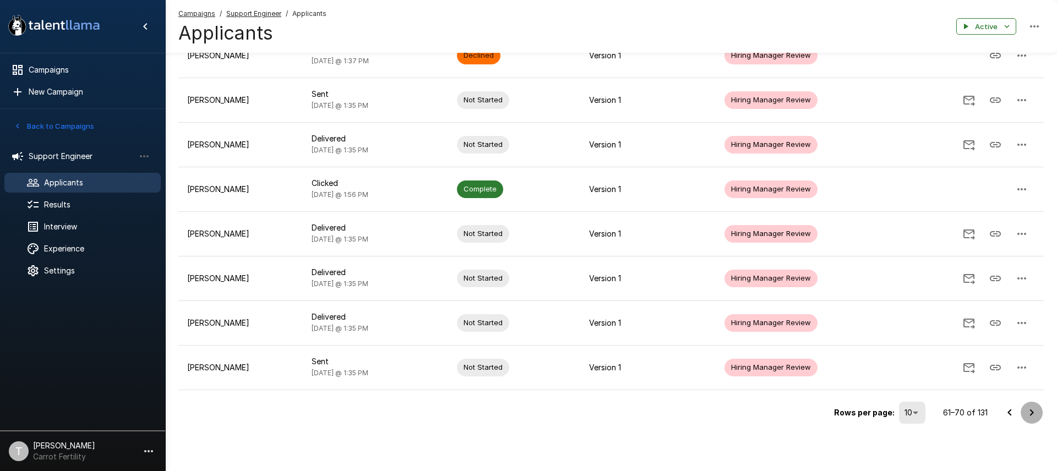
click at [1032, 413] on icon "Go to next page" at bounding box center [1032, 412] width 4 height 7
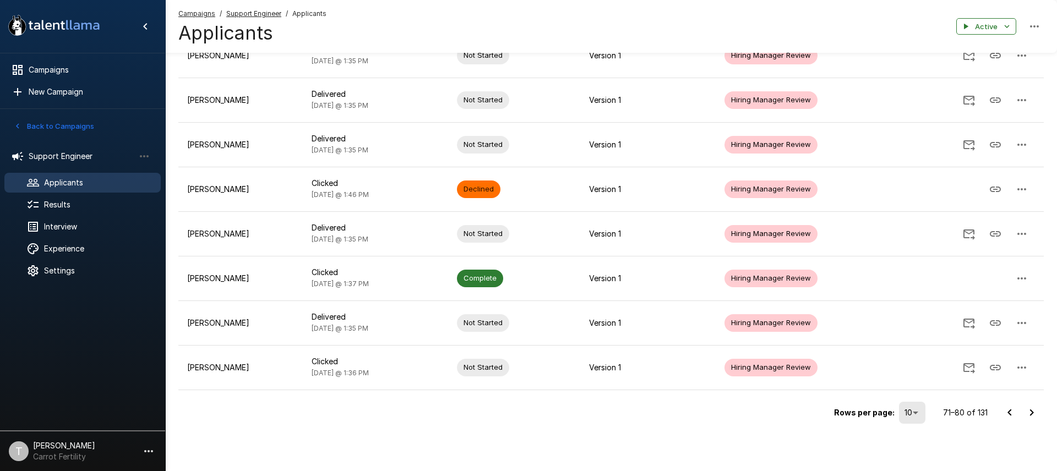
click at [1032, 413] on icon "Go to next page" at bounding box center [1032, 412] width 4 height 7
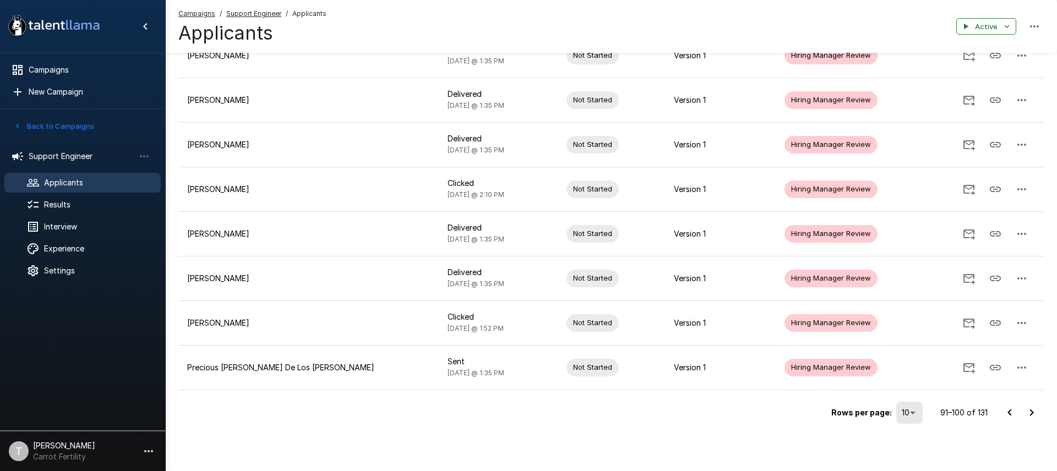
click at [1032, 413] on icon "Go to next page" at bounding box center [1032, 412] width 4 height 7
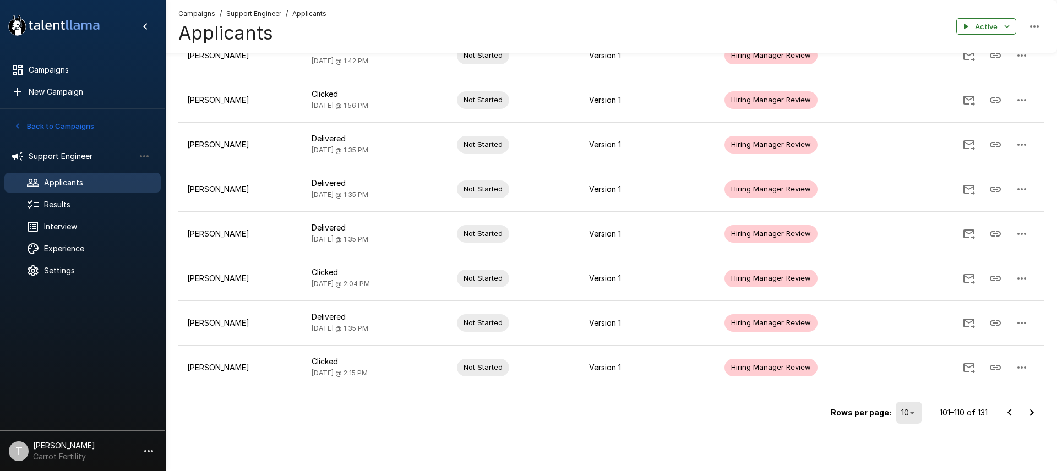
click at [1032, 413] on icon "Go to next page" at bounding box center [1032, 412] width 4 height 7
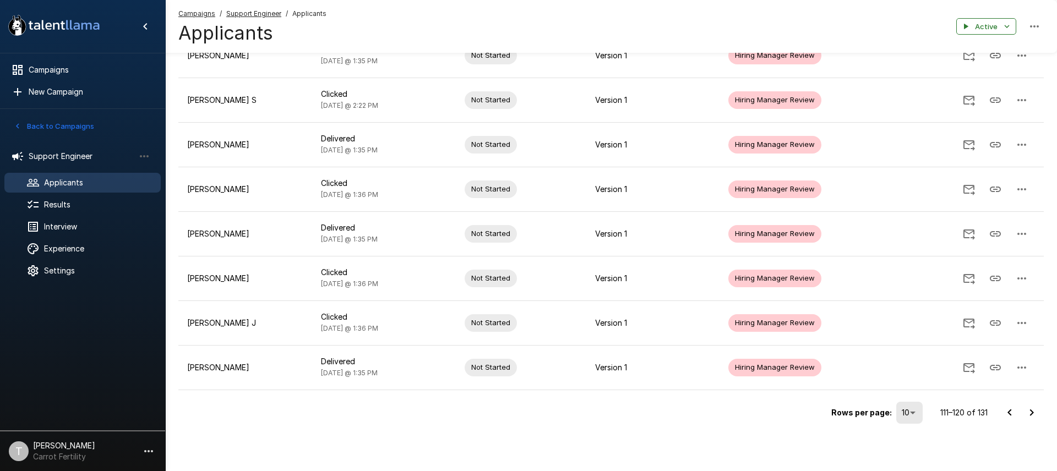
click at [1029, 413] on icon "Go to next page" at bounding box center [1031, 412] width 13 height 13
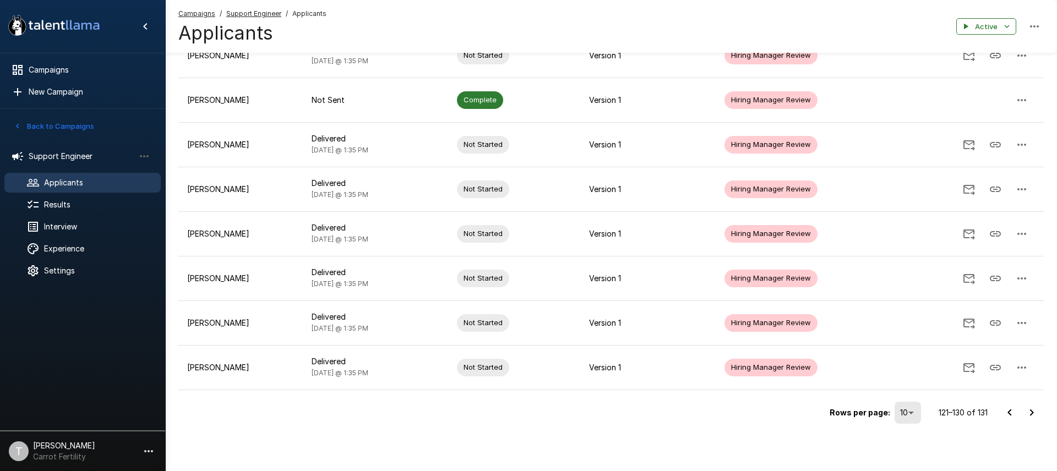
click at [1030, 412] on icon "Go to next page" at bounding box center [1031, 412] width 13 height 13
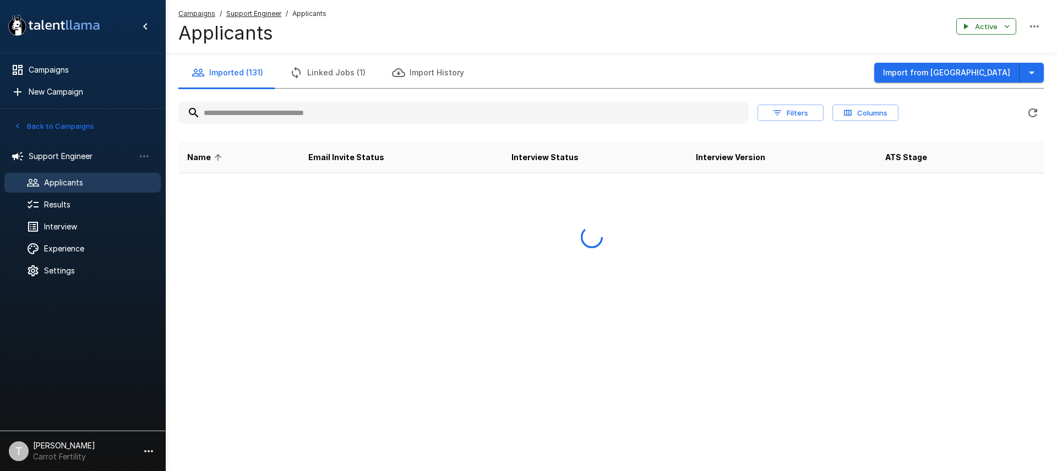
scroll to position [0, 0]
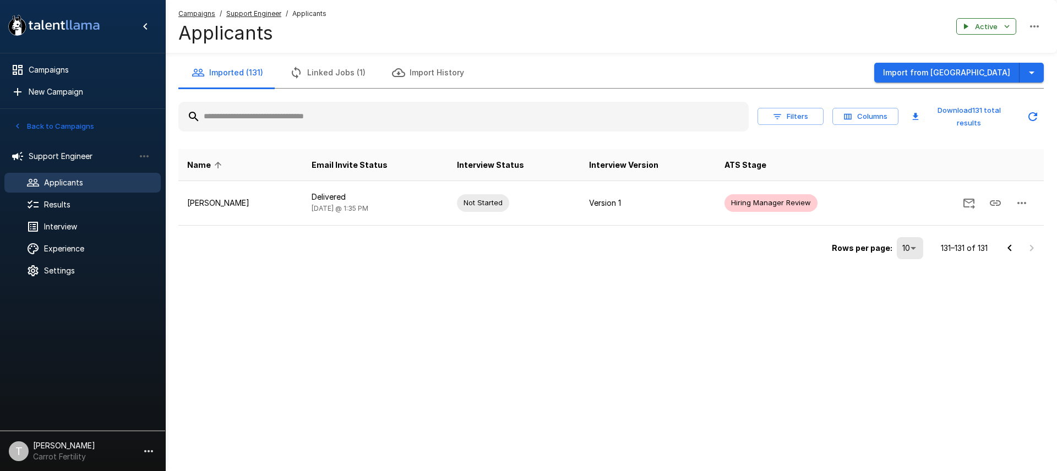
click at [247, 73] on button "Imported (131)" at bounding box center [227, 72] width 98 height 31
click at [233, 73] on button "Imported (131)" at bounding box center [227, 72] width 98 height 31
click at [1011, 247] on icon "Go to previous page" at bounding box center [1009, 248] width 13 height 13
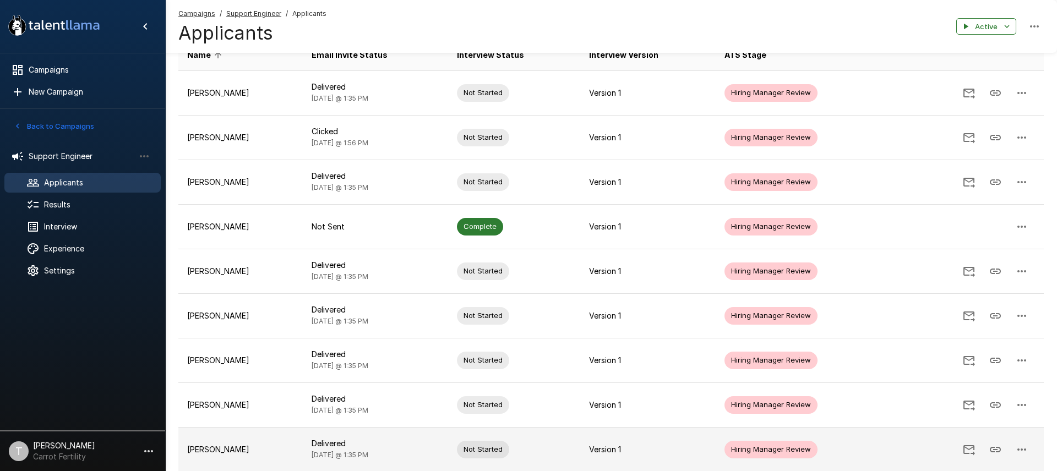
scroll to position [237, 0]
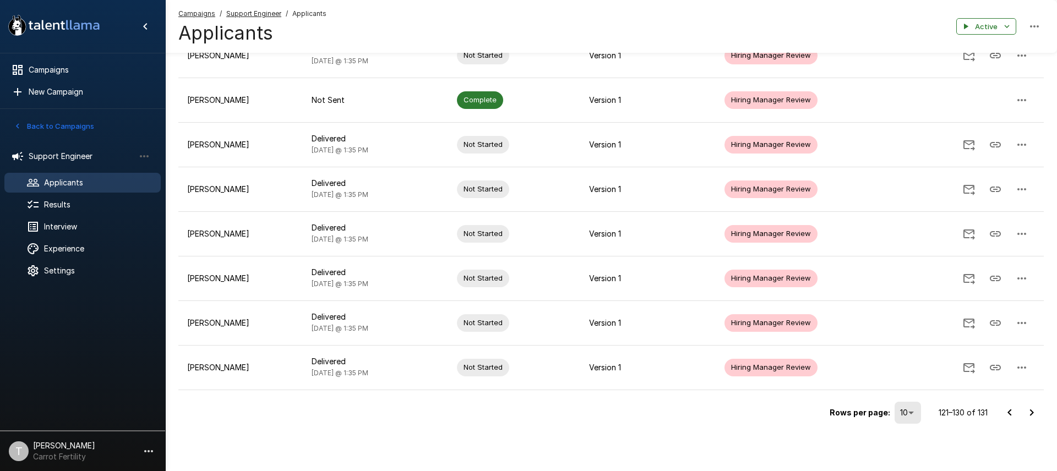
click at [1010, 414] on icon "Go to previous page" at bounding box center [1009, 412] width 4 height 7
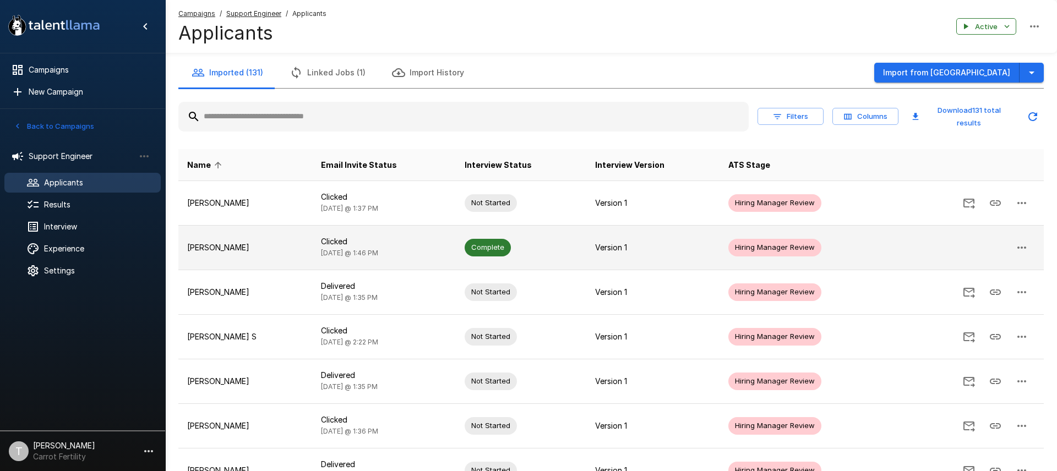
click at [287, 246] on p "[PERSON_NAME]" at bounding box center [245, 247] width 116 height 11
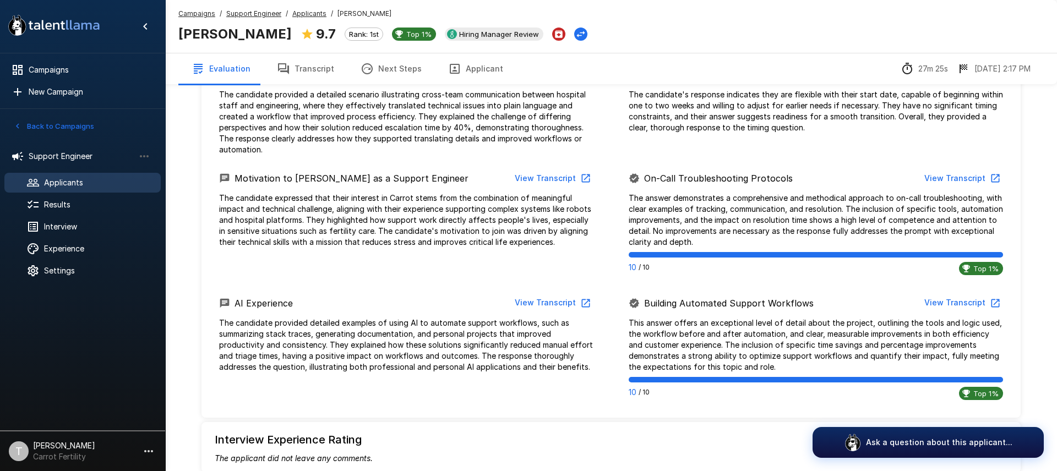
scroll to position [500, 0]
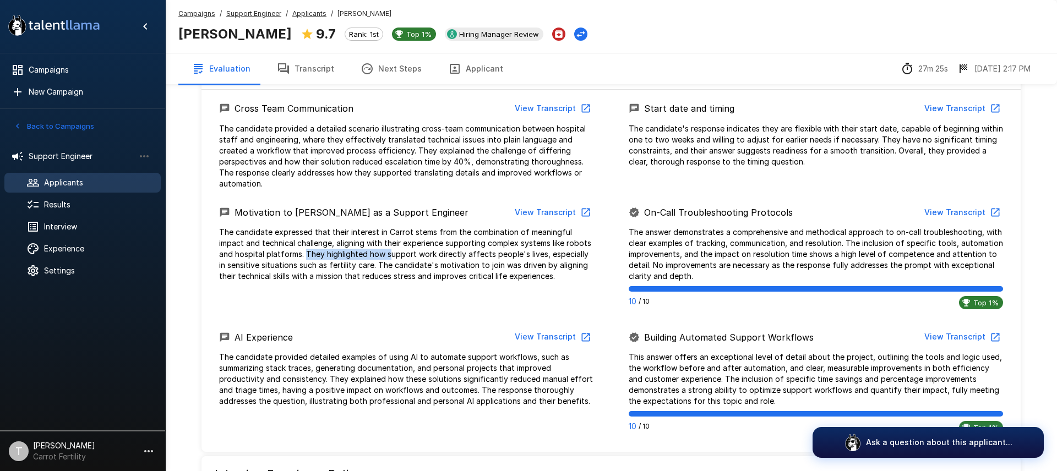
drag, startPoint x: 288, startPoint y: 256, endPoint x: 374, endPoint y: 255, distance: 85.9
click at [374, 255] on p "The candidate expressed that their interest in Carrot stems from the combinatio…" at bounding box center [406, 254] width 374 height 55
click at [364, 254] on p "The candidate expressed that their interest in Carrot stems from the combinatio…" at bounding box center [406, 254] width 374 height 55
click at [368, 253] on p "The candidate expressed that their interest in Carrot stems from the combinatio…" at bounding box center [406, 254] width 374 height 55
click at [529, 212] on button "View Transcript" at bounding box center [551, 213] width 83 height 20
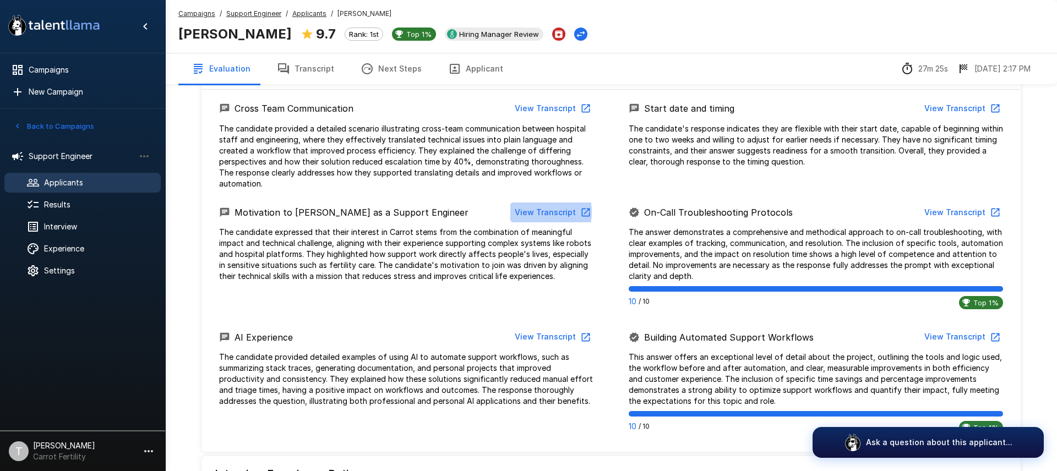
scroll to position [59, 0]
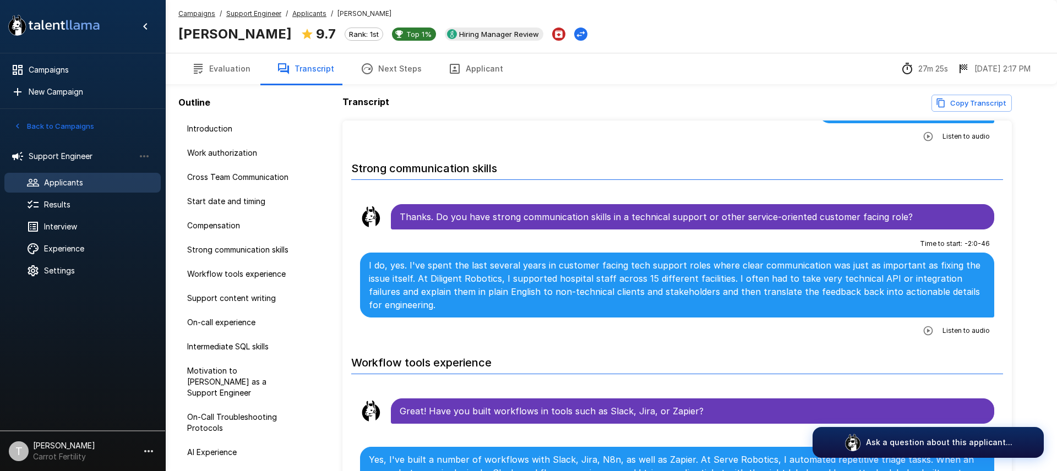
scroll to position [939, 0]
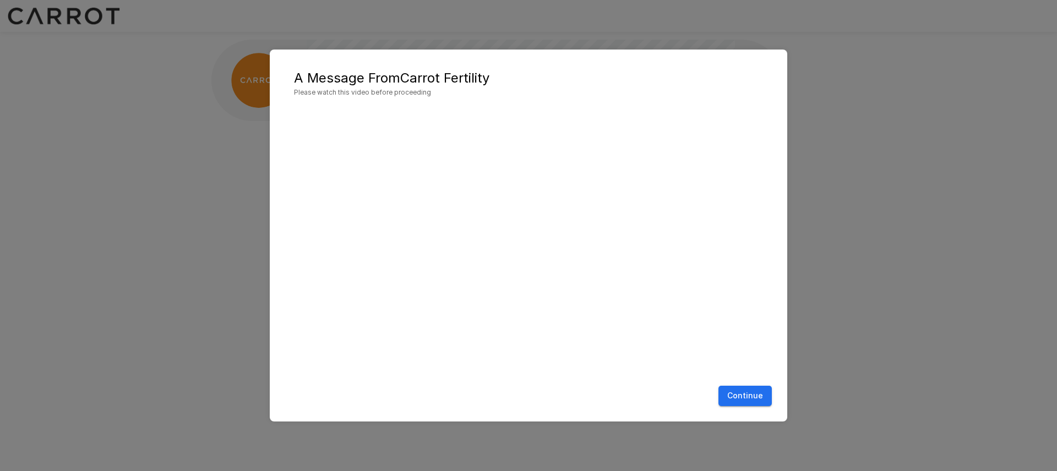
click at [743, 397] on button "Continue" at bounding box center [744, 396] width 53 height 20
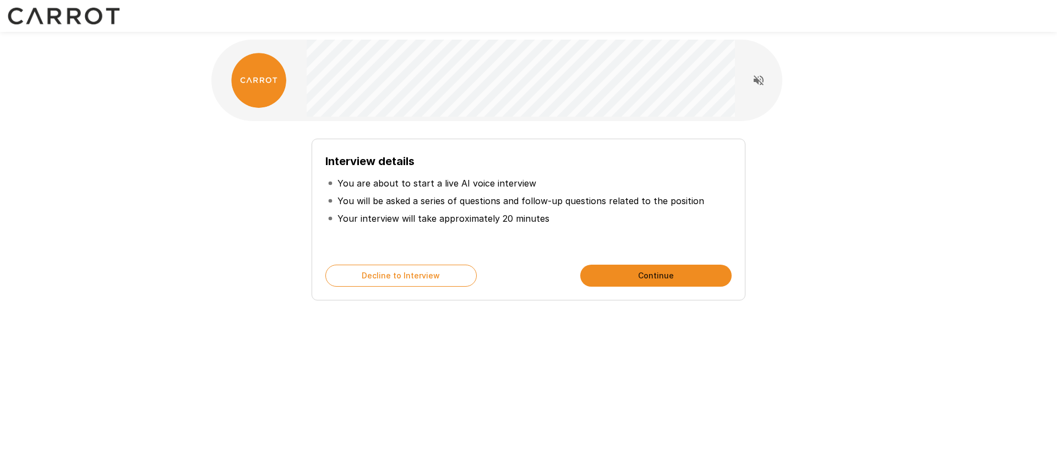
click at [657, 274] on button "Continue" at bounding box center [655, 276] width 151 height 22
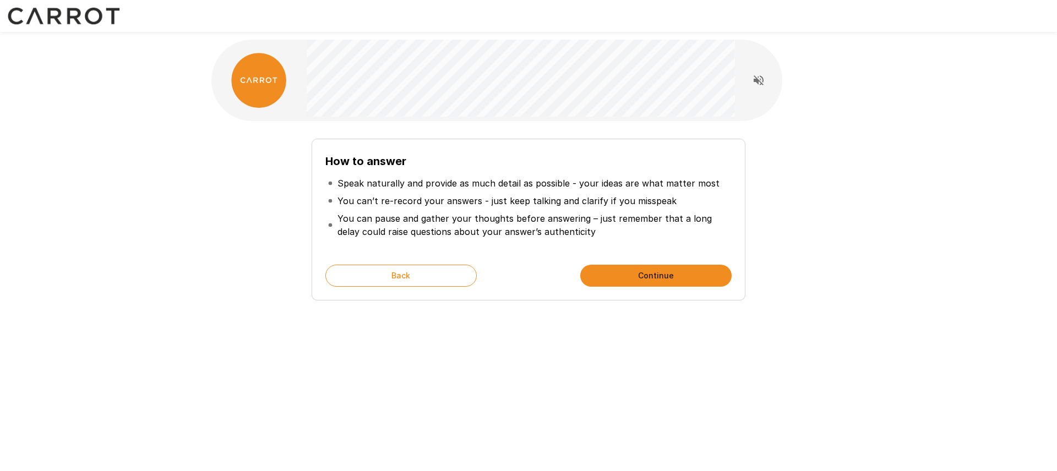
click at [659, 266] on button "Continue" at bounding box center [655, 276] width 151 height 22
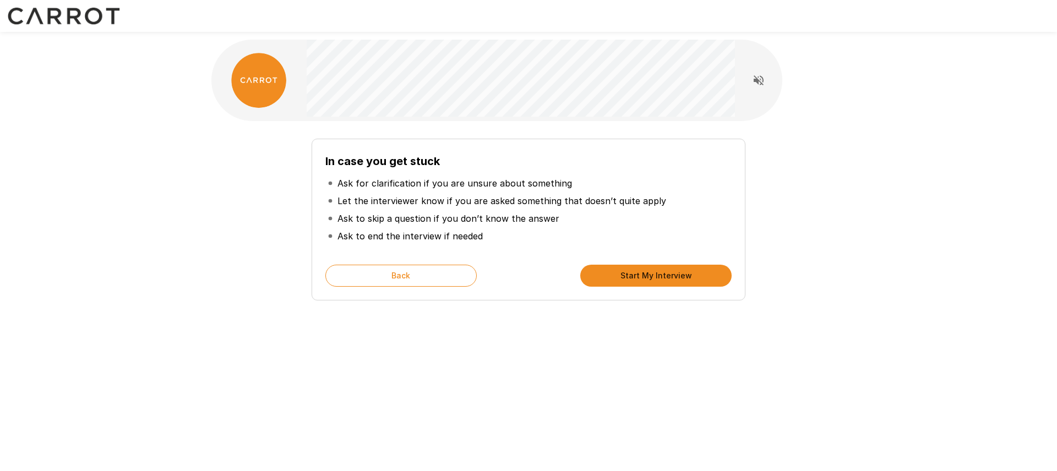
click at [631, 276] on button "Start My Interview" at bounding box center [655, 276] width 151 height 22
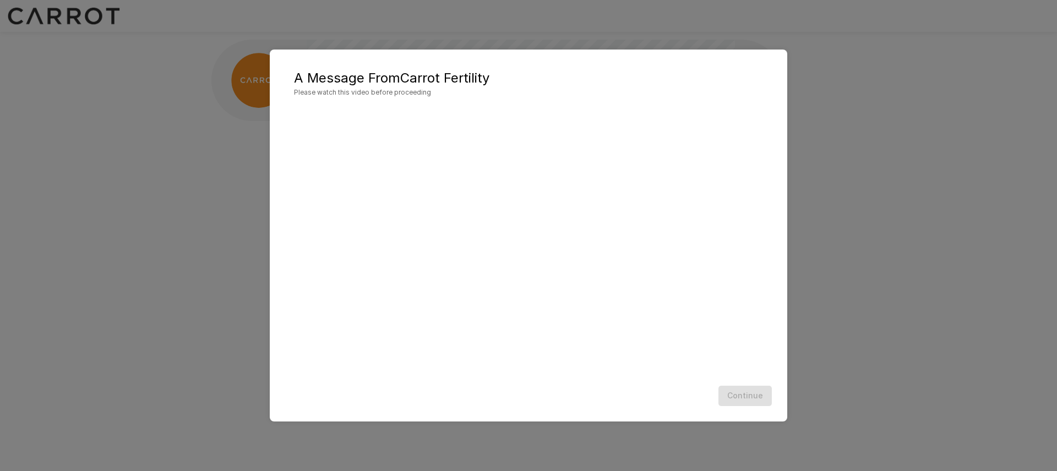
click at [859, 143] on div "A Message From Carrot Fertility Please watch this video before proceeding Conti…" at bounding box center [528, 235] width 1057 height 471
click at [753, 397] on button "Continue" at bounding box center [744, 396] width 53 height 20
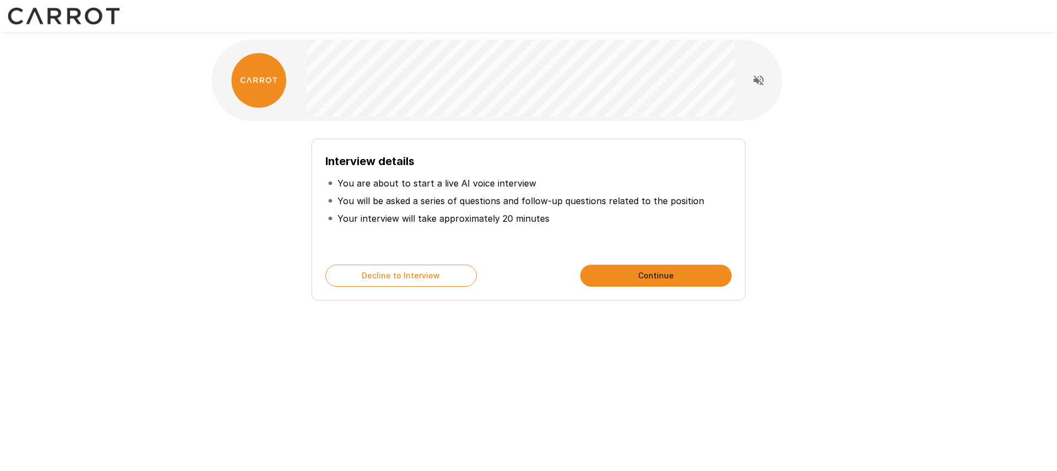
click at [652, 280] on button "Continue" at bounding box center [655, 276] width 151 height 22
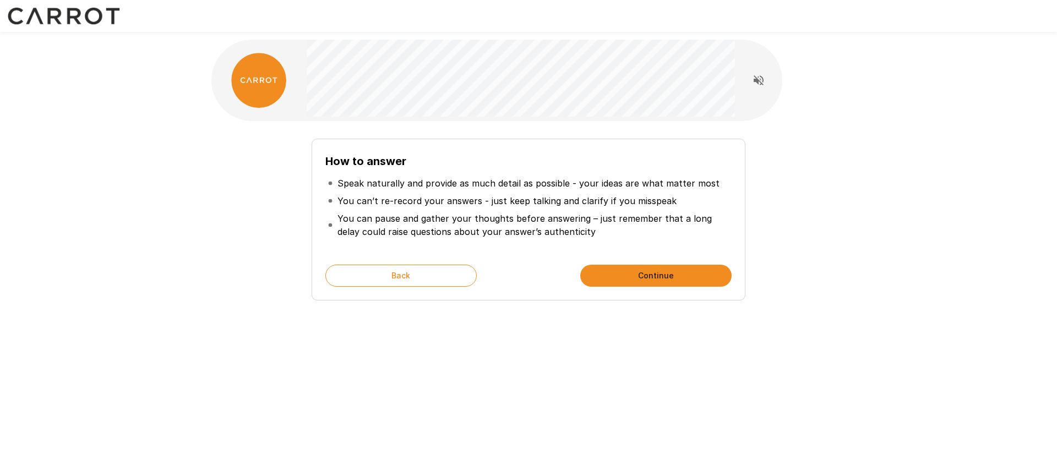
click at [651, 271] on button "Continue" at bounding box center [655, 276] width 151 height 22
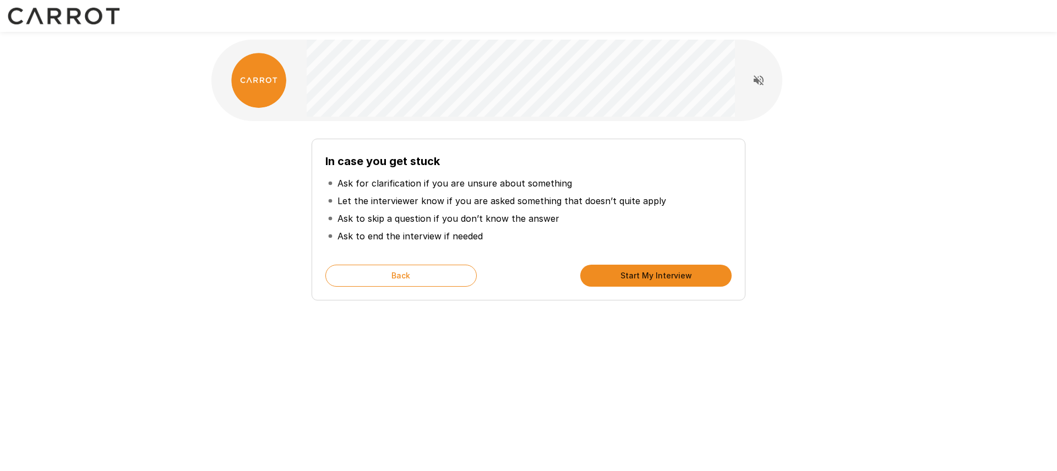
click at [650, 276] on button "Start My Interview" at bounding box center [655, 276] width 151 height 22
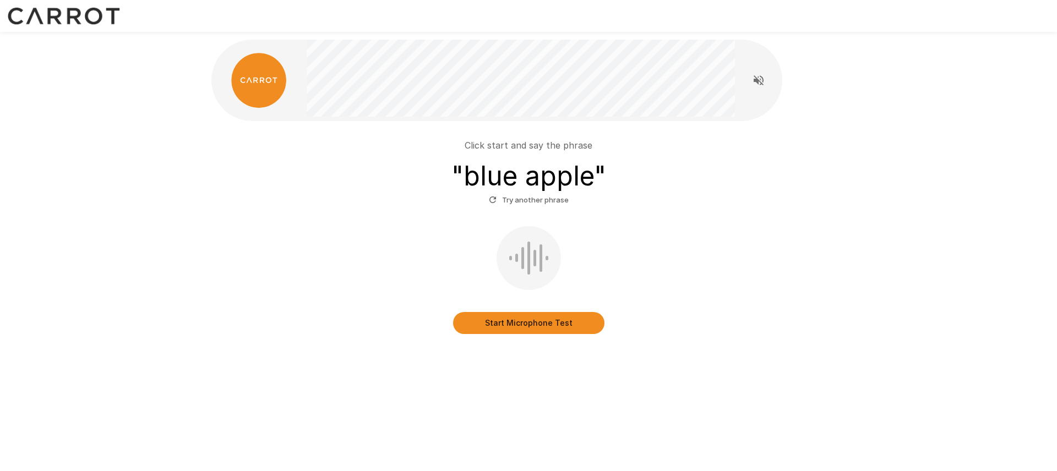
click at [510, 321] on button "Start Microphone Test" at bounding box center [528, 323] width 151 height 22
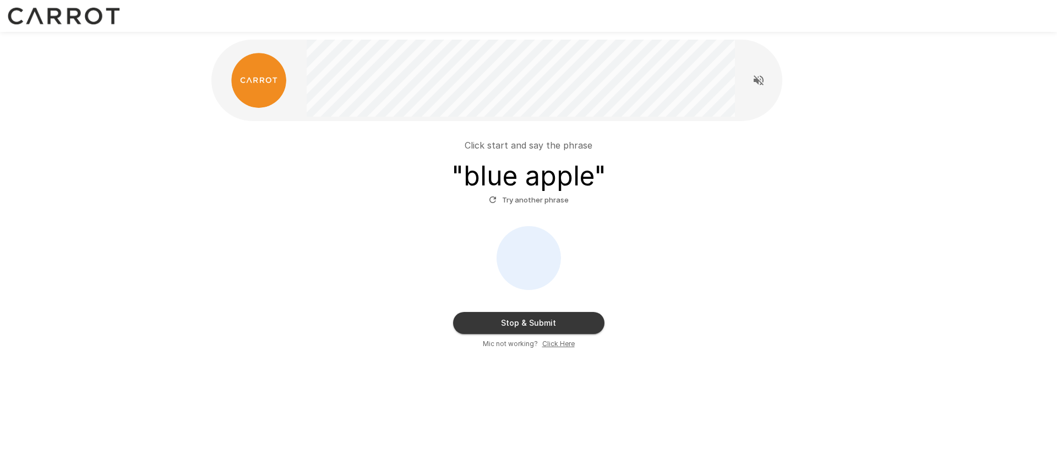
click at [532, 323] on button "Stop & Submit" at bounding box center [528, 323] width 151 height 22
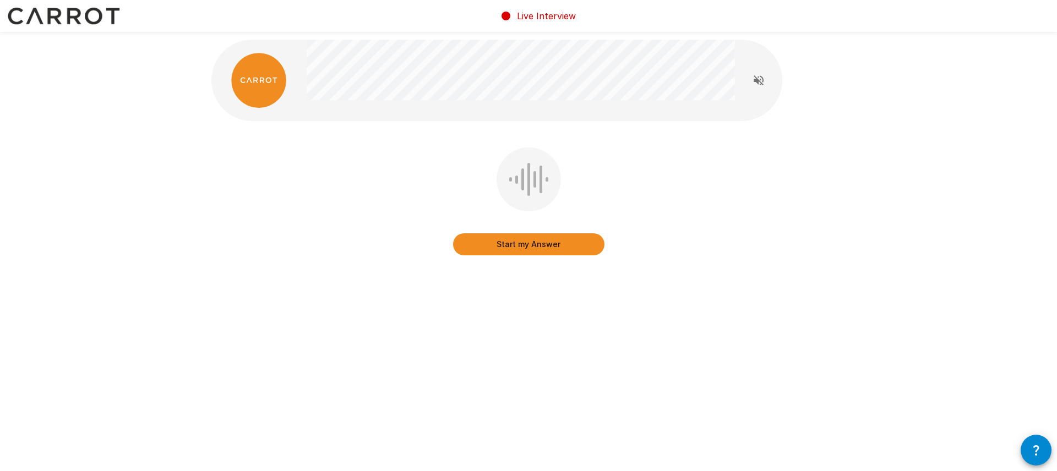
click at [535, 248] on button "Start my Answer" at bounding box center [528, 244] width 151 height 22
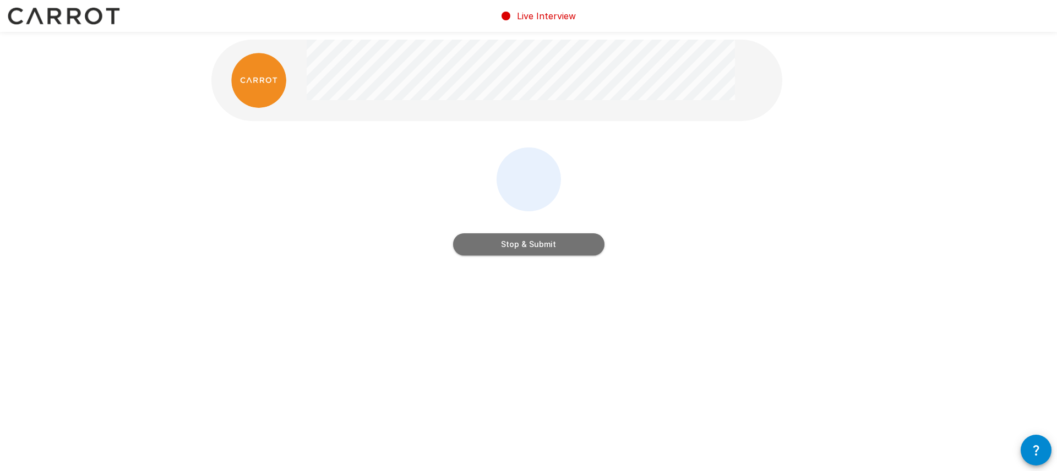
click at [522, 244] on button "Stop & Submit" at bounding box center [528, 244] width 151 height 22
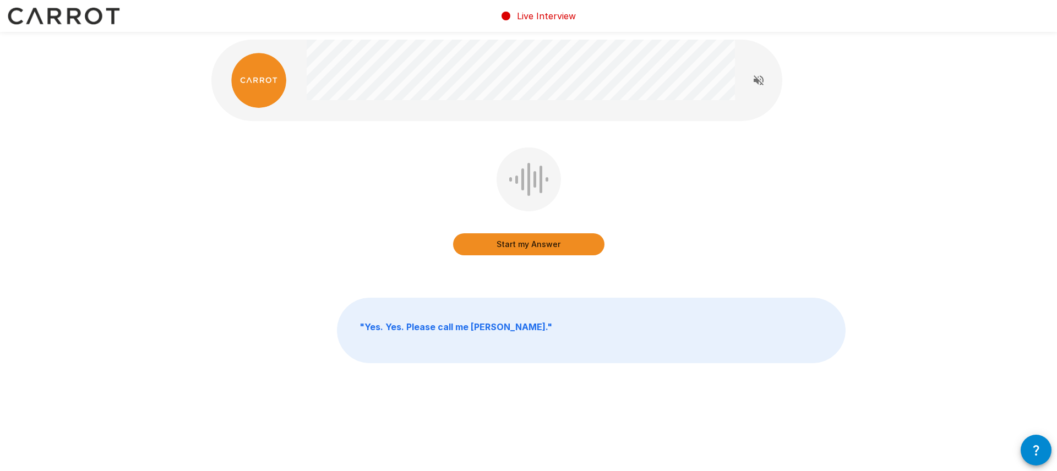
click at [496, 248] on button "Start my Answer" at bounding box center [528, 244] width 151 height 22
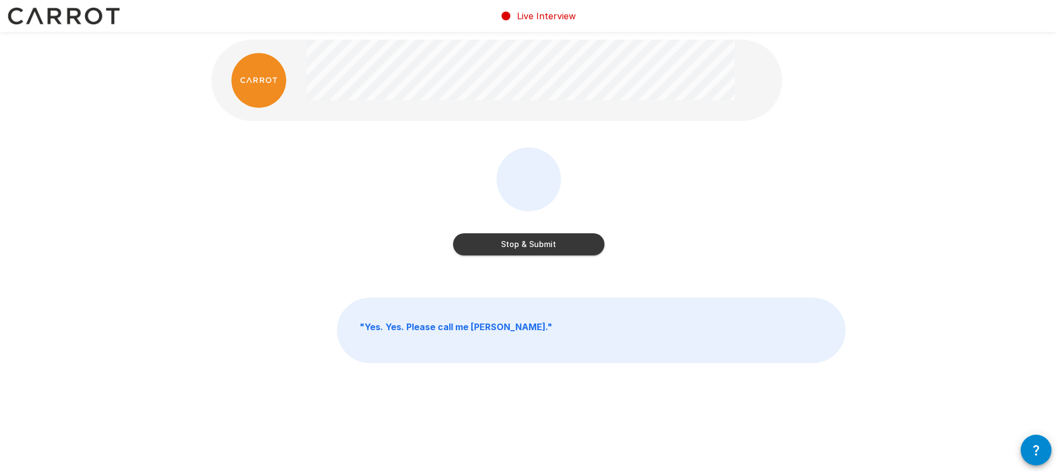
click at [474, 243] on button "Stop & Submit" at bounding box center [528, 244] width 151 height 22
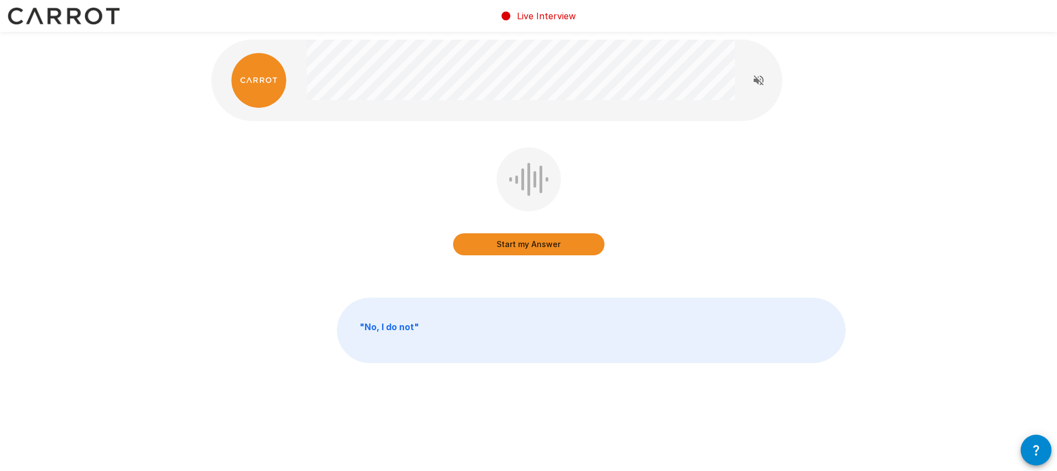
click at [532, 245] on button "Start my Answer" at bounding box center [528, 244] width 151 height 22
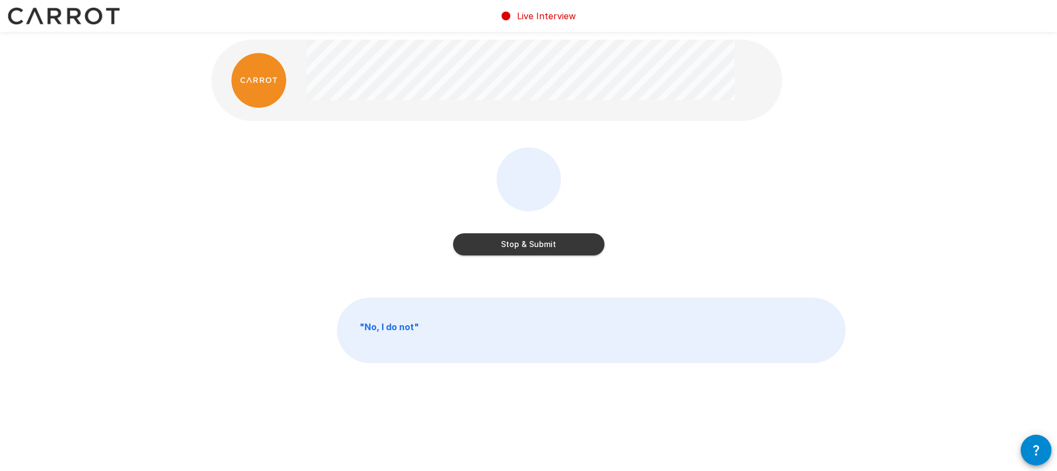
click at [565, 237] on button "Stop & Submit" at bounding box center [528, 244] width 151 height 22
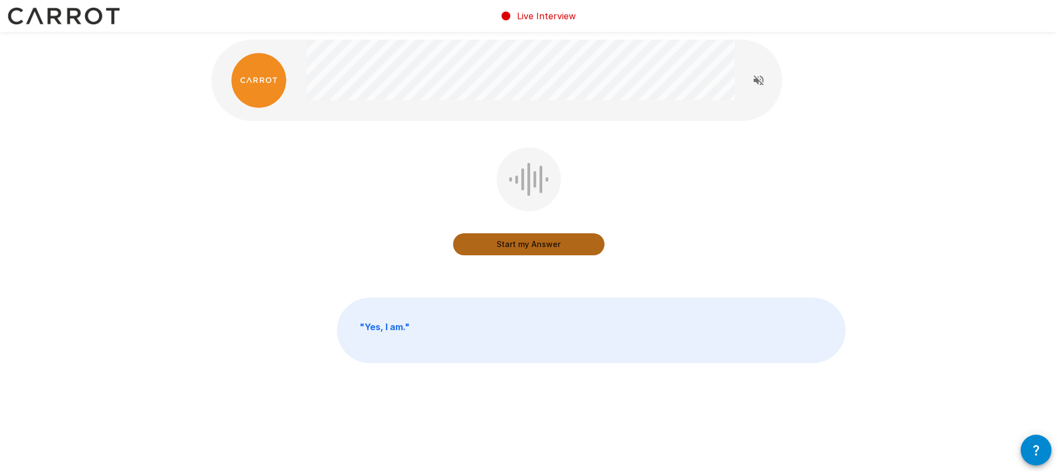
click at [513, 245] on button "Start my Answer" at bounding box center [528, 244] width 151 height 22
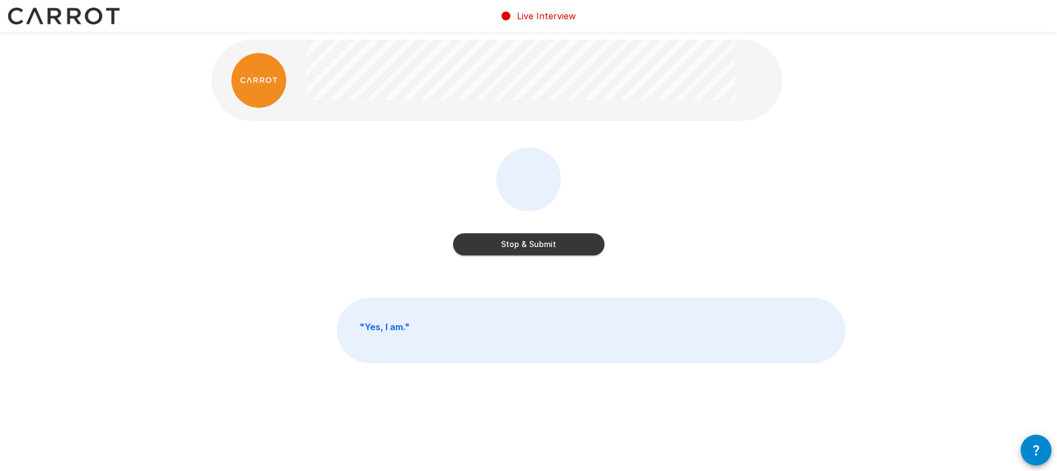
click at [514, 244] on button "Stop & Submit" at bounding box center [528, 244] width 151 height 22
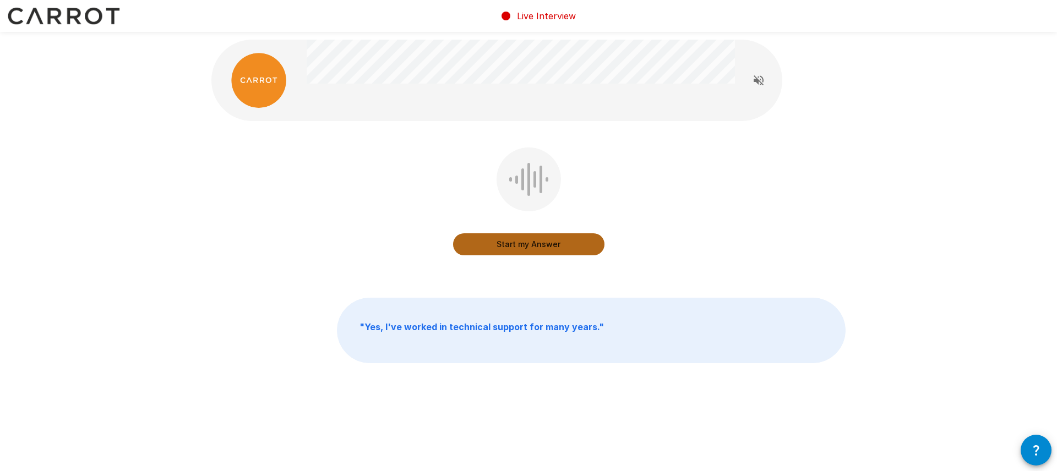
click at [531, 248] on button "Start my Answer" at bounding box center [528, 244] width 151 height 22
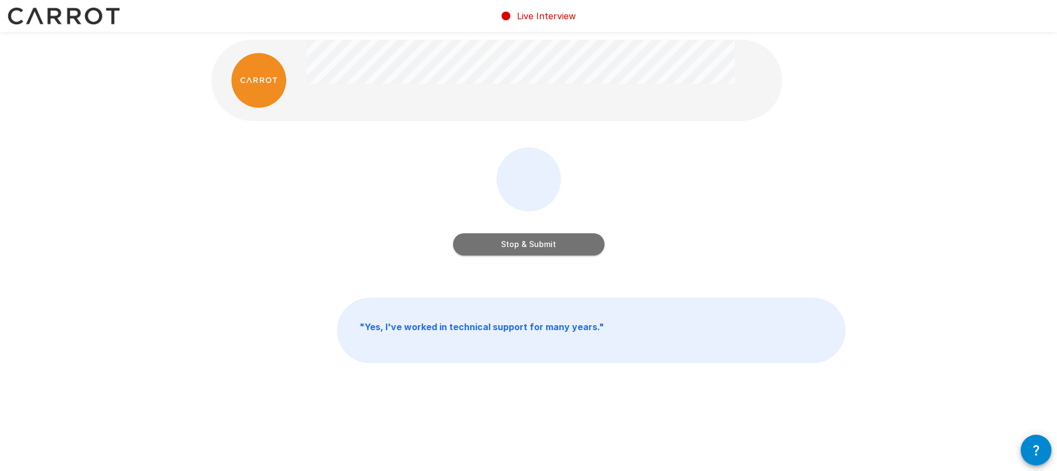
click at [521, 248] on button "Stop & Submit" at bounding box center [528, 244] width 151 height 22
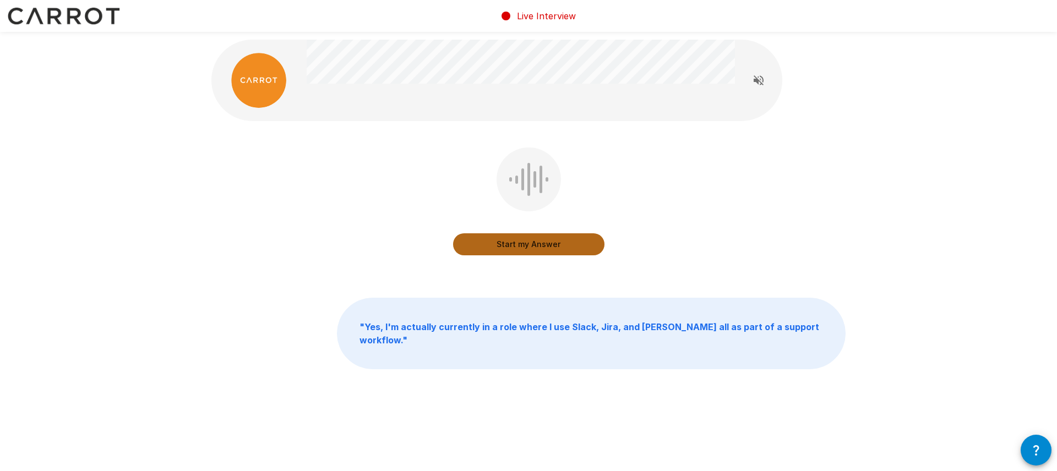
click at [516, 247] on button "Start my Answer" at bounding box center [528, 244] width 151 height 22
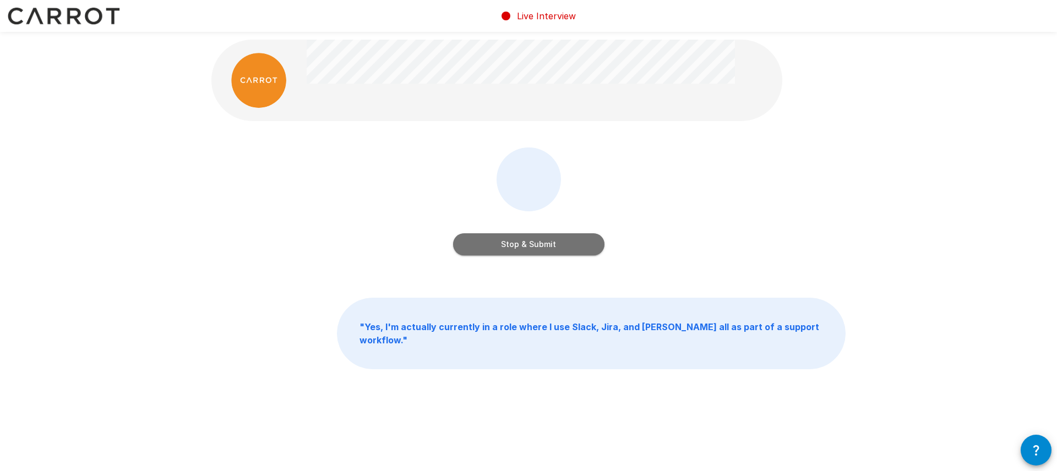
click at [541, 248] on button "Stop & Submit" at bounding box center [528, 244] width 151 height 22
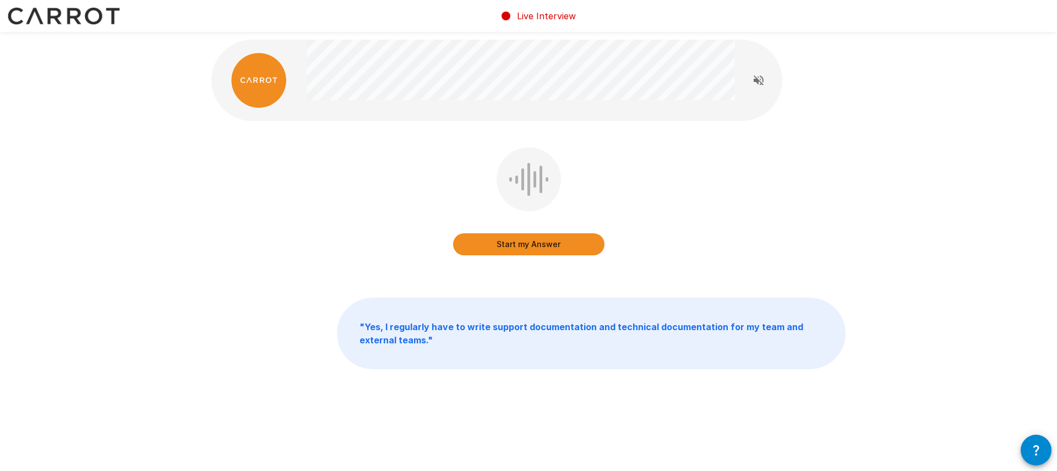
click at [536, 248] on button "Start my Answer" at bounding box center [528, 244] width 151 height 22
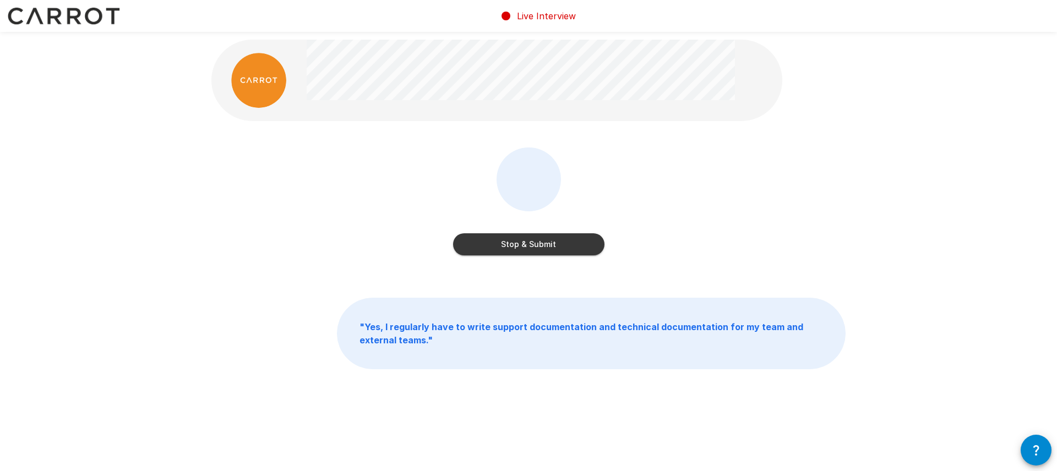
click at [546, 248] on button "Stop & Submit" at bounding box center [528, 244] width 151 height 22
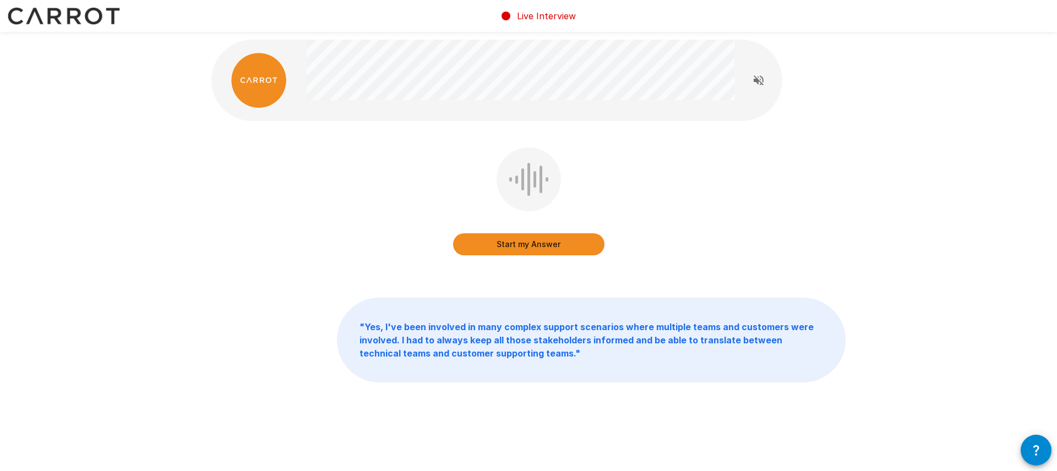
click at [550, 249] on button "Start my Answer" at bounding box center [528, 244] width 151 height 22
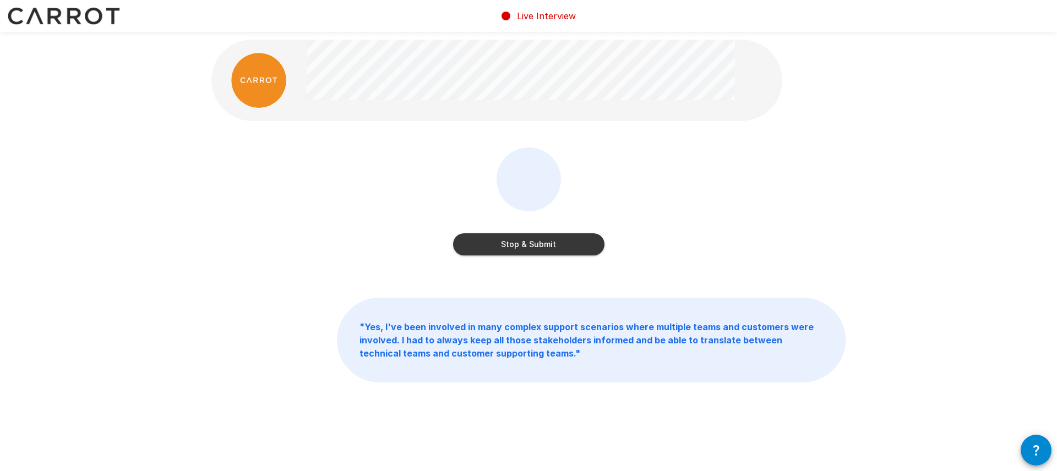
click at [486, 246] on button "Stop & Submit" at bounding box center [528, 244] width 151 height 22
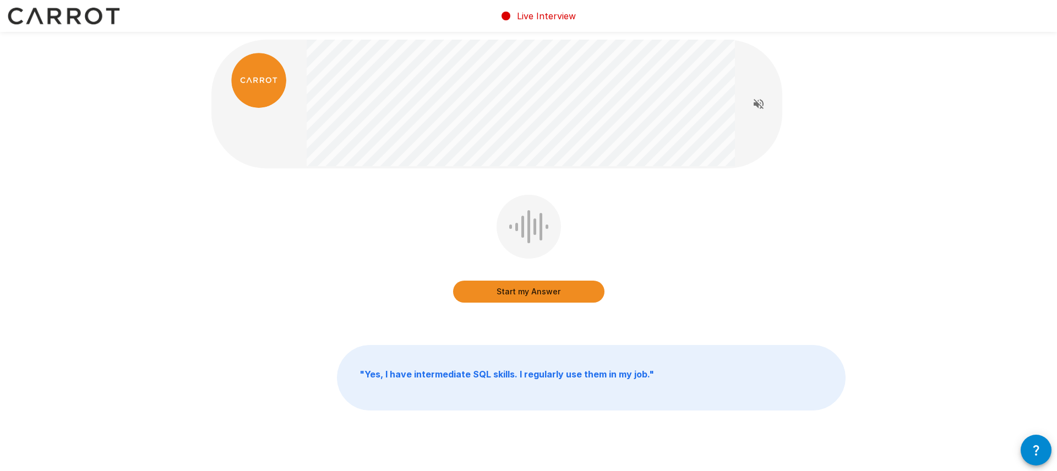
click at [543, 293] on button "Start my Answer" at bounding box center [528, 292] width 151 height 22
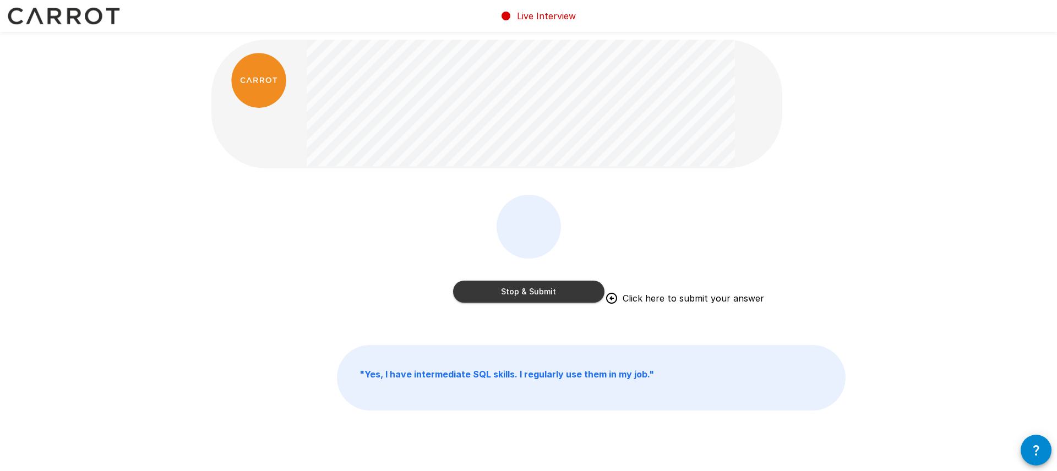
click at [525, 292] on button "Stop & Submit" at bounding box center [528, 292] width 151 height 22
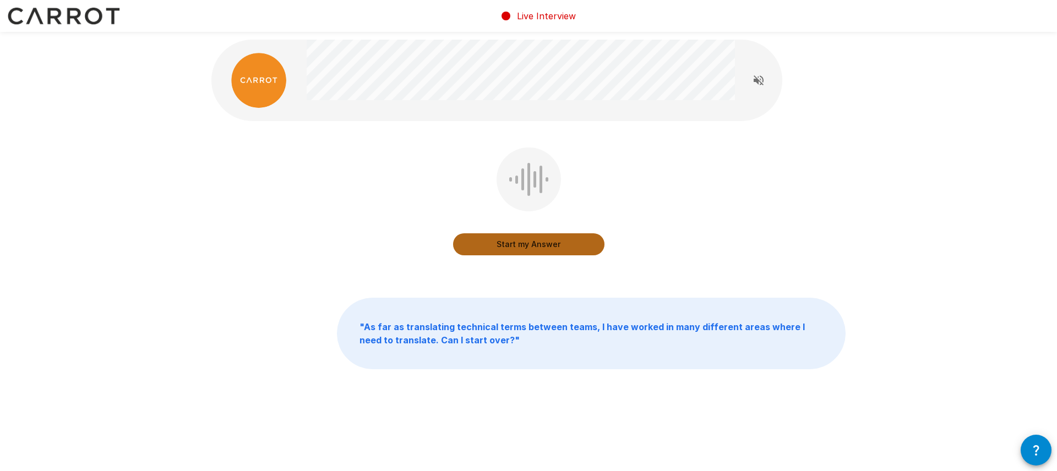
click at [503, 246] on button "Start my Answer" at bounding box center [528, 244] width 151 height 22
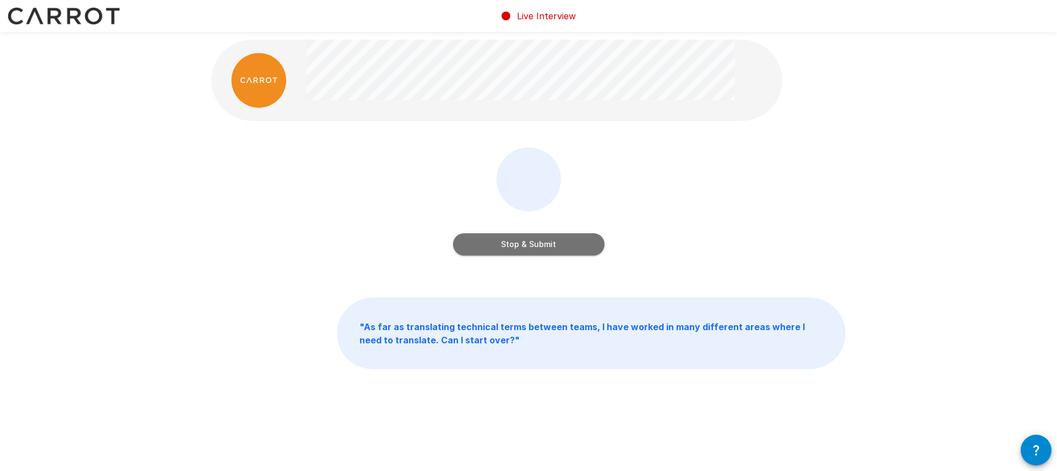
click at [524, 244] on button "Stop & Submit" at bounding box center [528, 244] width 151 height 22
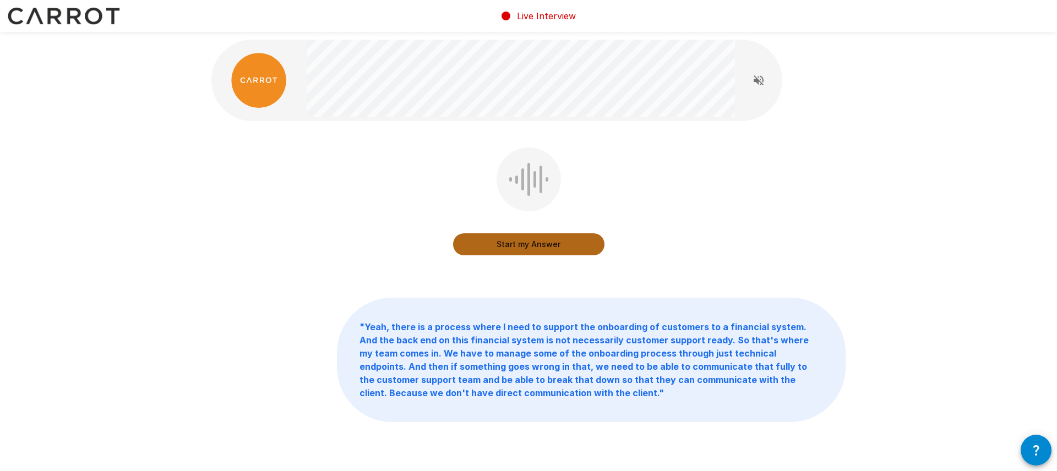
click at [531, 248] on button "Start my Answer" at bounding box center [528, 244] width 151 height 22
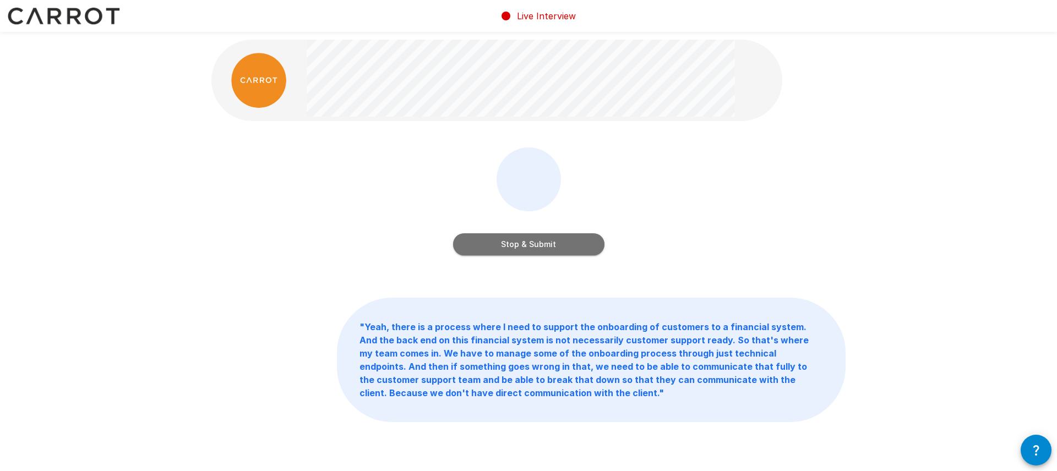
click at [580, 244] on button "Stop & Submit" at bounding box center [528, 244] width 151 height 22
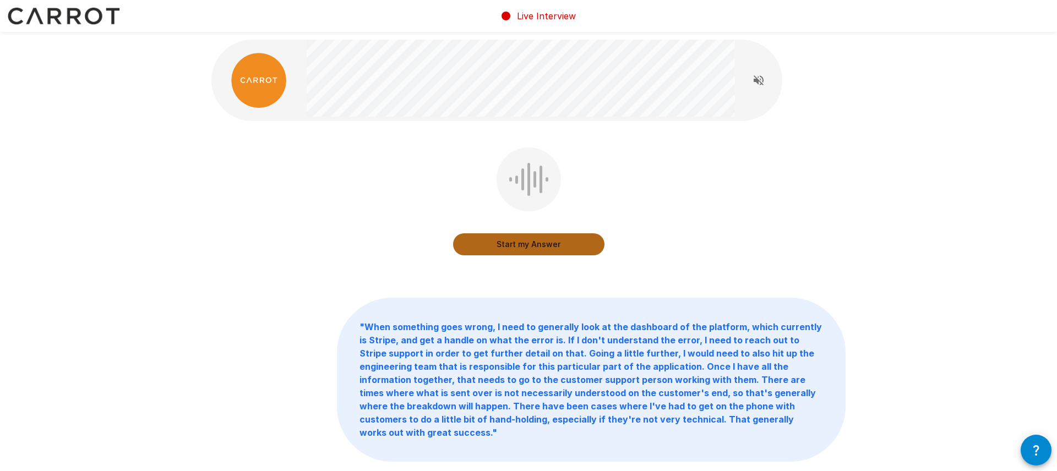
click at [524, 242] on button "Start my Answer" at bounding box center [528, 244] width 151 height 22
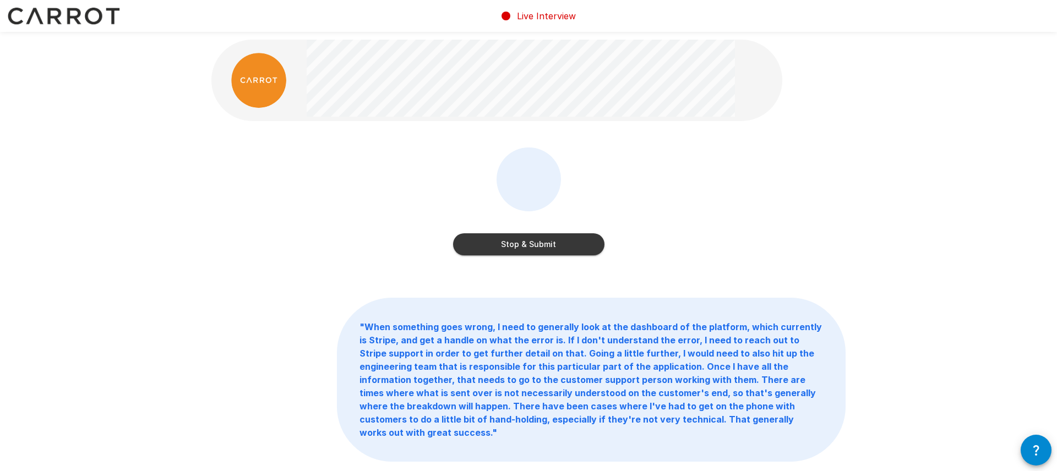
click at [508, 247] on button "Stop & Submit" at bounding box center [528, 244] width 151 height 22
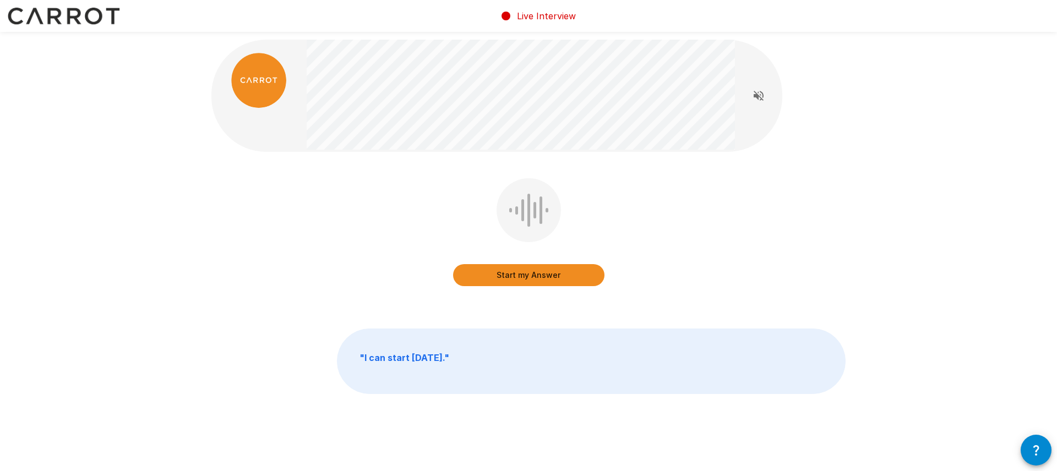
click at [512, 270] on button "Start my Answer" at bounding box center [528, 275] width 151 height 22
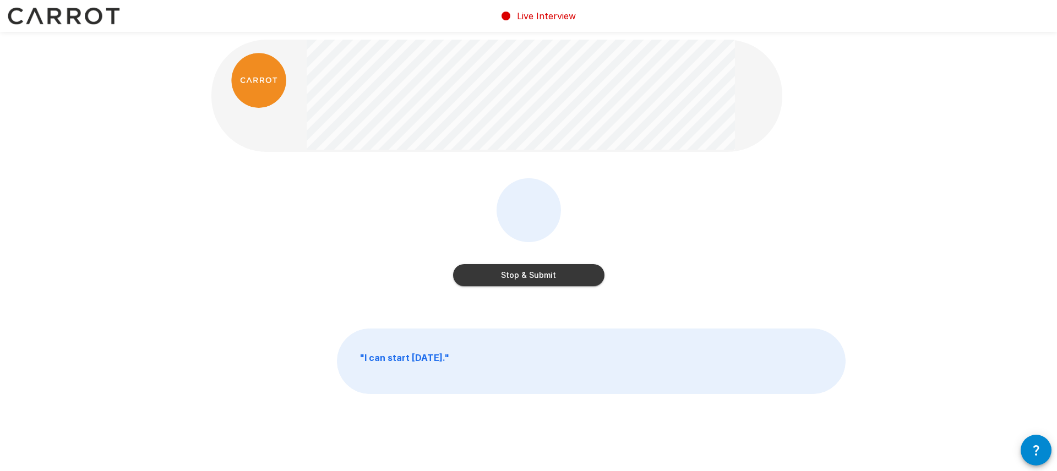
click at [512, 270] on button "Stop & Submit" at bounding box center [528, 275] width 151 height 22
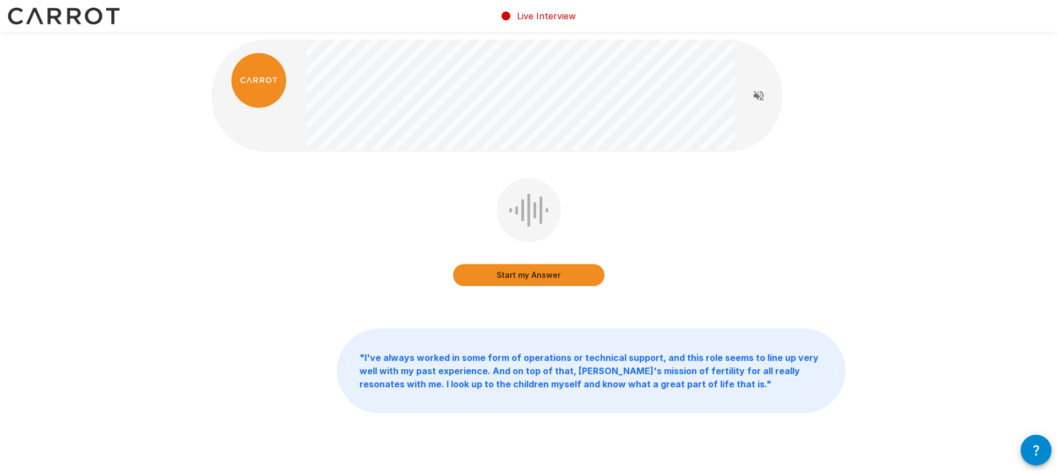
click at [498, 277] on button "Start my Answer" at bounding box center [528, 275] width 151 height 22
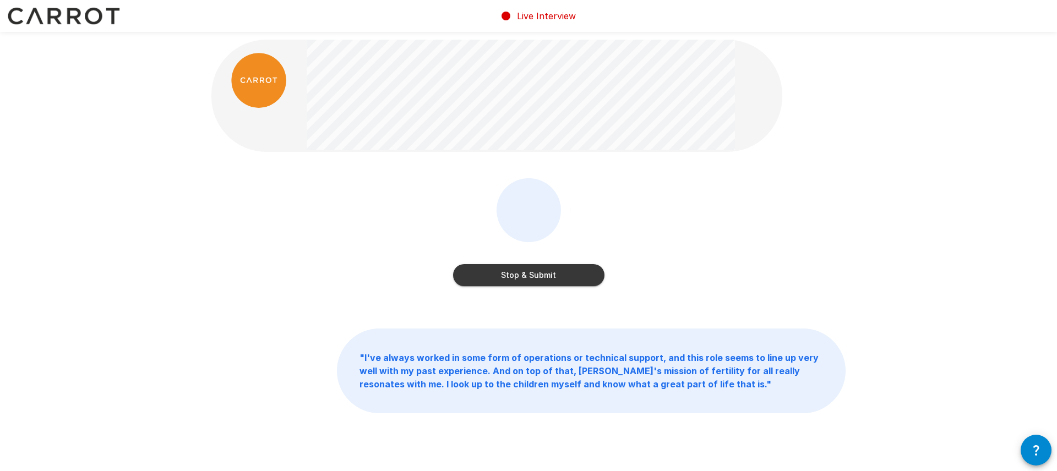
click at [498, 277] on button "Stop & Submit" at bounding box center [528, 275] width 151 height 22
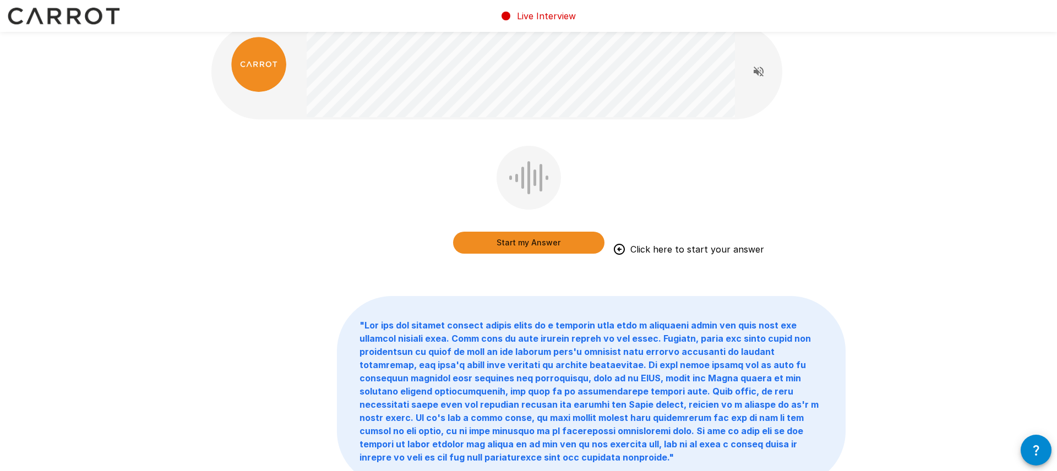
scroll to position [17, 0]
click at [507, 257] on div "Start my Answer Click here to start your answer" at bounding box center [528, 207] width 634 height 124
click at [504, 244] on button "Start my Answer" at bounding box center [528, 242] width 151 height 22
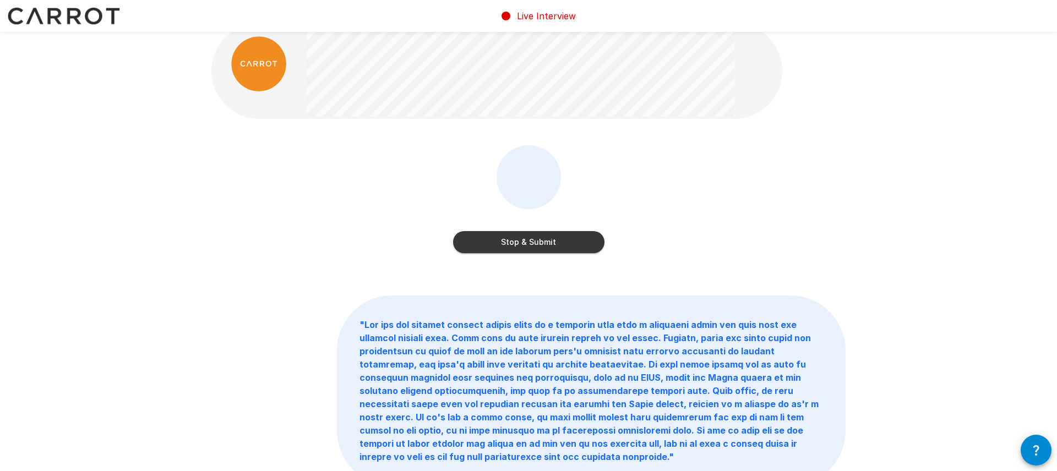
click at [504, 244] on button "Stop & Submit" at bounding box center [528, 242] width 151 height 22
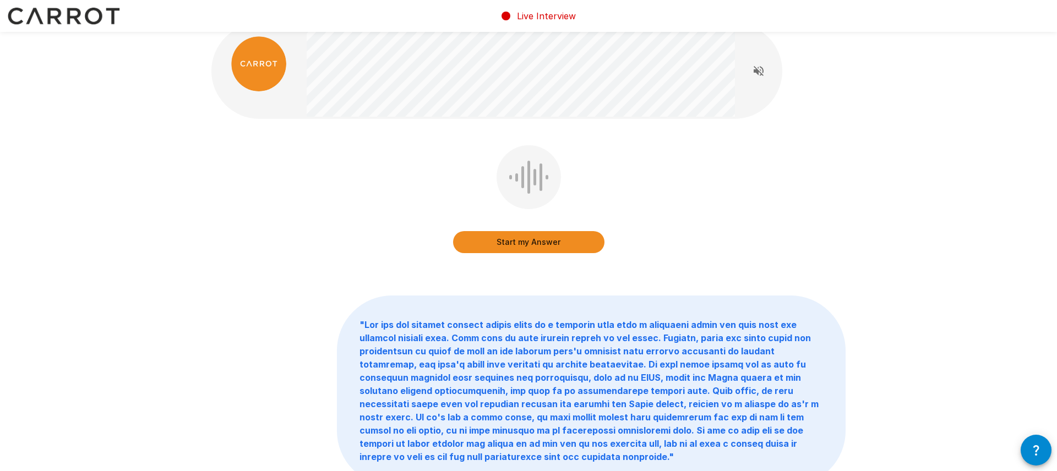
scroll to position [0, 0]
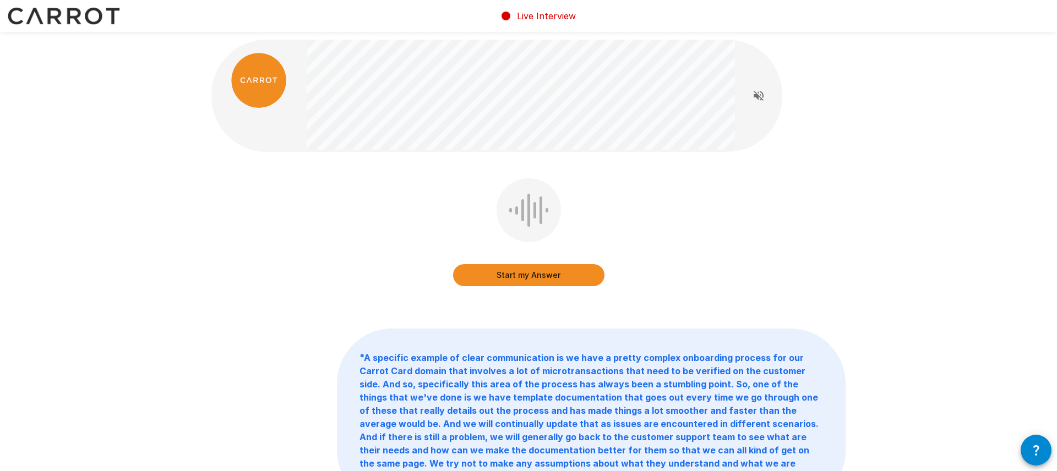
click at [514, 274] on button "Start my Answer" at bounding box center [528, 275] width 151 height 22
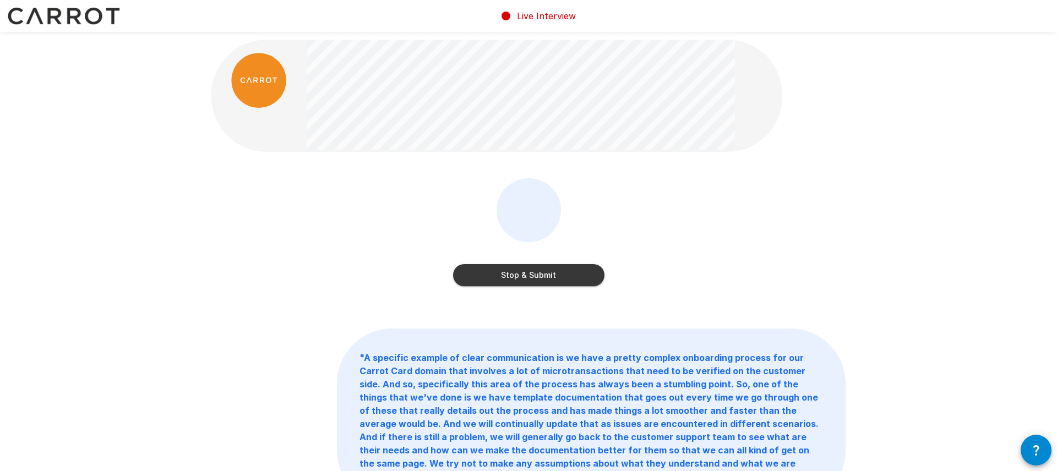
click at [514, 274] on button "Stop & Submit" at bounding box center [528, 275] width 151 height 22
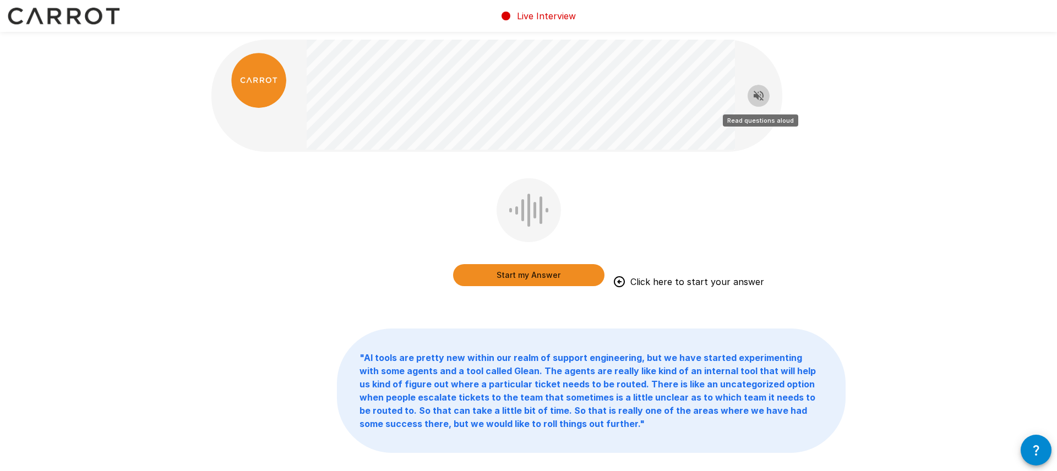
click at [757, 97] on icon "Read questions aloud" at bounding box center [759, 96] width 10 height 10
click at [549, 279] on button "Start my Answer" at bounding box center [528, 275] width 151 height 22
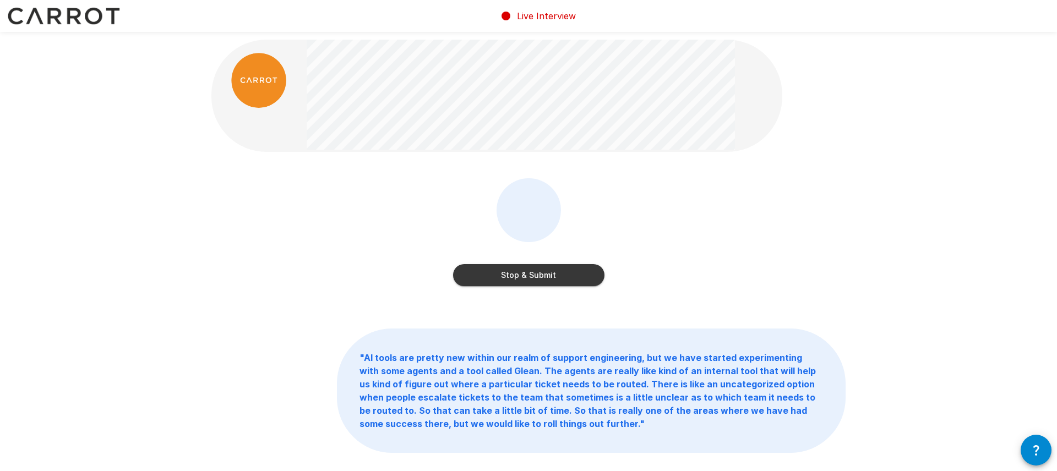
click at [574, 279] on button "Stop & Submit" at bounding box center [528, 275] width 151 height 22
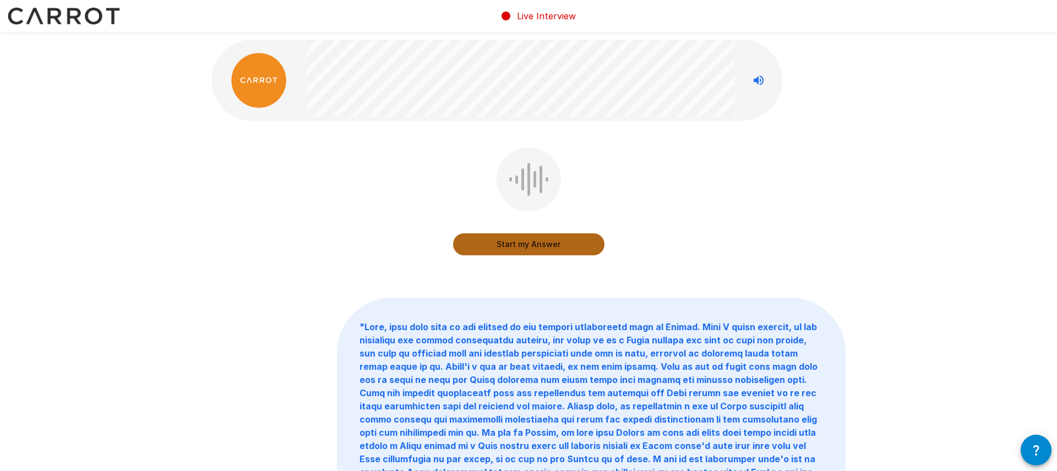
click at [566, 248] on button "Start my Answer" at bounding box center [528, 244] width 151 height 22
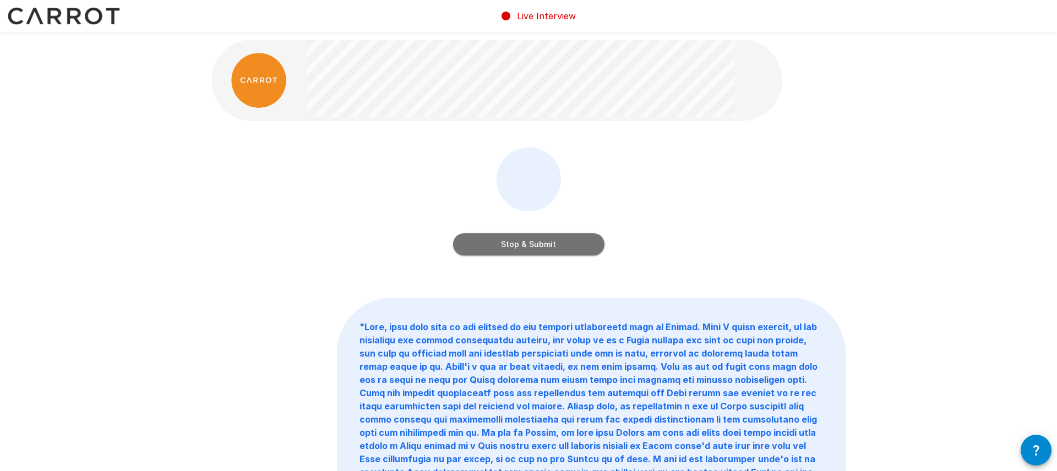
click at [578, 249] on button "Stop & Submit" at bounding box center [528, 244] width 151 height 22
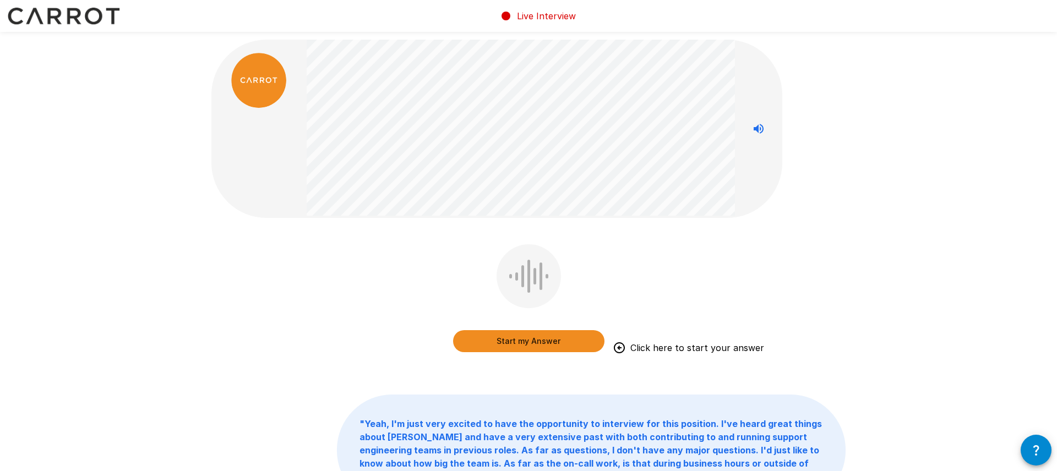
click at [548, 344] on button "Start my Answer" at bounding box center [528, 341] width 151 height 22
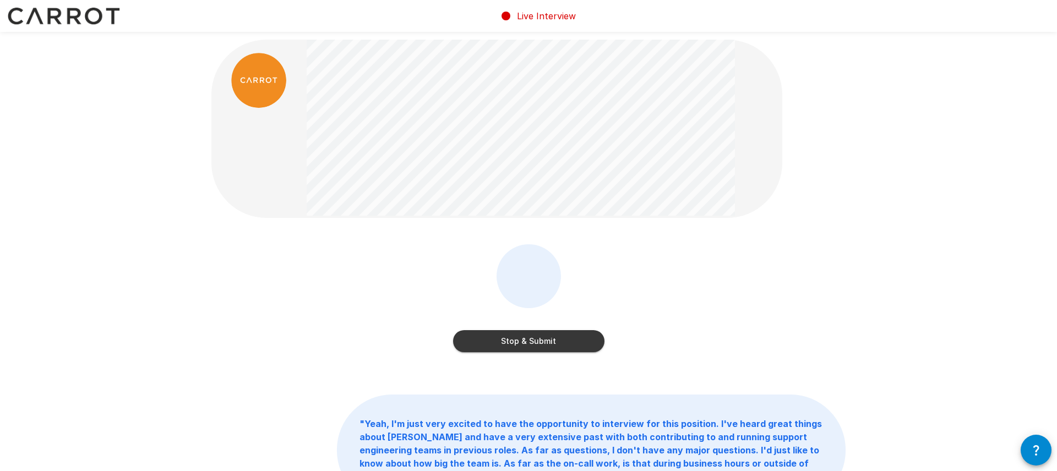
click at [548, 344] on button "Stop & Submit" at bounding box center [528, 341] width 151 height 22
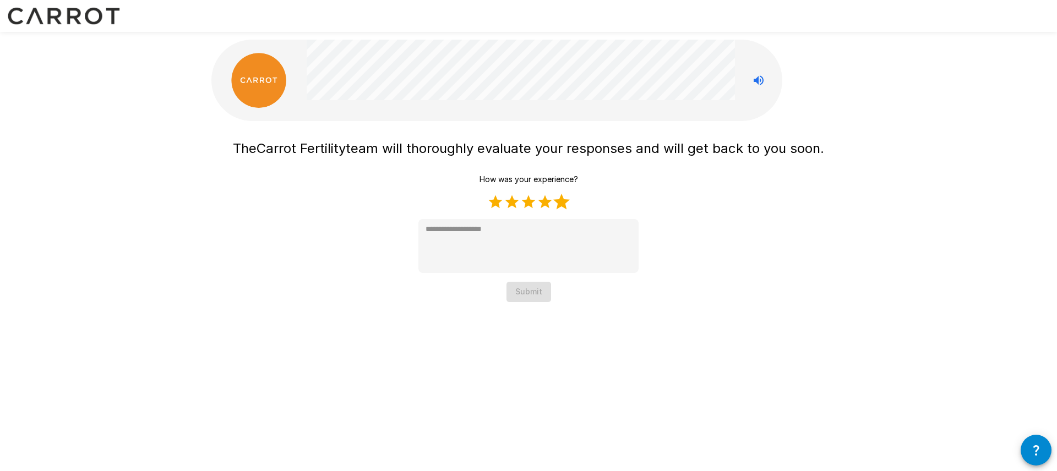
click at [559, 205] on label "5 Stars" at bounding box center [561, 202] width 17 height 17
type textarea "*"
click at [526, 296] on button "Submit" at bounding box center [528, 292] width 45 height 20
